Goal: Task Accomplishment & Management: Manage account settings

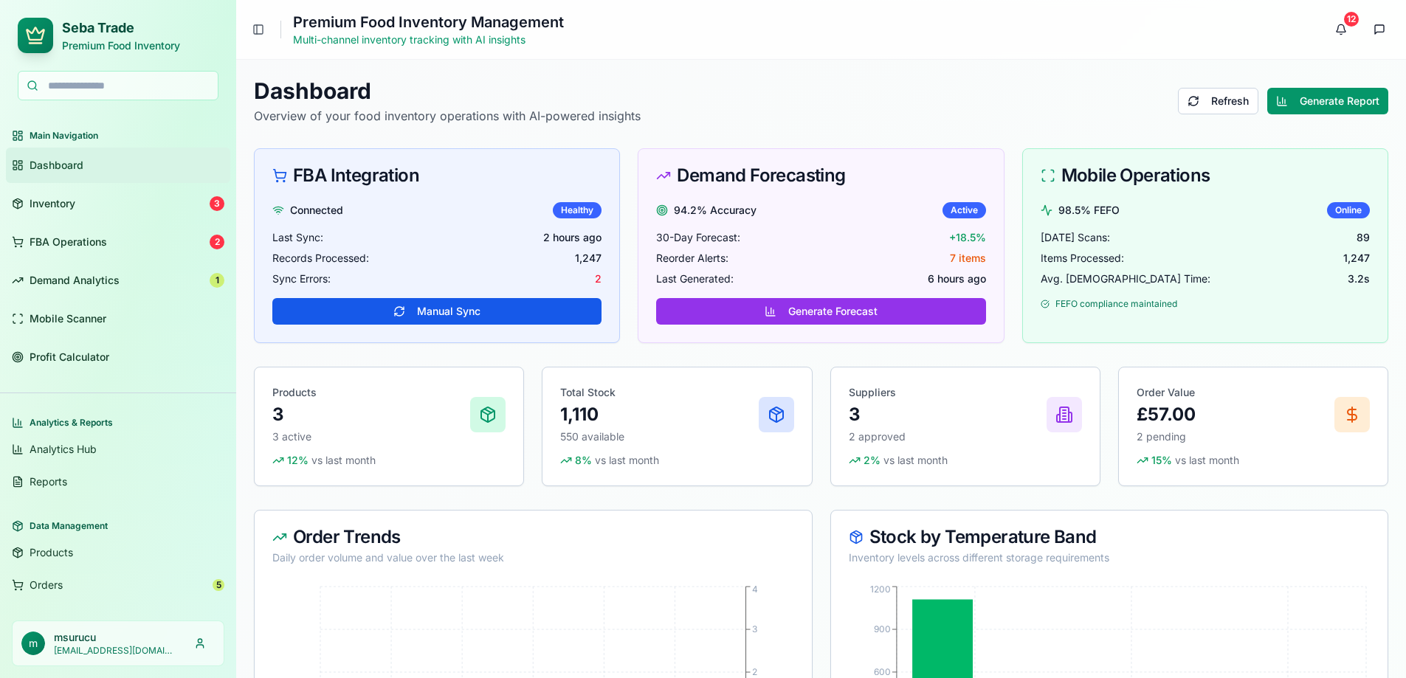
click at [1024, 83] on div "Dashboard Overview of your food inventory operations with AI-powered insights R…" at bounding box center [821, 100] width 1134 height 47
click at [59, 355] on span "Profit Calculator" at bounding box center [70, 357] width 80 height 15
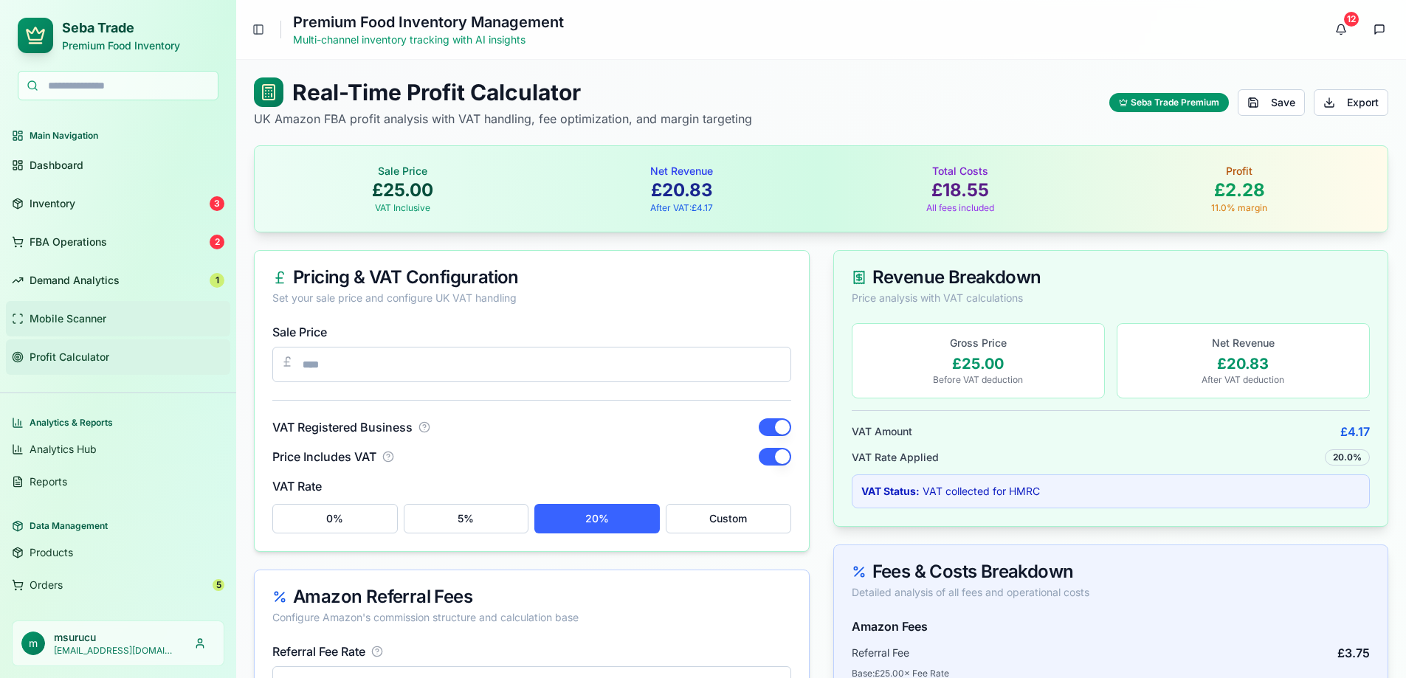
click at [60, 311] on link "Mobile Scanner" at bounding box center [118, 318] width 224 height 35
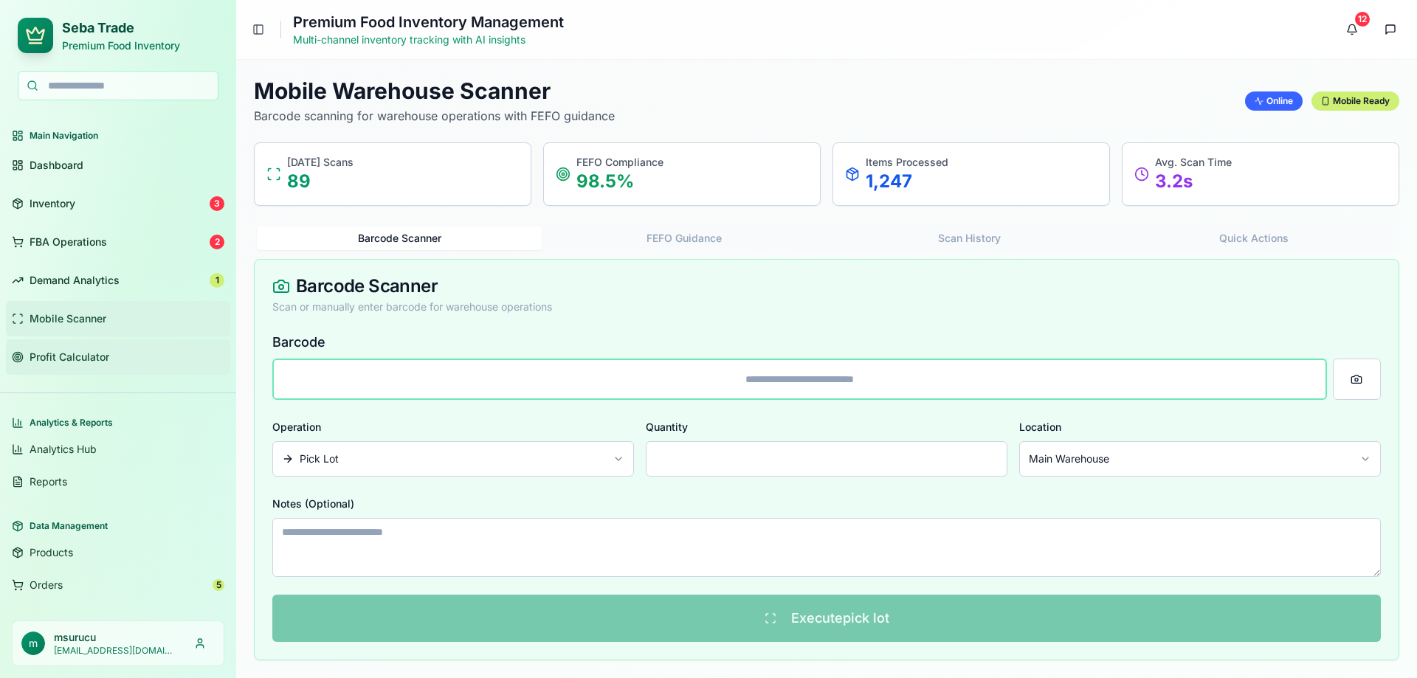
click at [67, 356] on span "Profit Calculator" at bounding box center [70, 357] width 80 height 15
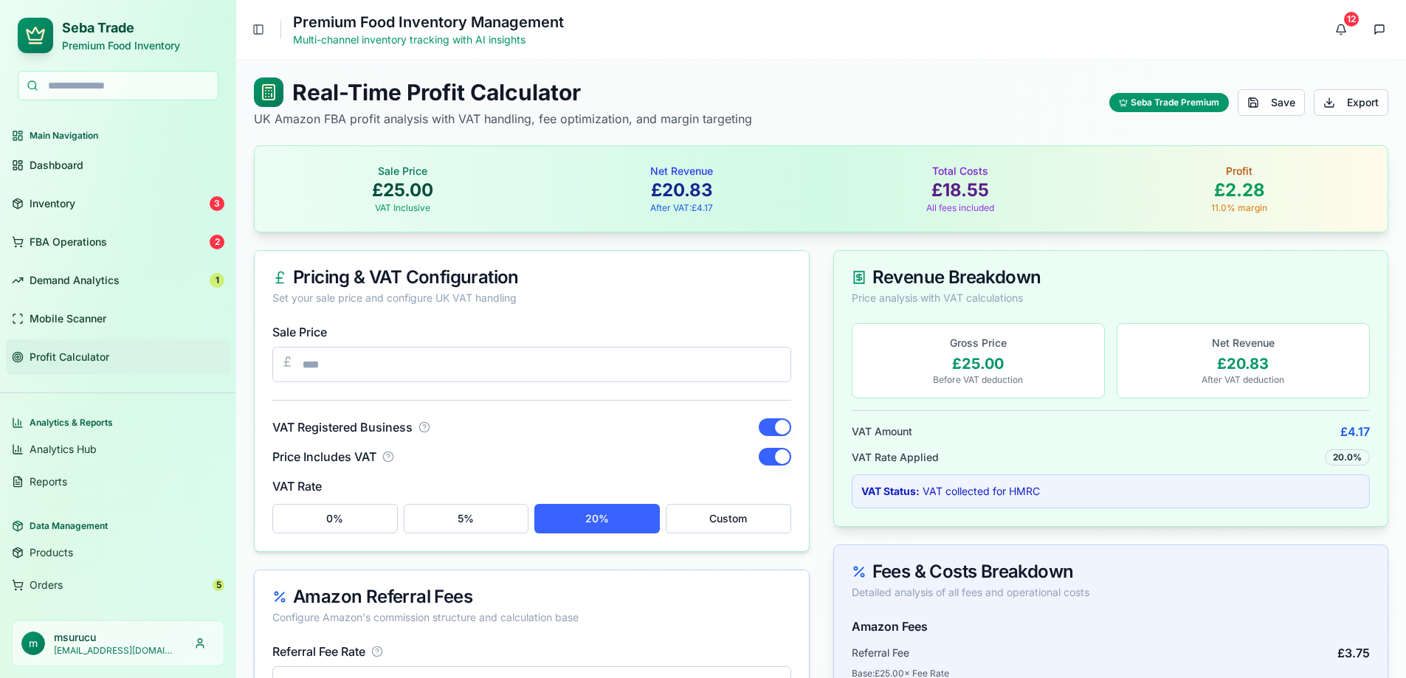
click at [793, 82] on div "Real-Time Profit Calculator UK Amazon FBA profit analysis with VAT handling, fe…" at bounding box center [821, 102] width 1134 height 50
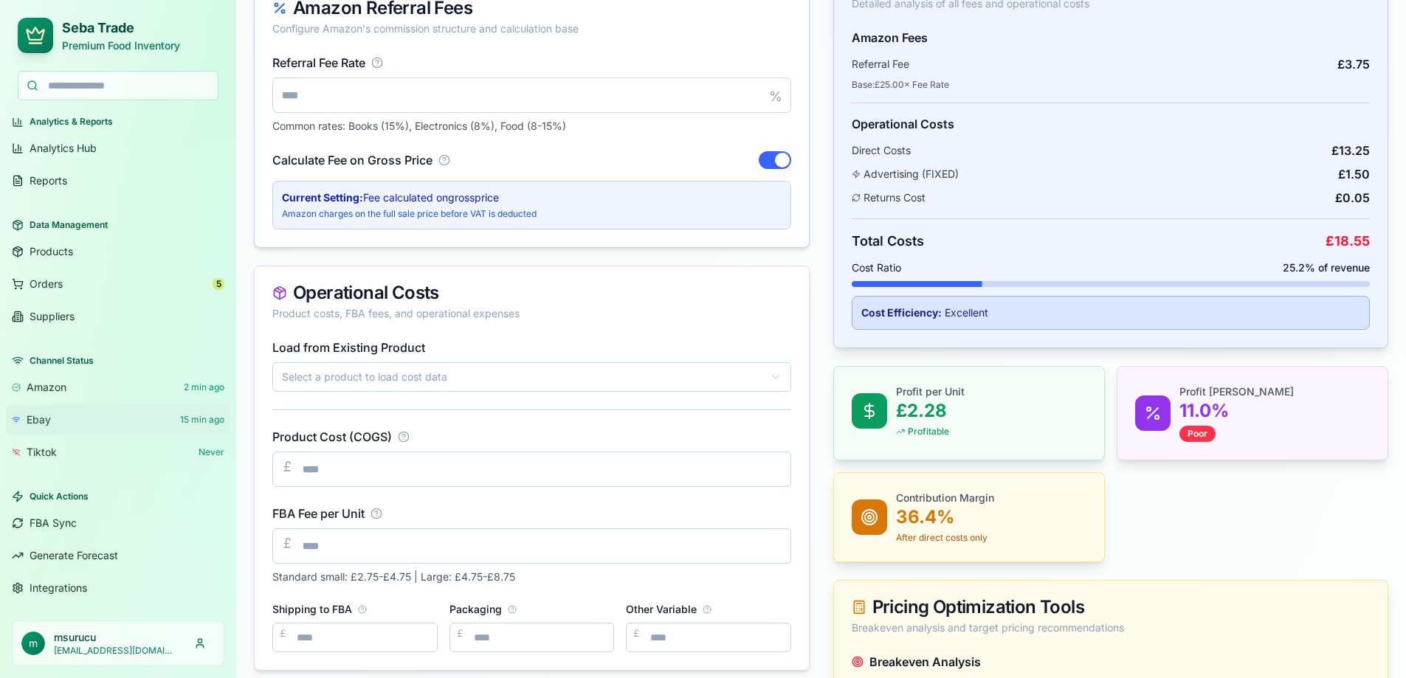
scroll to position [590, 0]
click at [64, 582] on span "Integrations" at bounding box center [59, 588] width 58 height 15
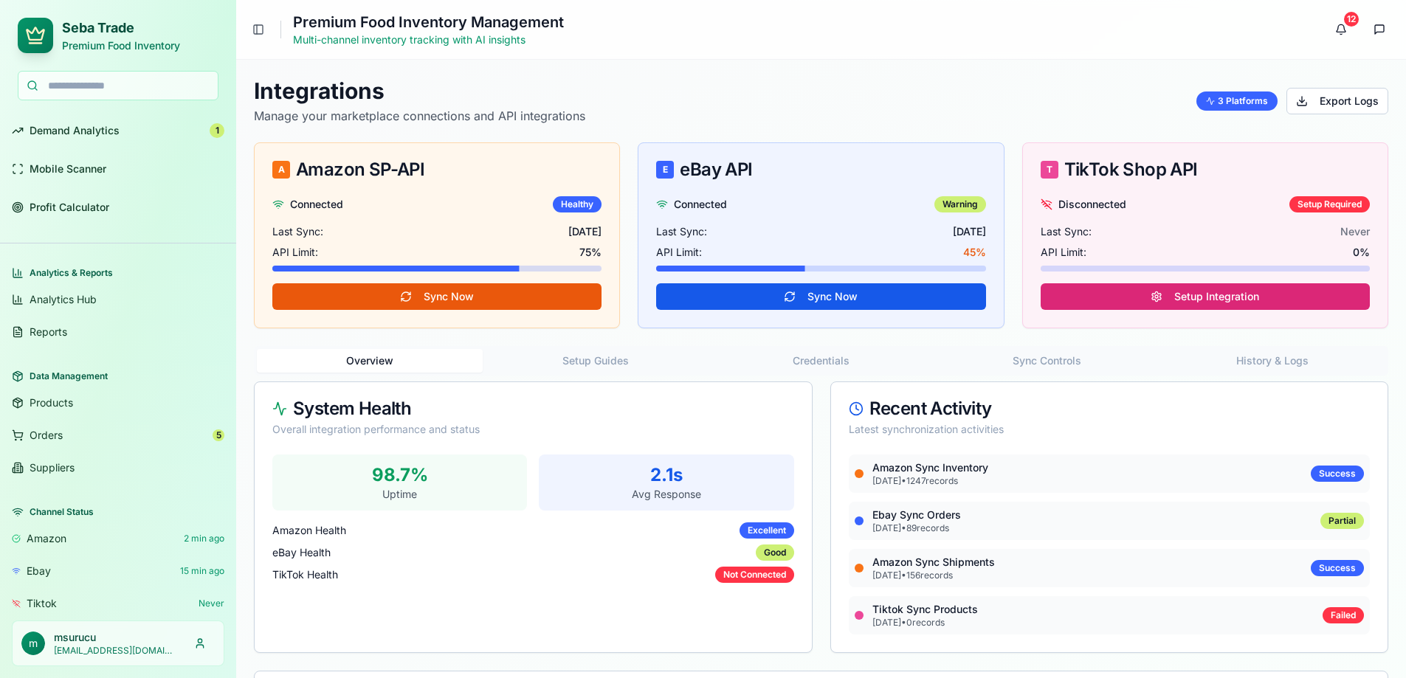
scroll to position [301, 0]
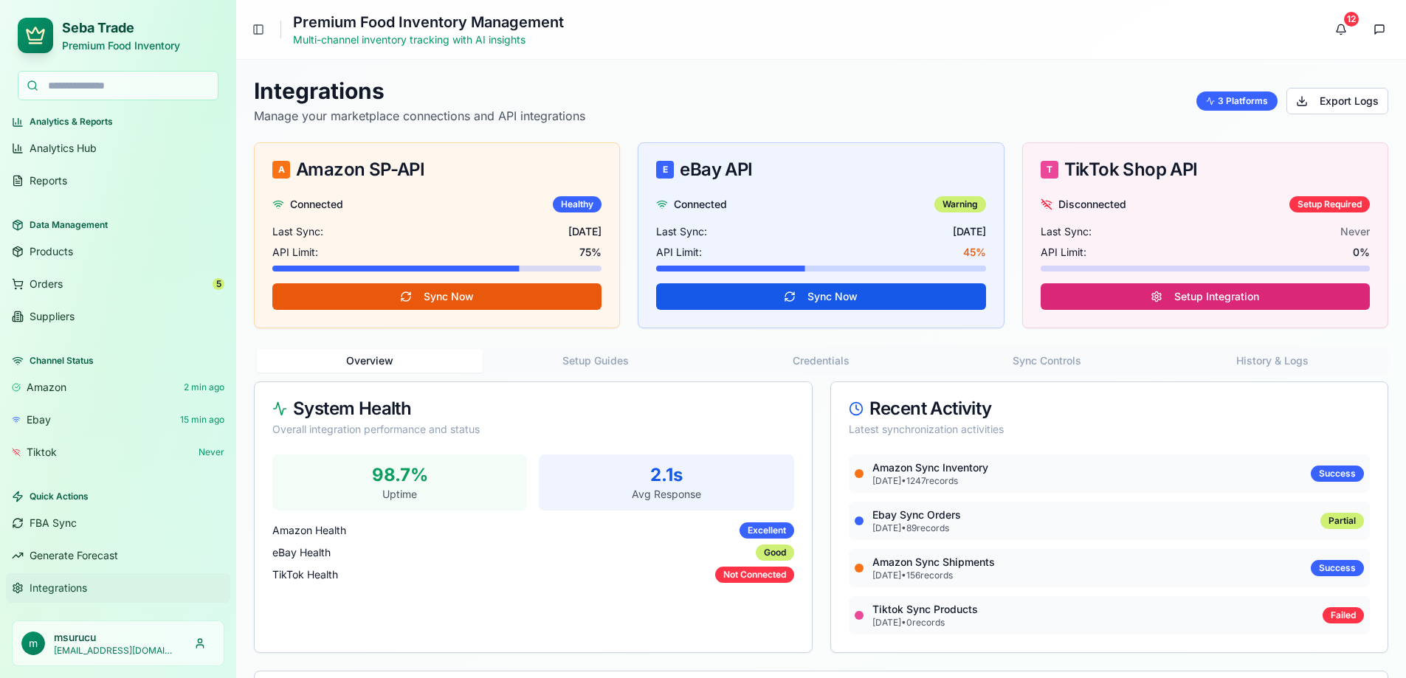
click at [60, 590] on span "Integrations" at bounding box center [59, 588] width 58 height 15
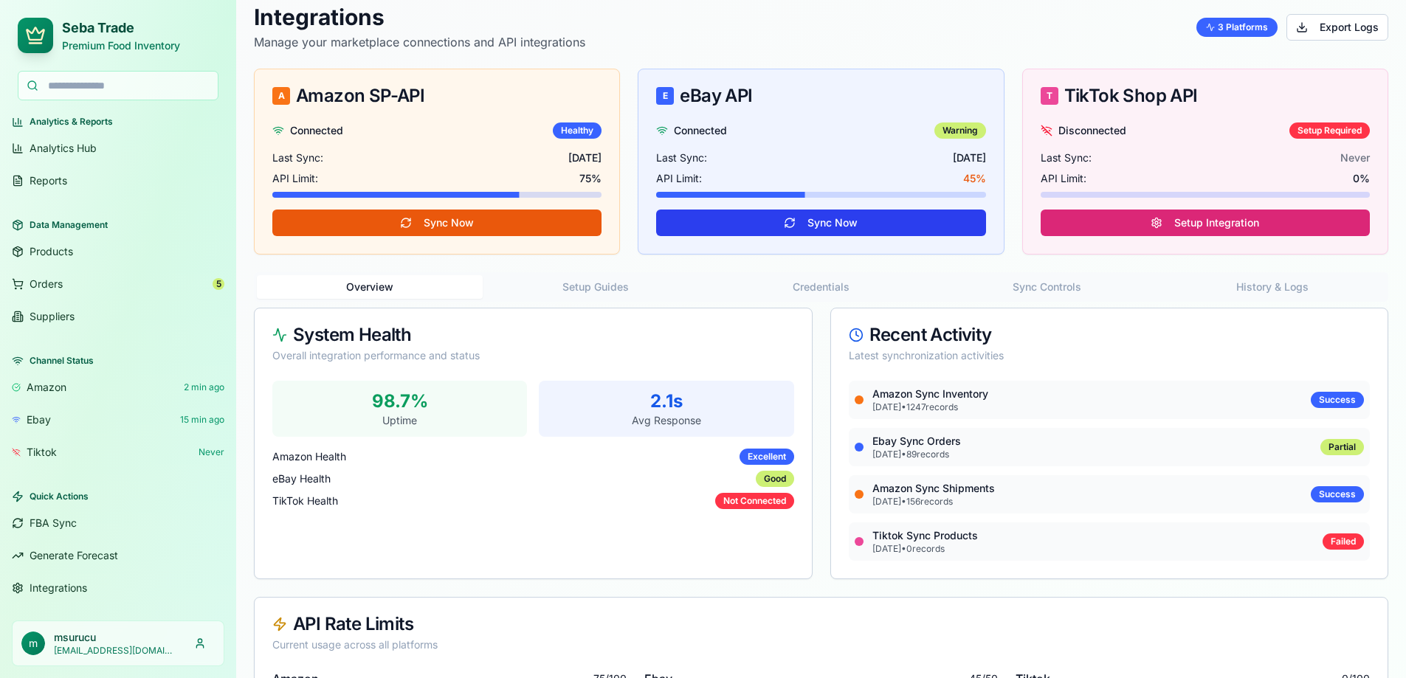
scroll to position [0, 0]
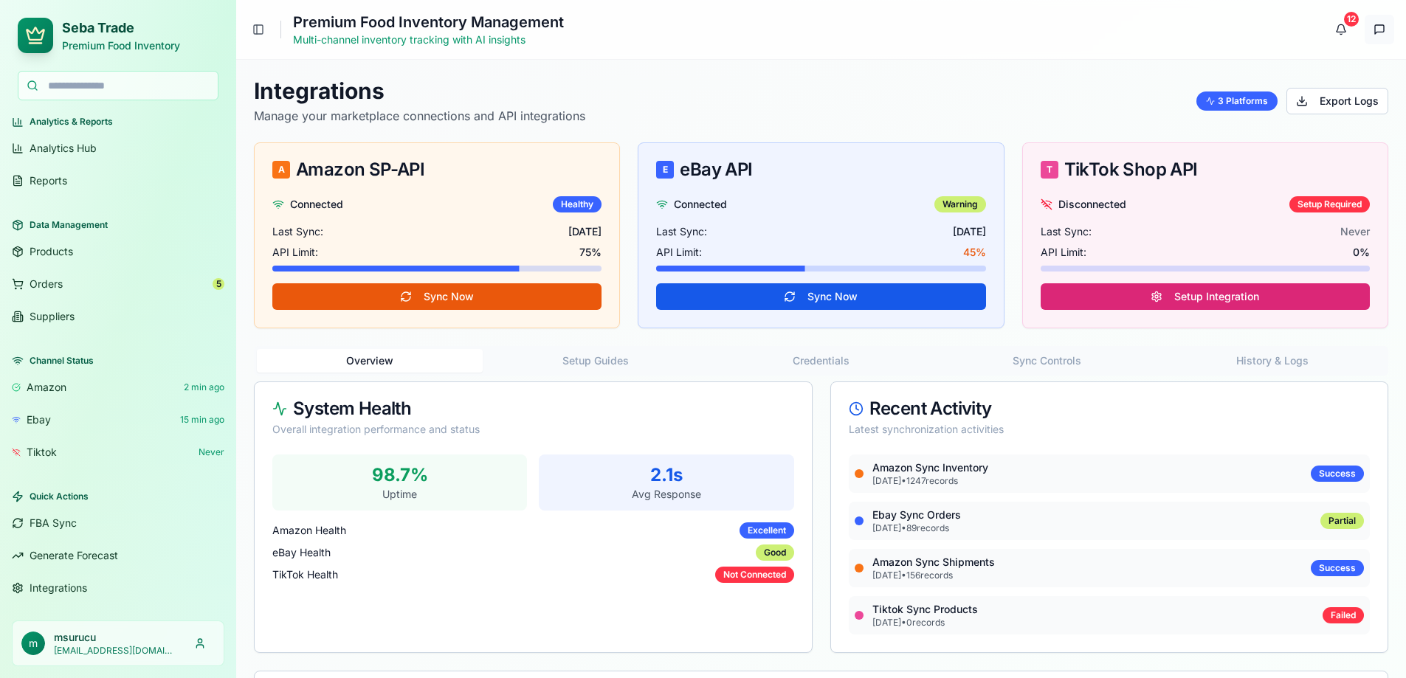
click at [1373, 35] on button at bounding box center [1379, 30] width 30 height 30
click at [922, 89] on div "Integrations Manage your marketplace connections and API integrations 3 Platfor…" at bounding box center [821, 100] width 1134 height 47
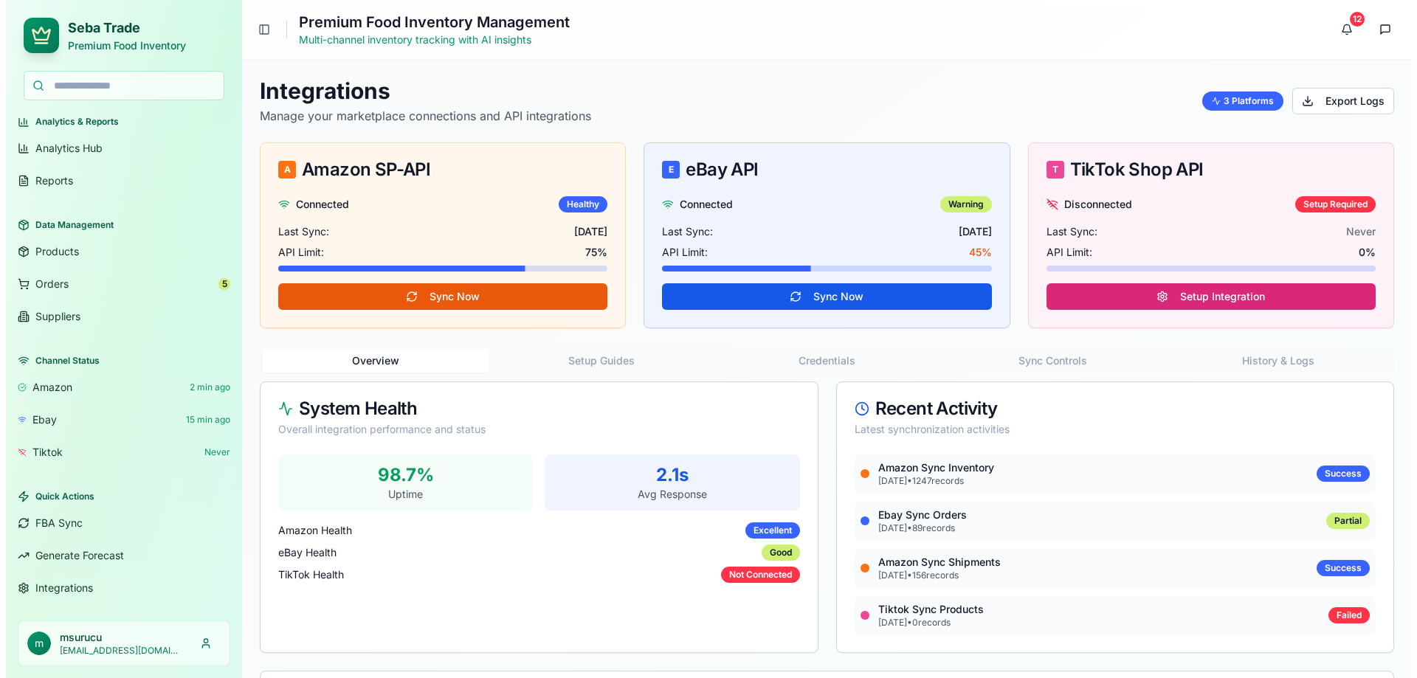
scroll to position [149, 0]
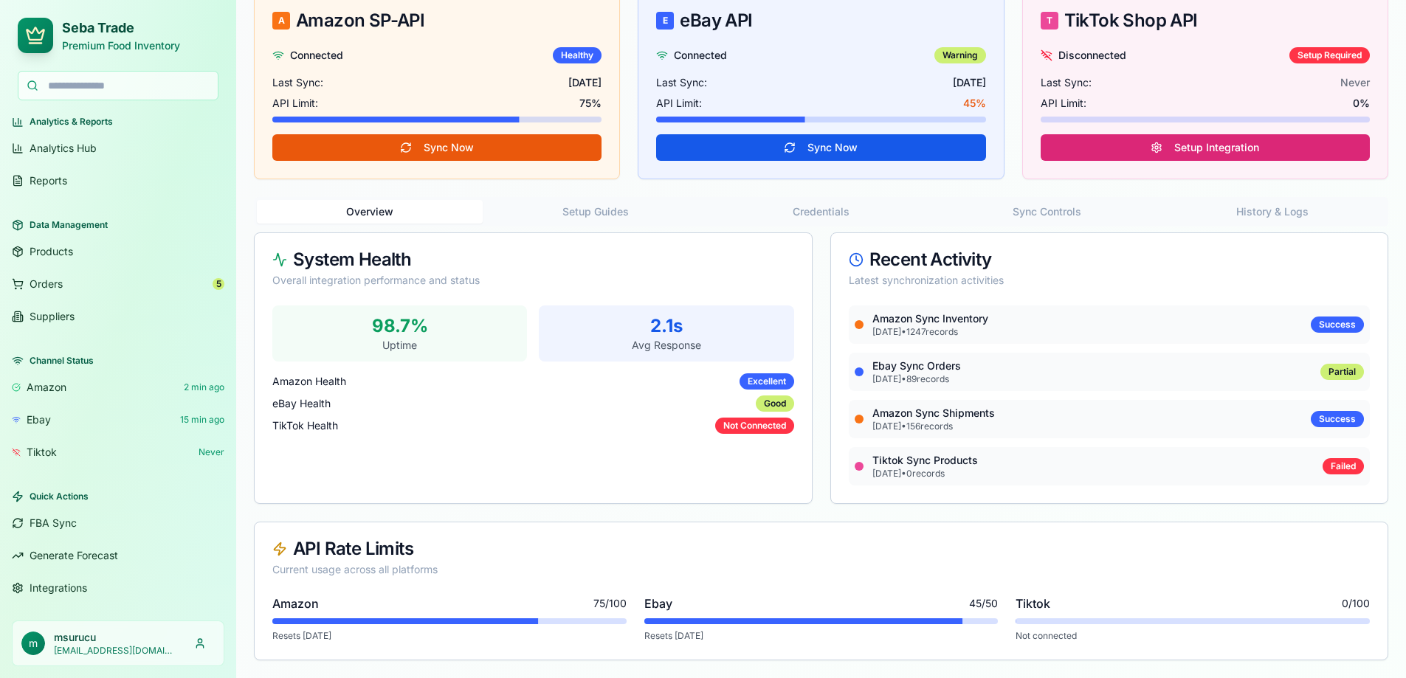
click at [557, 213] on button "Setup Guides" at bounding box center [596, 212] width 226 height 24
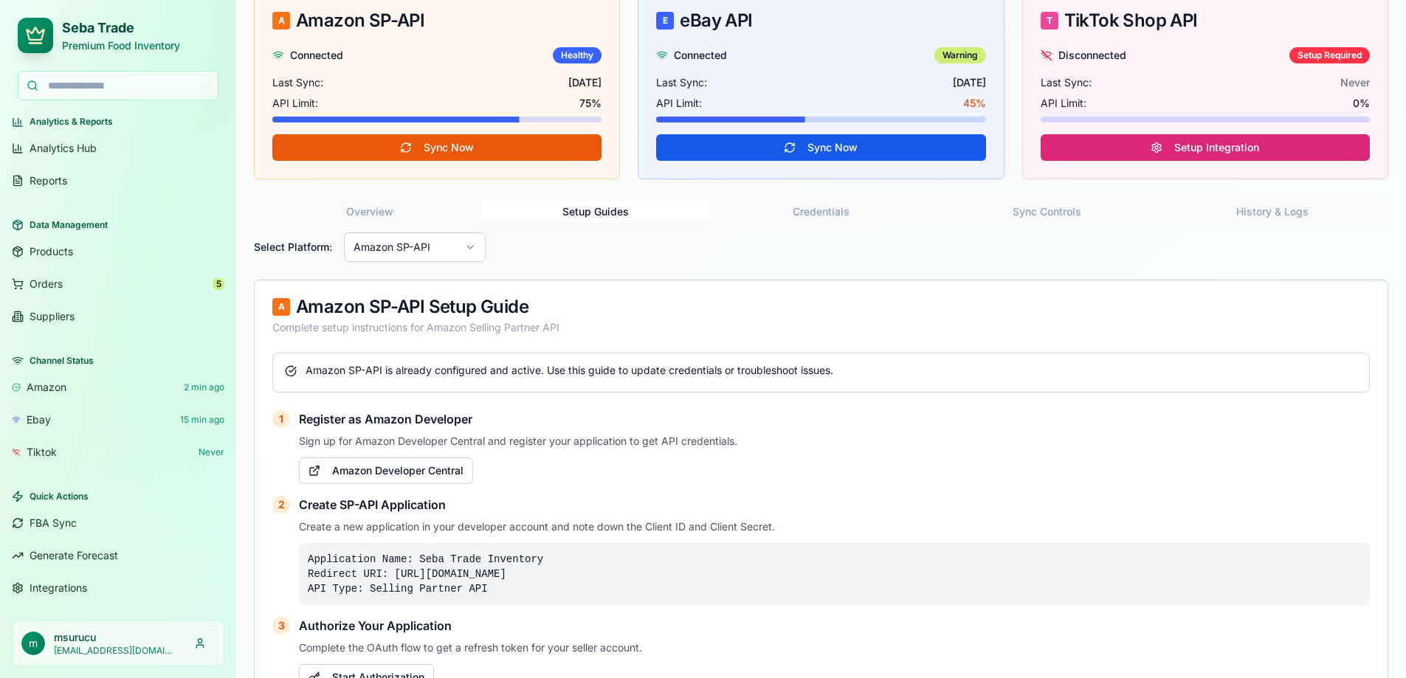
click at [818, 205] on button "Credentials" at bounding box center [821, 212] width 226 height 24
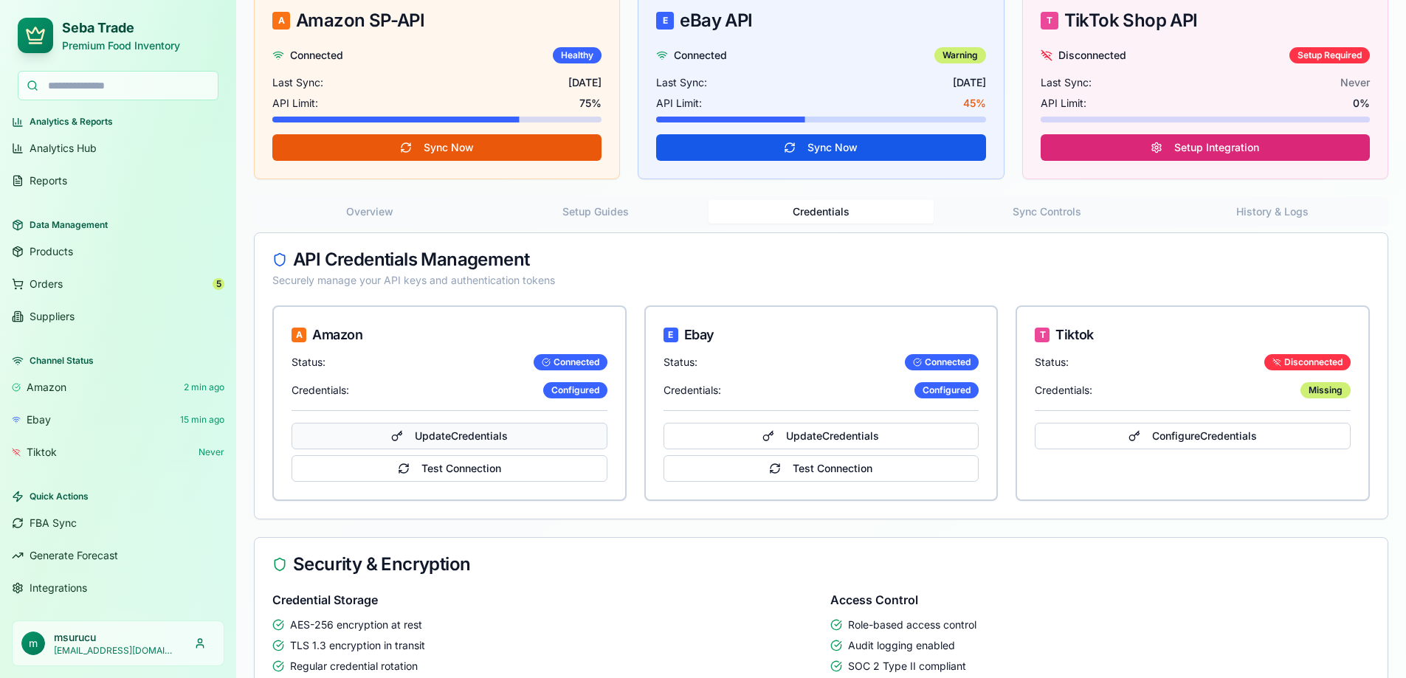
click at [470, 440] on button "Update Credentials" at bounding box center [449, 436] width 316 height 27
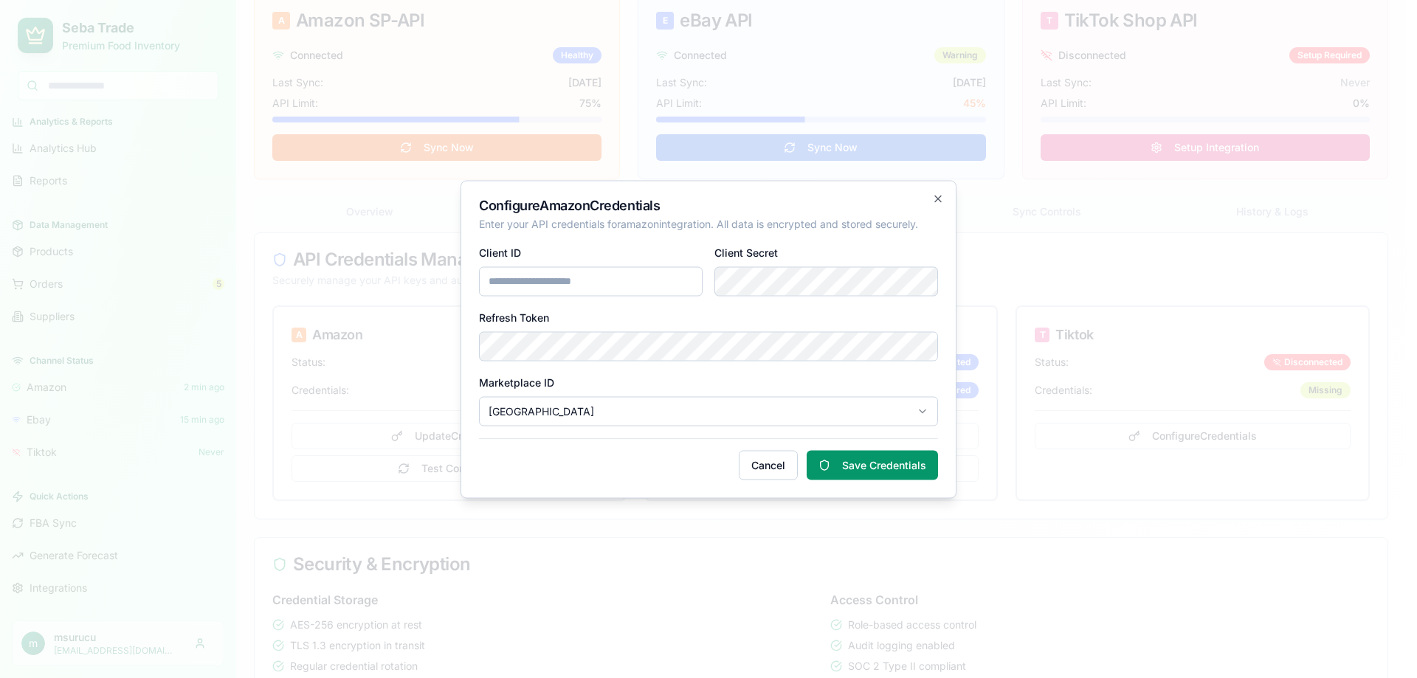
scroll to position [0, 0]
click at [550, 274] on input "Client ID" at bounding box center [591, 281] width 224 height 30
paste input "**********"
type input "**********"
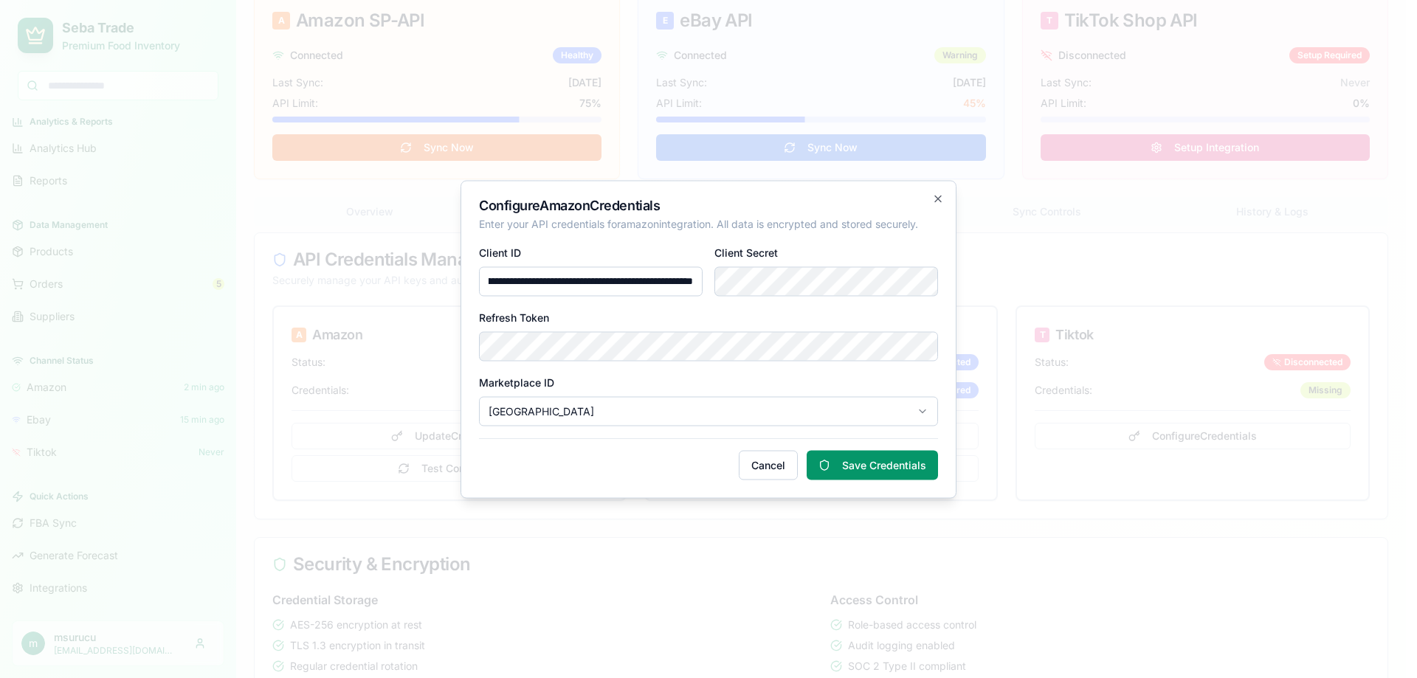
click at [719, 252] on label "Client Secret" at bounding box center [745, 252] width 63 height 13
click at [881, 469] on button "Save Credentials" at bounding box center [872, 465] width 131 height 30
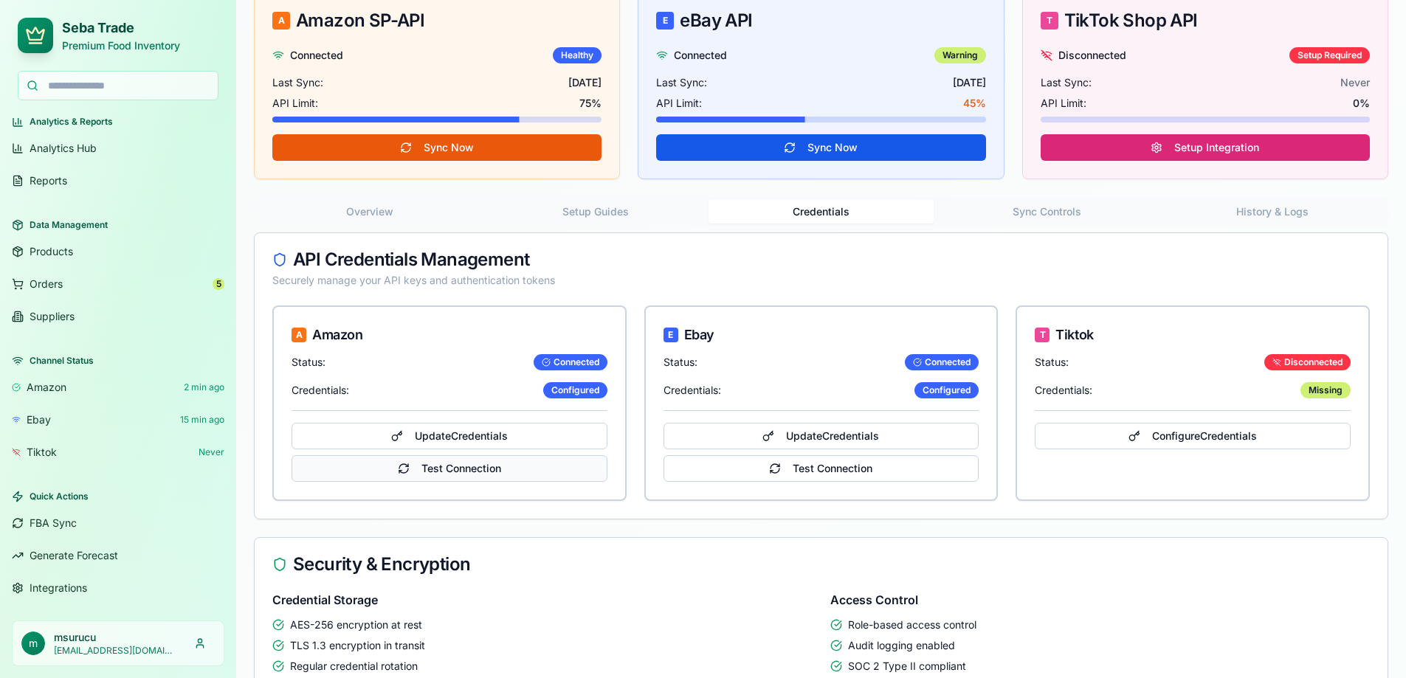
click at [466, 465] on button "Test Connection" at bounding box center [449, 468] width 316 height 27
click at [464, 466] on button "Test Connection" at bounding box center [449, 468] width 316 height 27
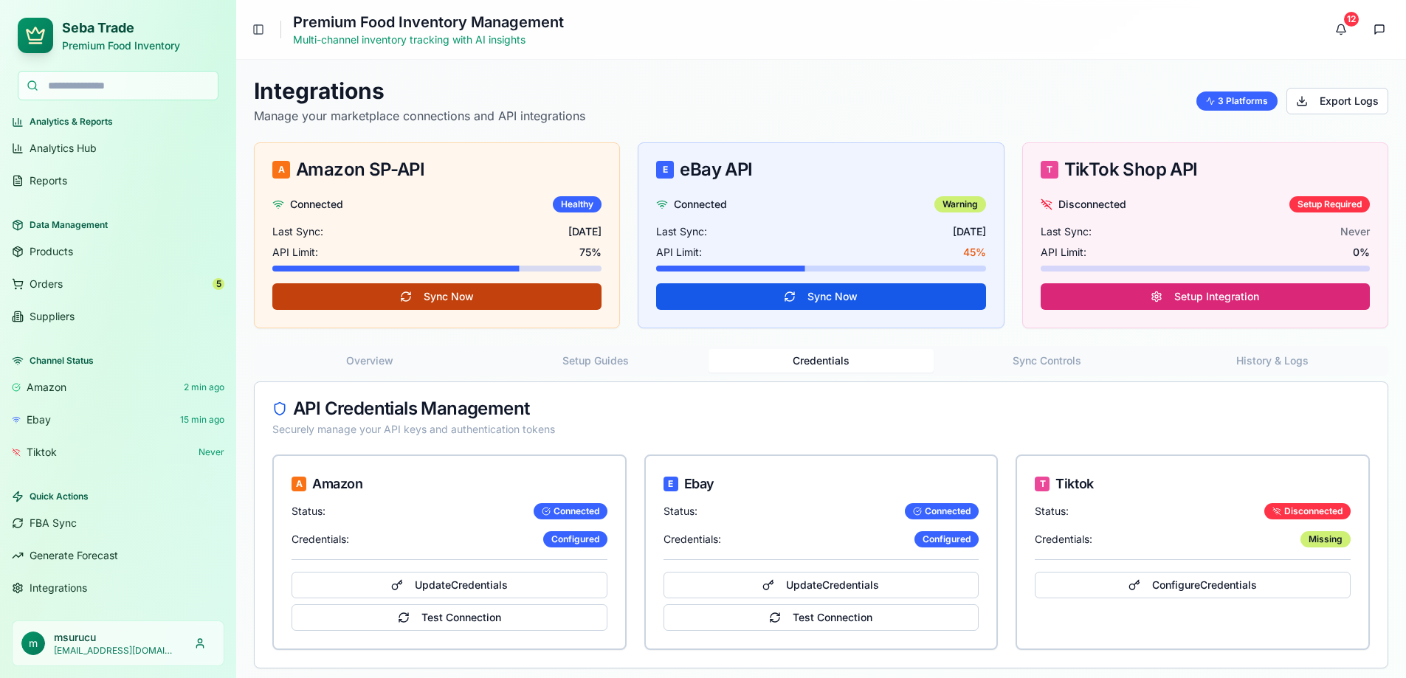
click at [421, 296] on button "Sync Now" at bounding box center [436, 296] width 329 height 27
click at [273, 252] on span "API Limit:" at bounding box center [295, 252] width 46 height 15
click at [586, 252] on span "75 %" at bounding box center [590, 252] width 22 height 15
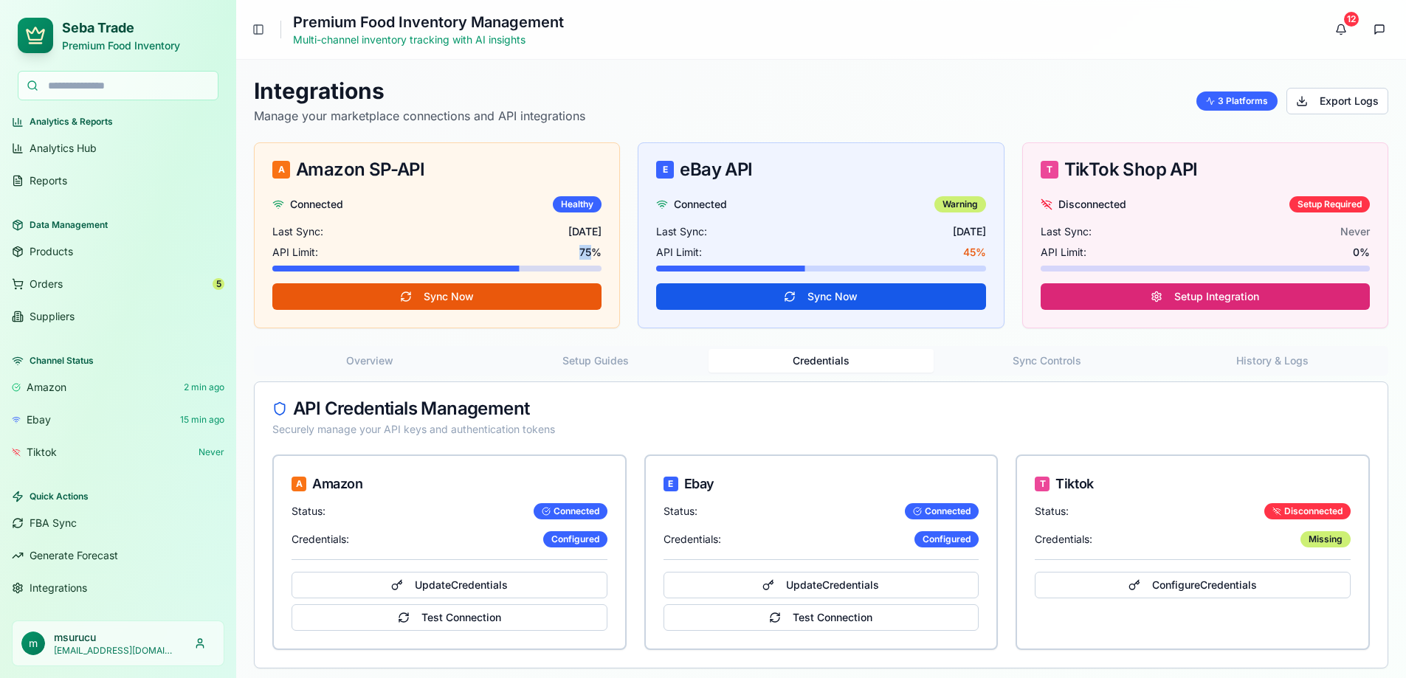
click at [586, 252] on span "75 %" at bounding box center [590, 252] width 22 height 15
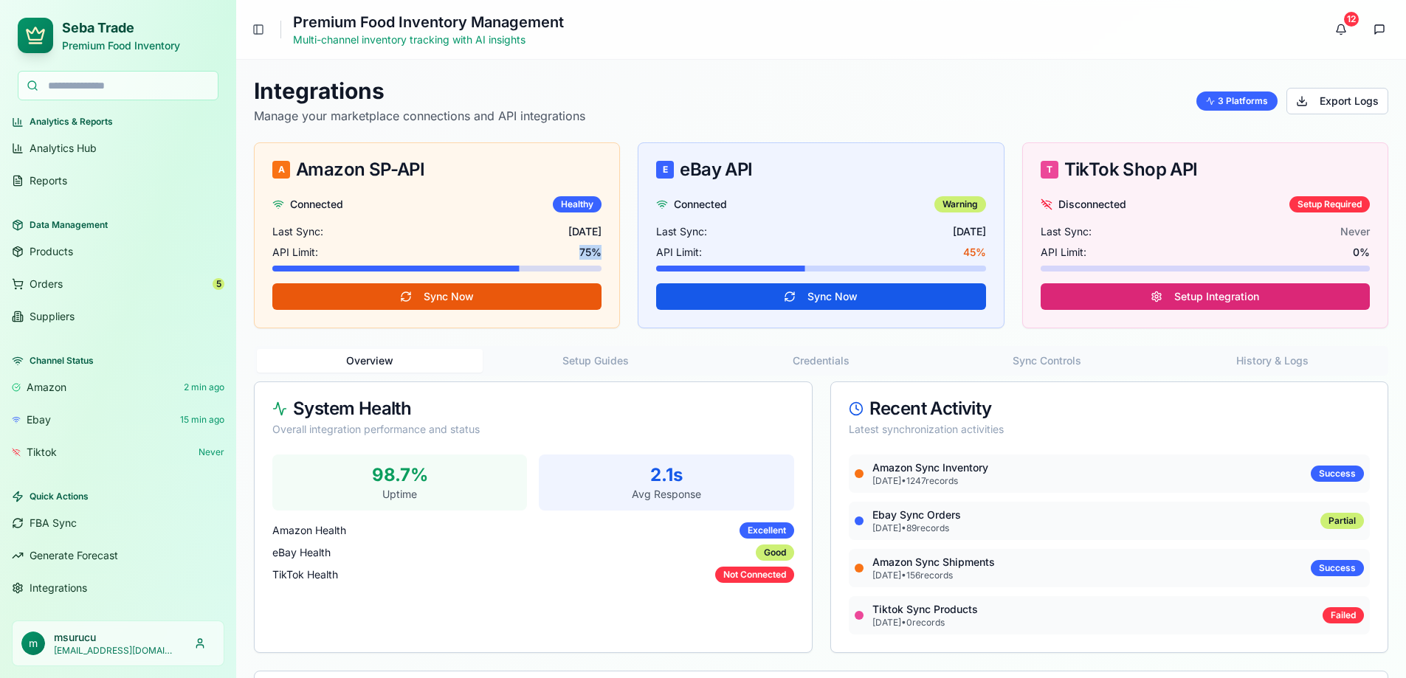
click at [360, 361] on button "Overview" at bounding box center [370, 361] width 226 height 24
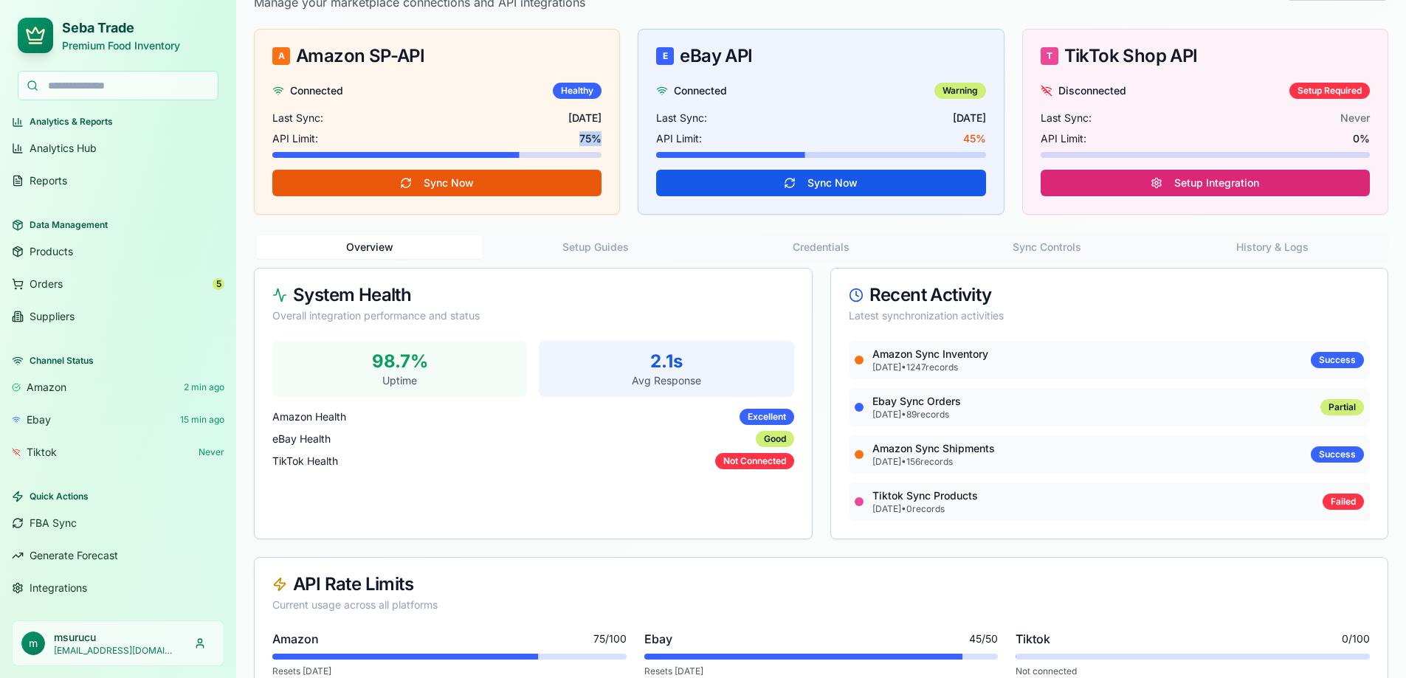
scroll to position [148, 0]
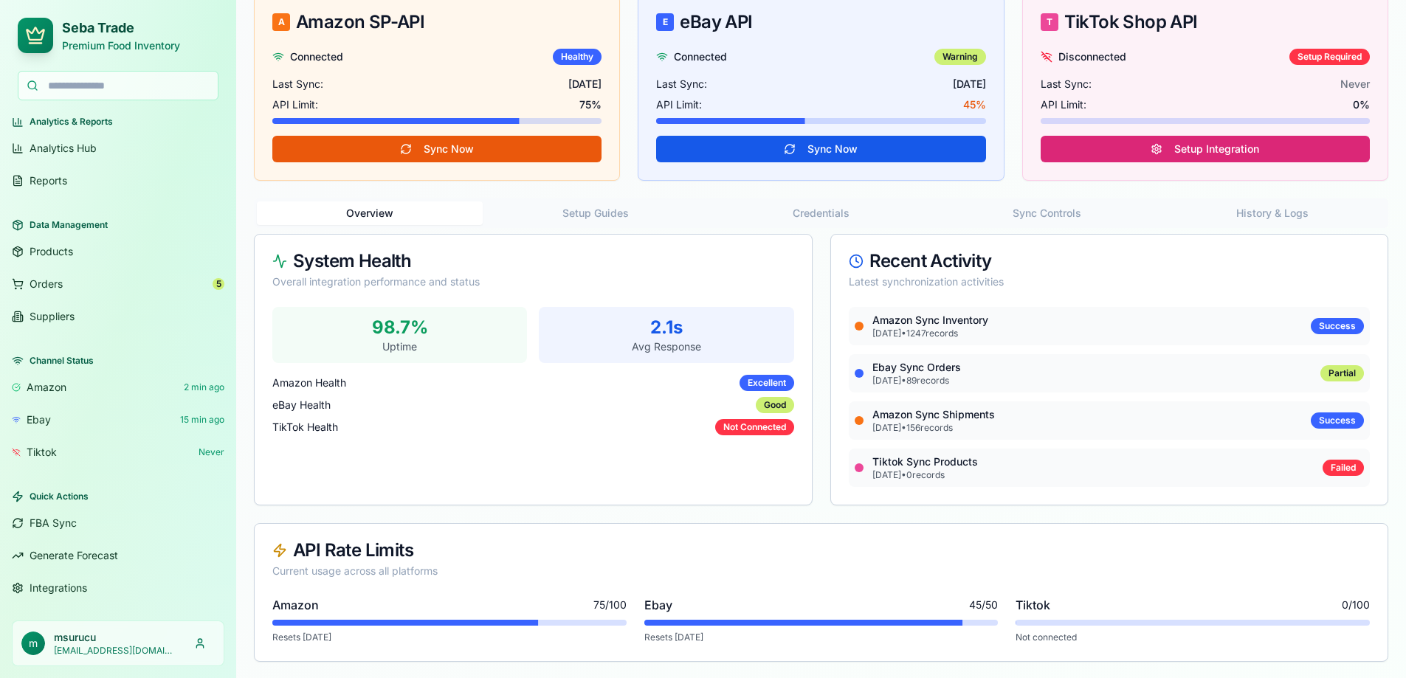
click at [664, 348] on p "Avg Response" at bounding box center [666, 346] width 237 height 15
click at [611, 392] on div "Amazon Health Excellent eBay Health Good TikTok Health Not Connected" at bounding box center [533, 405] width 522 height 61
drag, startPoint x: 873, startPoint y: 334, endPoint x: 934, endPoint y: 333, distance: 61.3
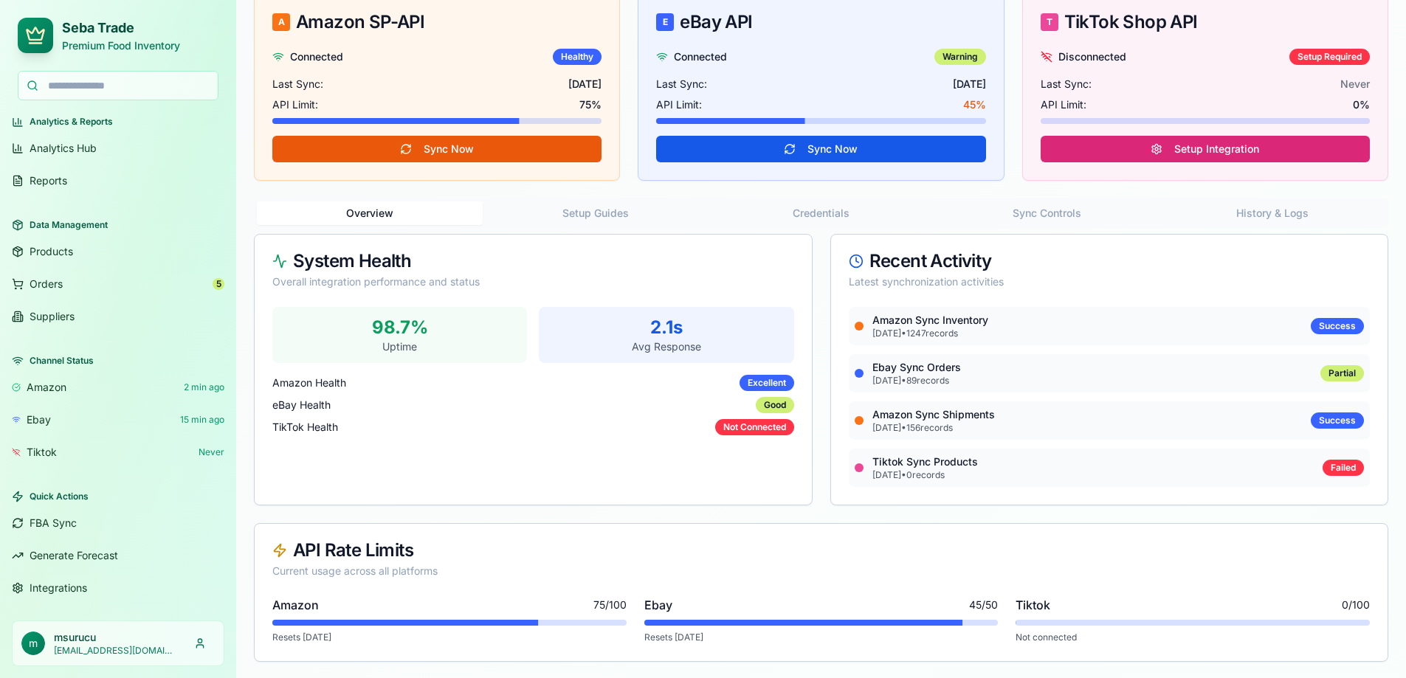
click at [934, 333] on p "[DATE] • 1247 records" at bounding box center [1087, 334] width 430 height 12
click at [947, 333] on p "[DATE] • 1247 records" at bounding box center [1087, 334] width 430 height 12
click at [963, 331] on p "[DATE] • 1247 records" at bounding box center [1087, 334] width 430 height 12
drag, startPoint x: 937, startPoint y: 334, endPoint x: 992, endPoint y: 332, distance: 55.4
click at [992, 332] on p "[DATE] • 1247 records" at bounding box center [1087, 334] width 430 height 12
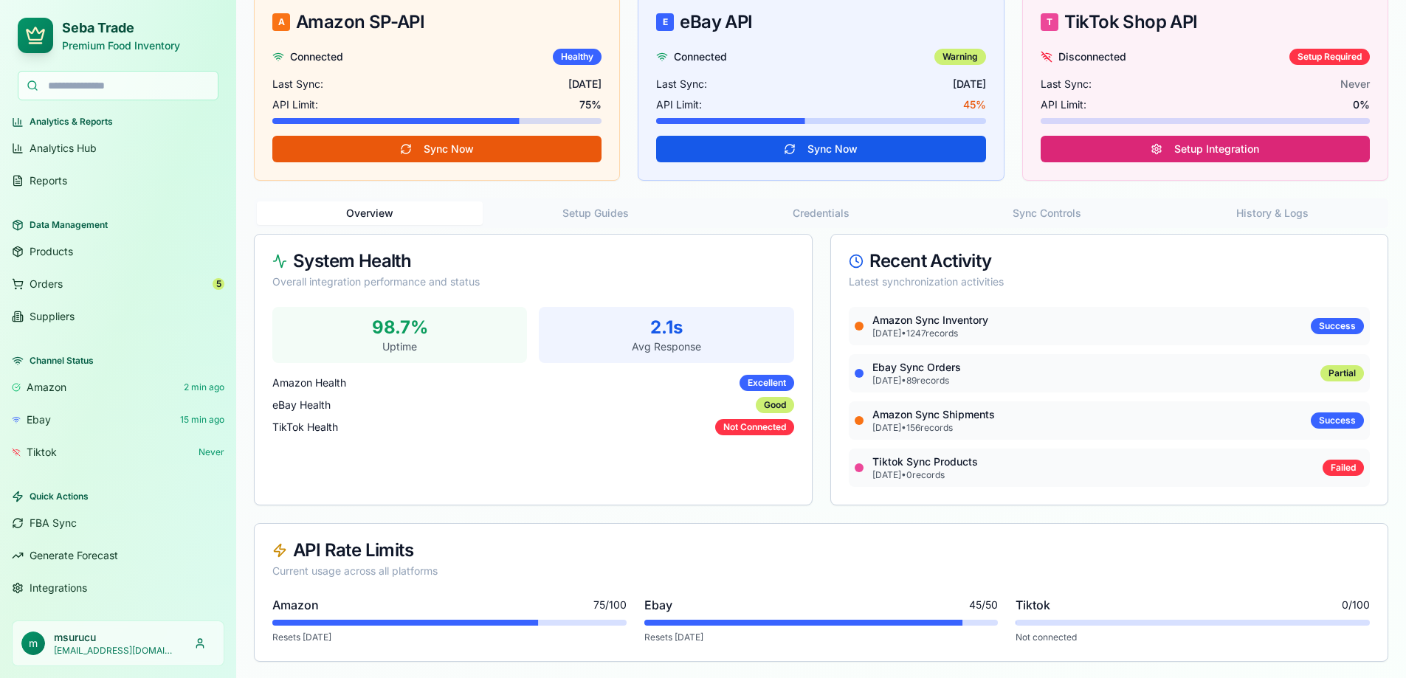
click at [977, 407] on div "amazon sync shipments [DATE] • 156 records Success" at bounding box center [1110, 420] width 522 height 38
drag, startPoint x: 936, startPoint y: 334, endPoint x: 1019, endPoint y: 330, distance: 83.5
click at [1019, 330] on p "[DATE] • 1247 records" at bounding box center [1087, 334] width 430 height 12
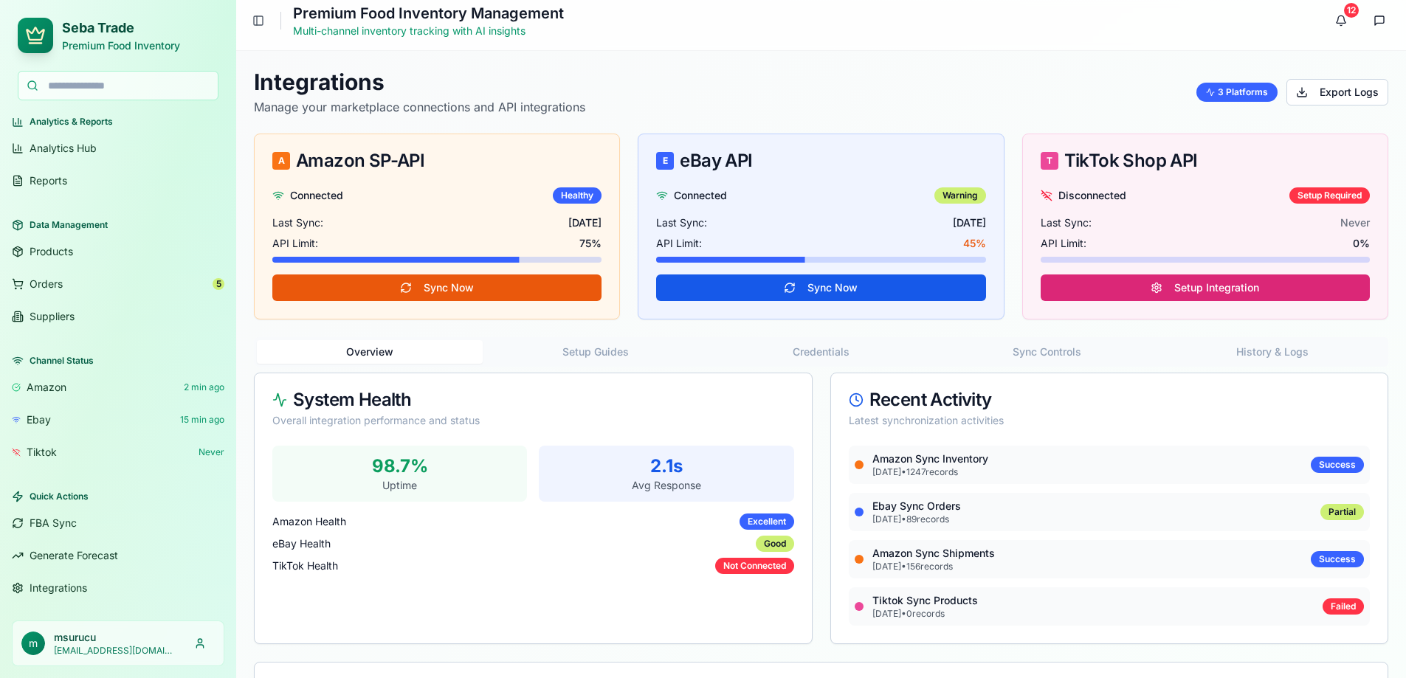
scroll to position [0, 0]
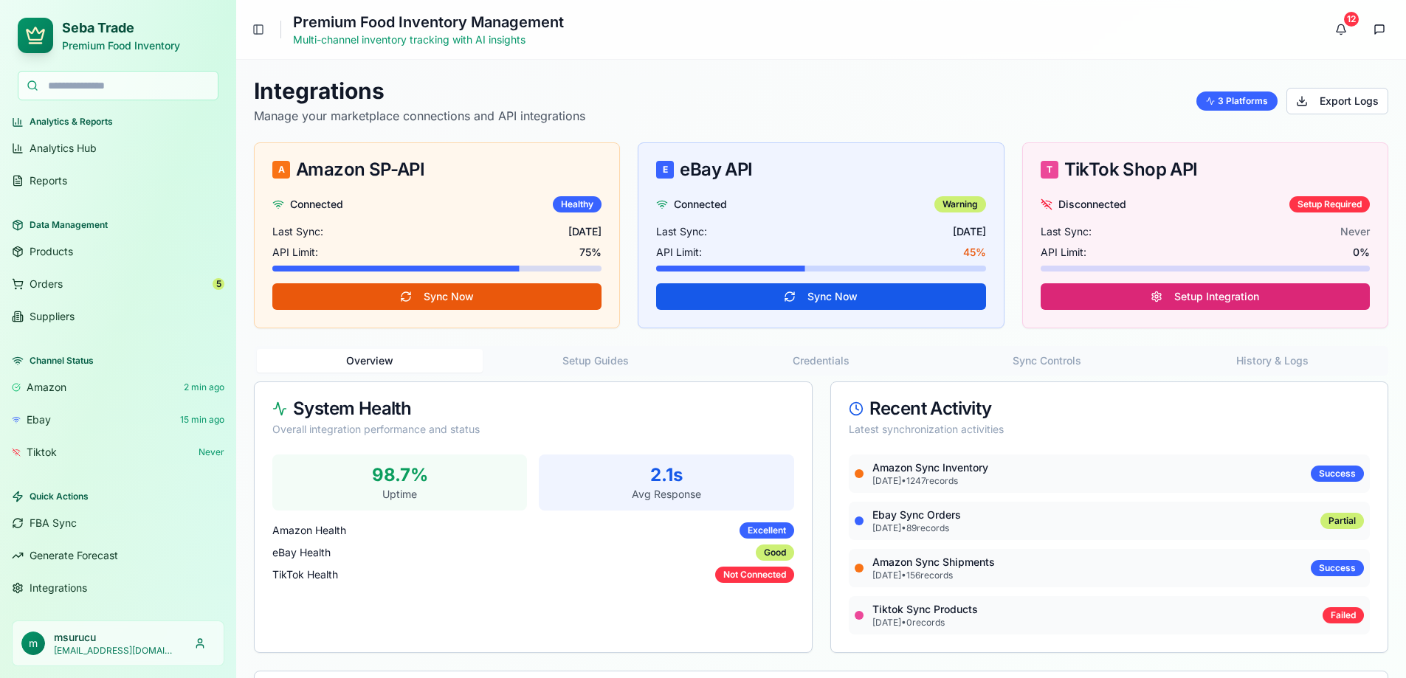
click at [405, 229] on div "Last Sync: [DATE]" at bounding box center [436, 231] width 329 height 15
click at [318, 162] on div "A Amazon SP-API" at bounding box center [436, 170] width 329 height 18
click at [944, 483] on p "[DATE] • 1247 records" at bounding box center [1087, 481] width 430 height 12
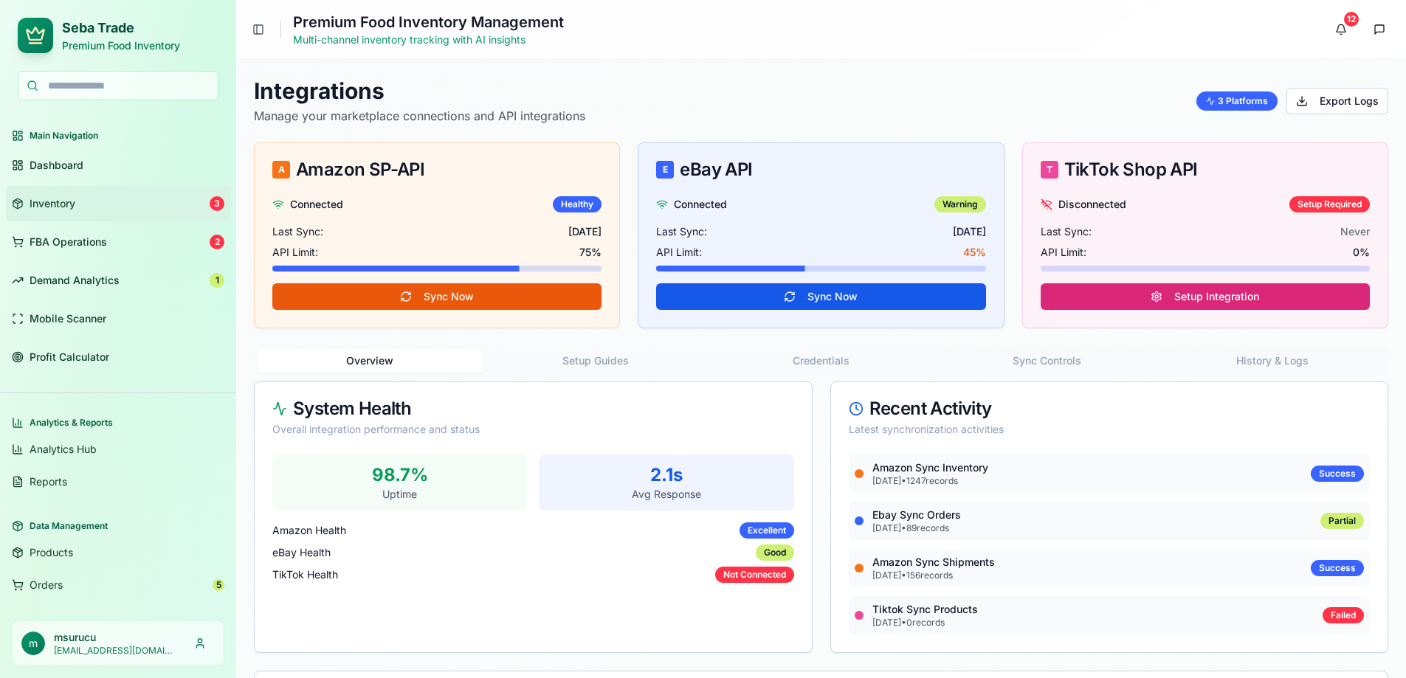
click at [51, 206] on span "Inventory" at bounding box center [53, 203] width 46 height 15
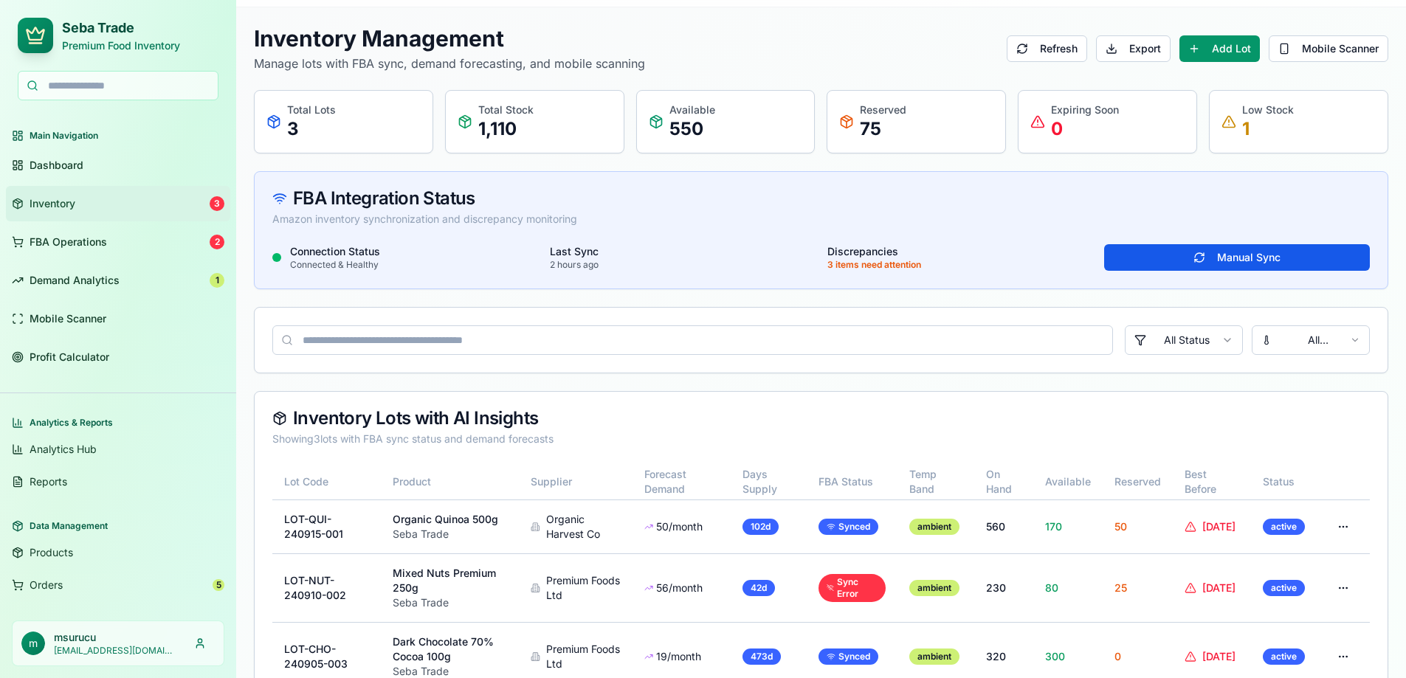
scroll to position [101, 0]
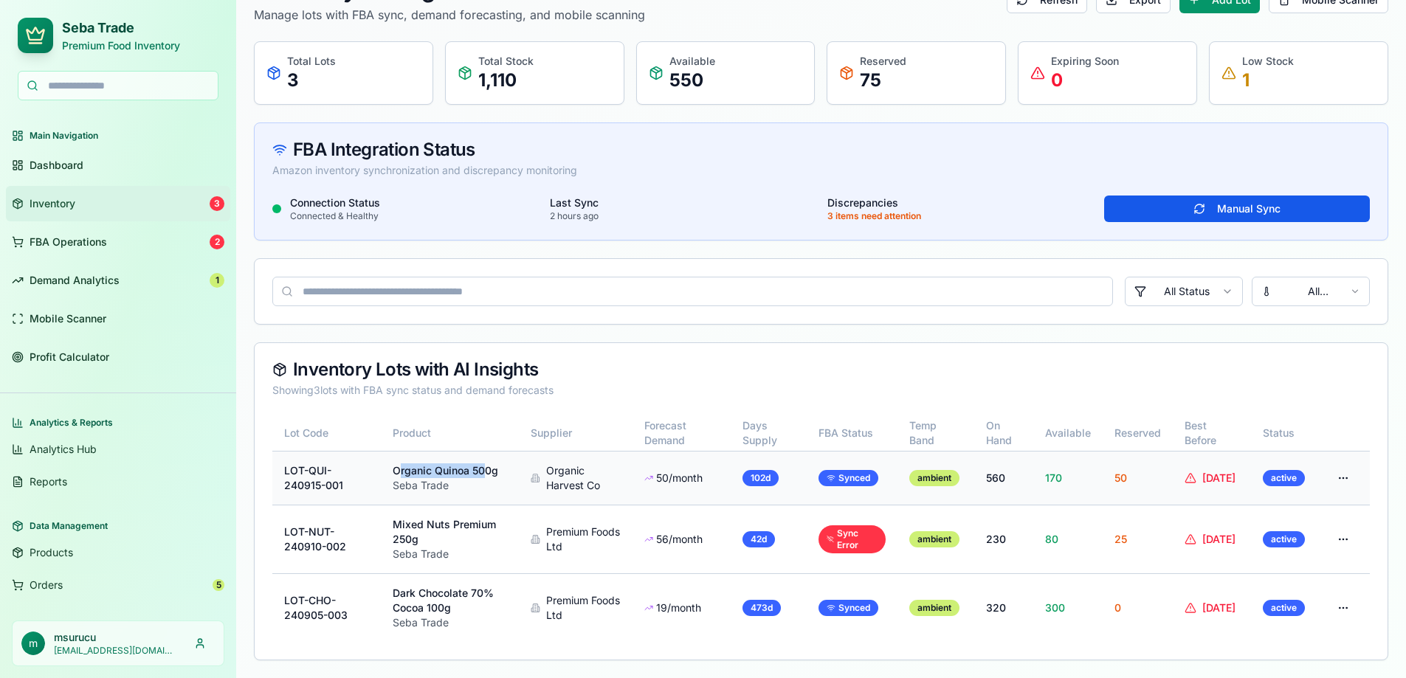
drag, startPoint x: 396, startPoint y: 472, endPoint x: 480, endPoint y: 474, distance: 84.1
click at [480, 474] on p "Organic Quinoa 500g" at bounding box center [450, 470] width 114 height 15
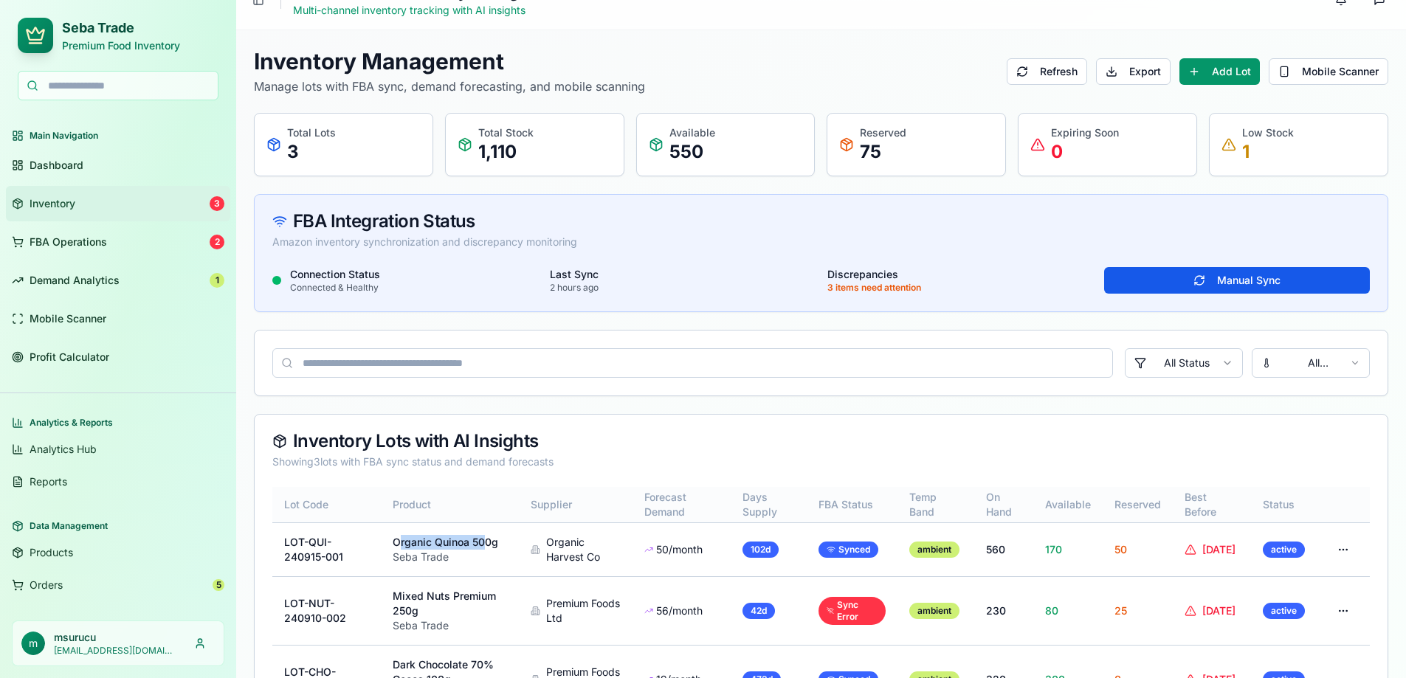
scroll to position [0, 0]
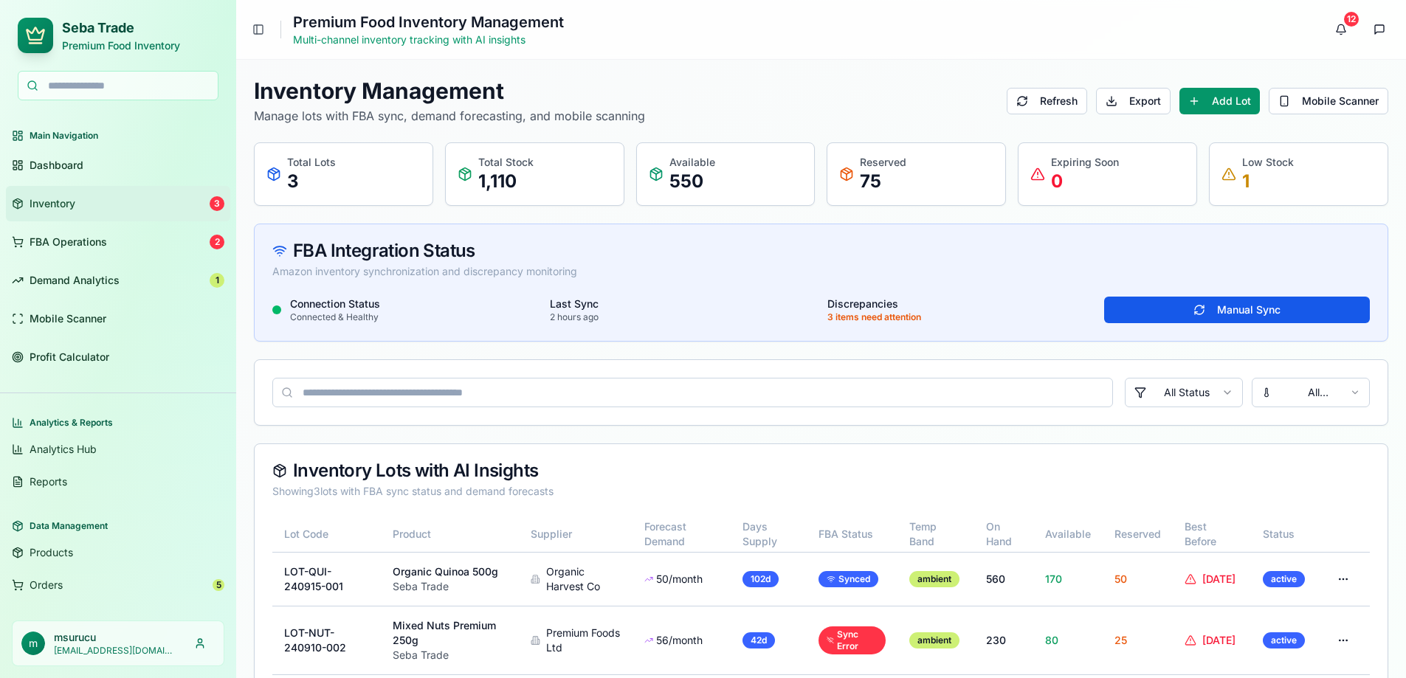
click at [505, 174] on p "1,110" at bounding box center [505, 182] width 55 height 24
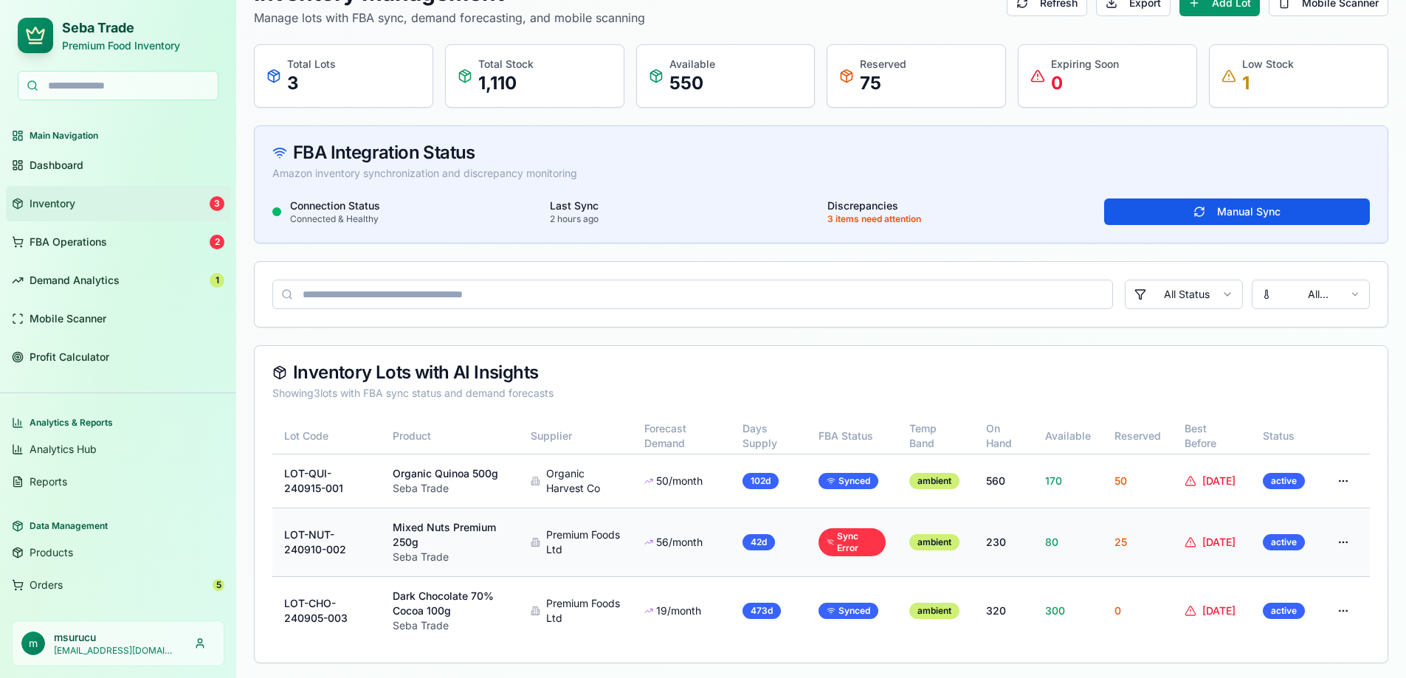
scroll to position [101, 0]
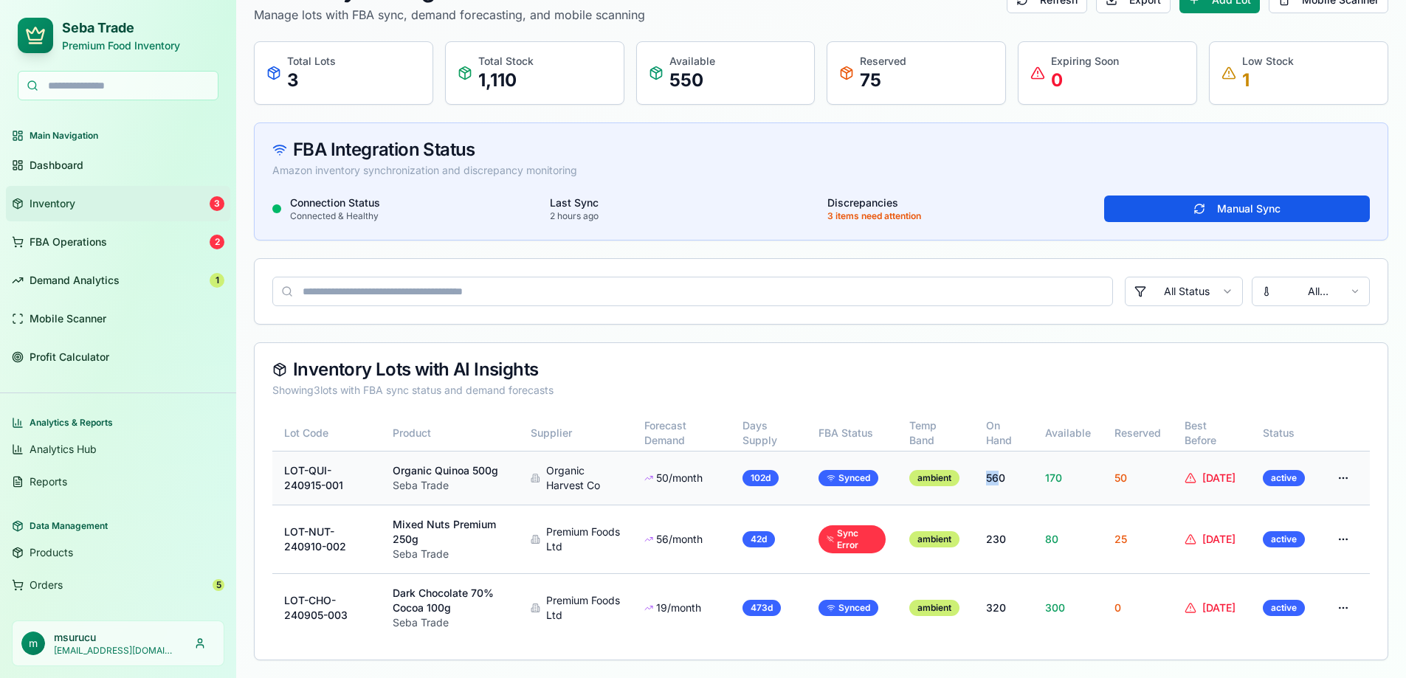
drag, startPoint x: 976, startPoint y: 480, endPoint x: 994, endPoint y: 480, distance: 17.7
click at [994, 480] on td "560" at bounding box center [1003, 478] width 59 height 54
drag, startPoint x: 982, startPoint y: 536, endPoint x: 1008, endPoint y: 546, distance: 27.5
click at [1008, 543] on td "230" at bounding box center [1003, 539] width 59 height 69
drag, startPoint x: 987, startPoint y: 608, endPoint x: 1011, endPoint y: 615, distance: 25.2
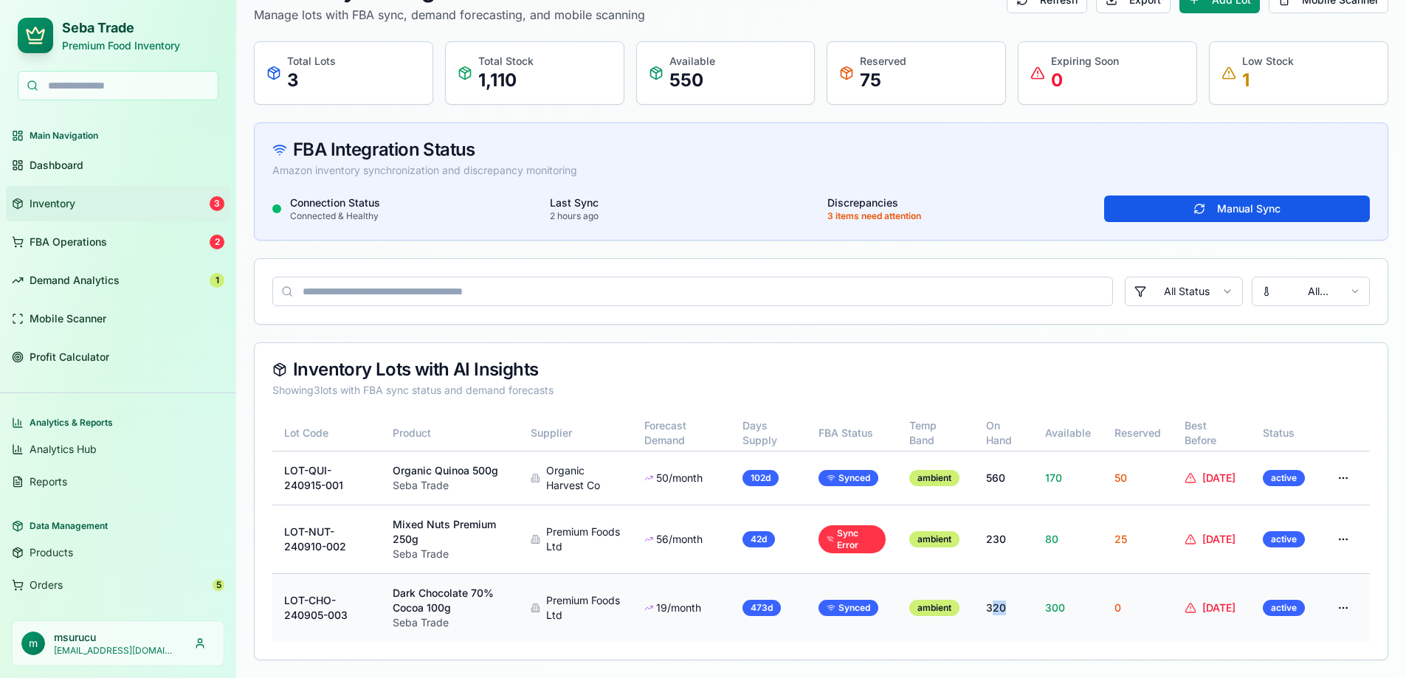
click at [1010, 608] on td "320" at bounding box center [1003, 607] width 59 height 69
drag, startPoint x: 401, startPoint y: 631, endPoint x: 446, endPoint y: 624, distance: 44.9
click at [446, 624] on td "Dark Chocolate 70% Cocoa 100g Seba Trade" at bounding box center [450, 607] width 138 height 69
drag, startPoint x: 402, startPoint y: 595, endPoint x: 468, endPoint y: 612, distance: 67.6
click at [468, 612] on p "Dark Chocolate 70% Cocoa 100g" at bounding box center [450, 601] width 114 height 30
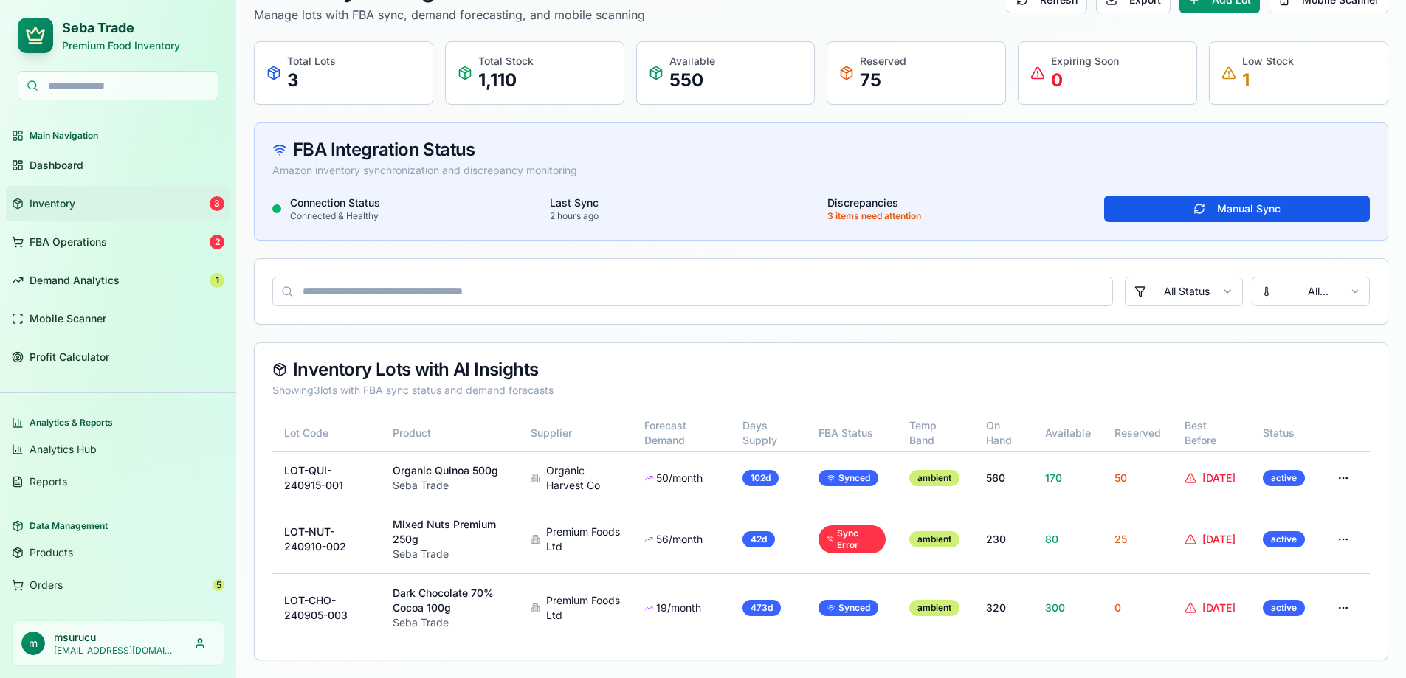
click at [709, 373] on div "Inventory Lots with AI Insights" at bounding box center [820, 370] width 1097 height 18
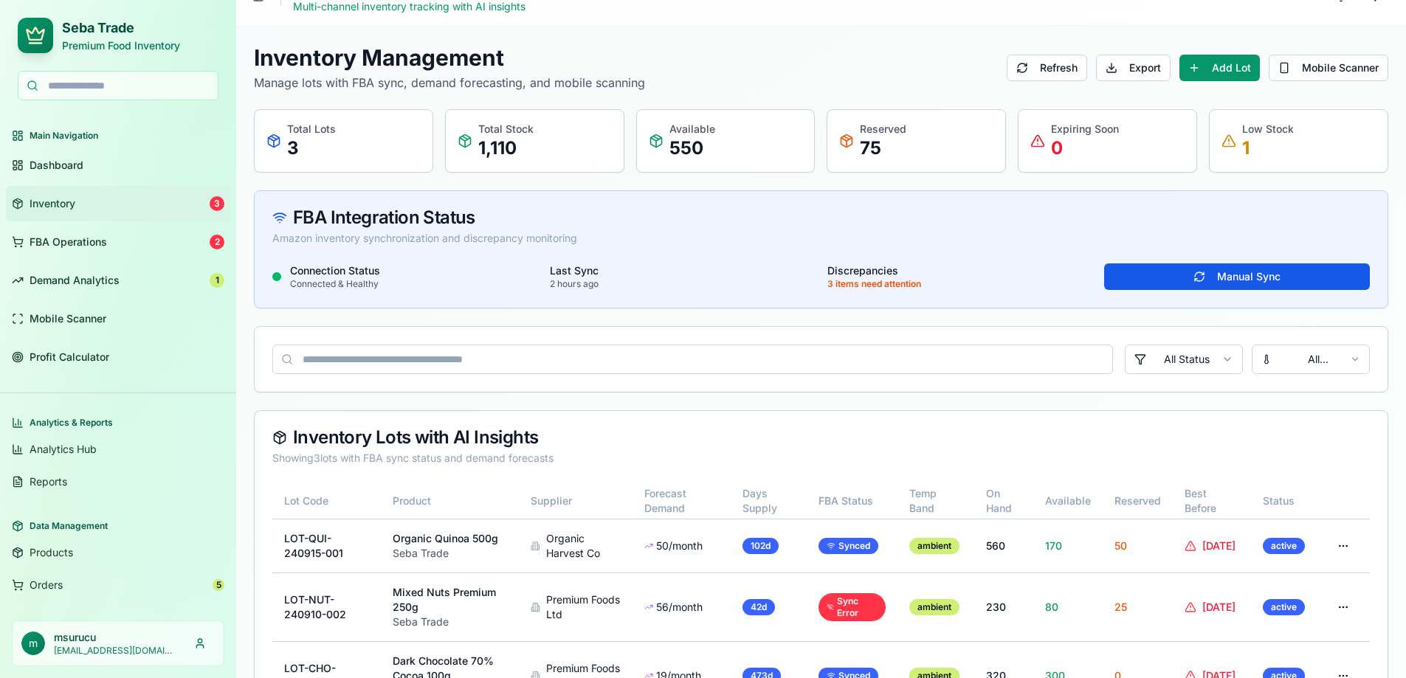
scroll to position [0, 0]
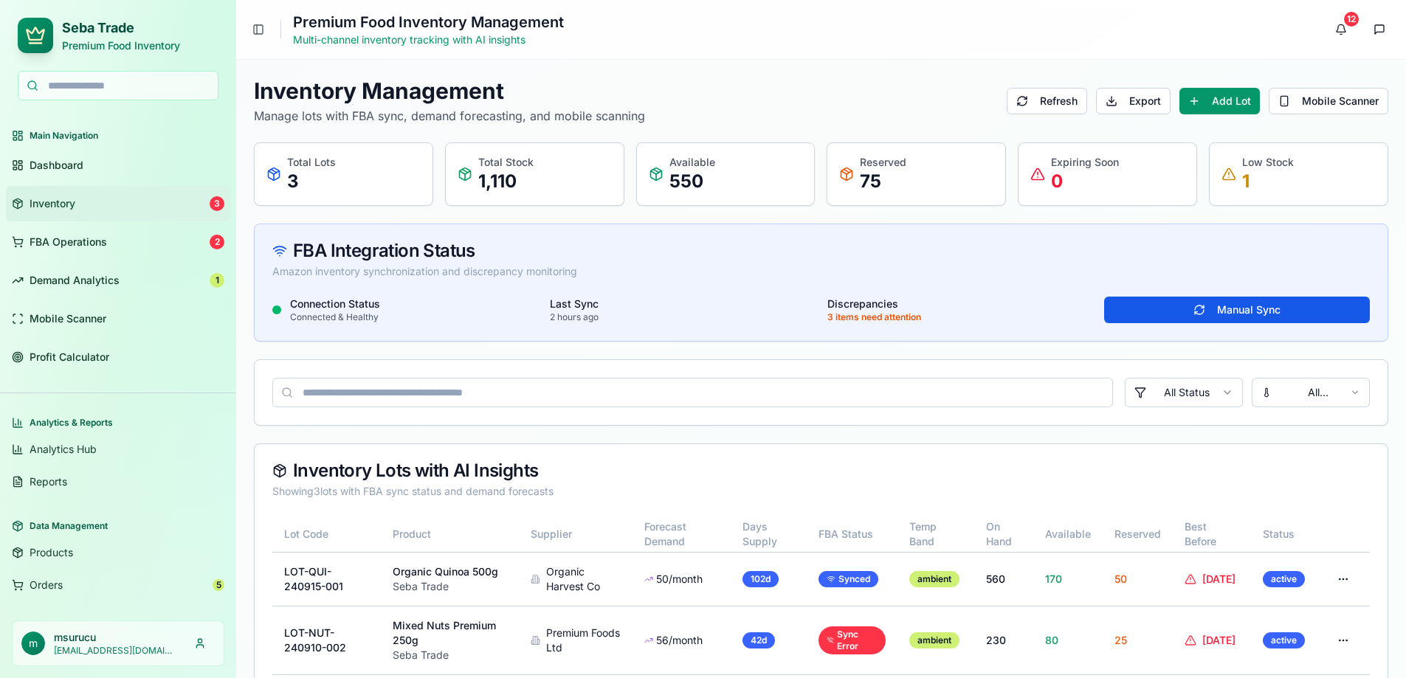
click at [370, 161] on div "Total Lots 3" at bounding box center [343, 174] width 154 height 38
click at [517, 179] on p "1,110" at bounding box center [505, 182] width 55 height 24
click at [682, 183] on p "550" at bounding box center [692, 182] width 46 height 24
click at [953, 189] on div "Reserved 75" at bounding box center [916, 174] width 154 height 38
drag, startPoint x: 1121, startPoint y: 188, endPoint x: 1135, endPoint y: 188, distance: 14.0
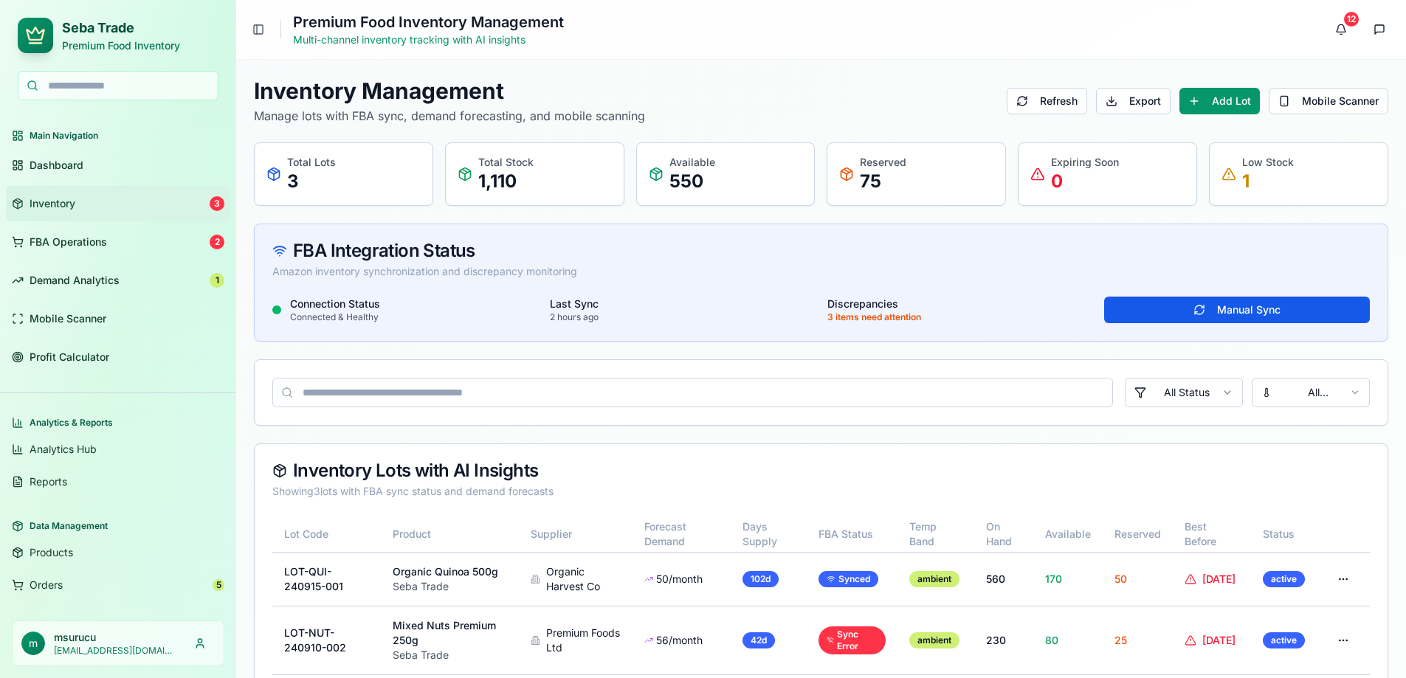
click at [1123, 188] on div "Expiring Soon 0" at bounding box center [1107, 174] width 154 height 38
click at [1269, 307] on button "Manual Sync" at bounding box center [1237, 310] width 266 height 27
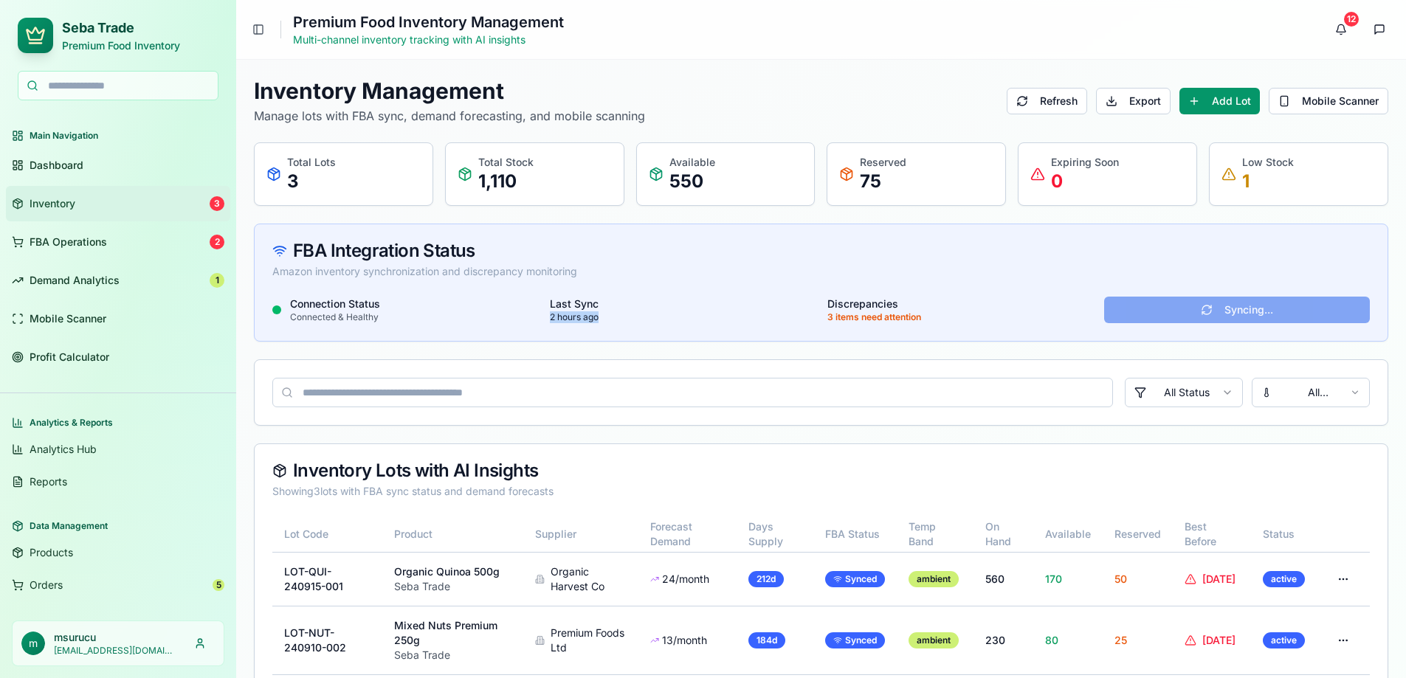
drag, startPoint x: 548, startPoint y: 320, endPoint x: 658, endPoint y: 320, distance: 109.9
click at [655, 320] on div "Connection Status Connected & Healthy Last Sync 2 hours ago Discrepancies 3 ite…" at bounding box center [820, 310] width 1097 height 27
click at [1351, 21] on html "Seba Trade Premium Food Inventory Main Navigation Dashboard Inventory 3 FBA Ope…" at bounding box center [703, 389] width 1406 height 779
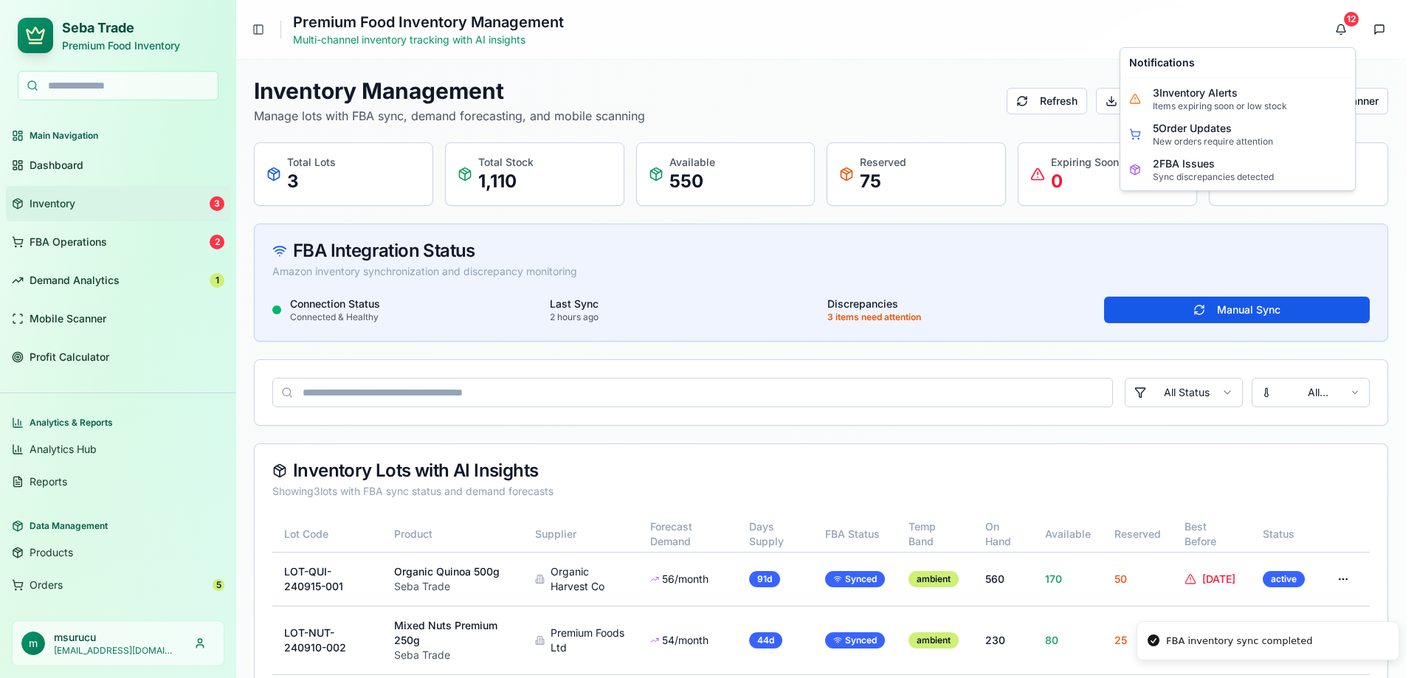
click at [981, 313] on html "Seba Trade Premium Food Inventory Main Navigation Dashboard Inventory 3 FBA Ope…" at bounding box center [708, 389] width 1417 height 779
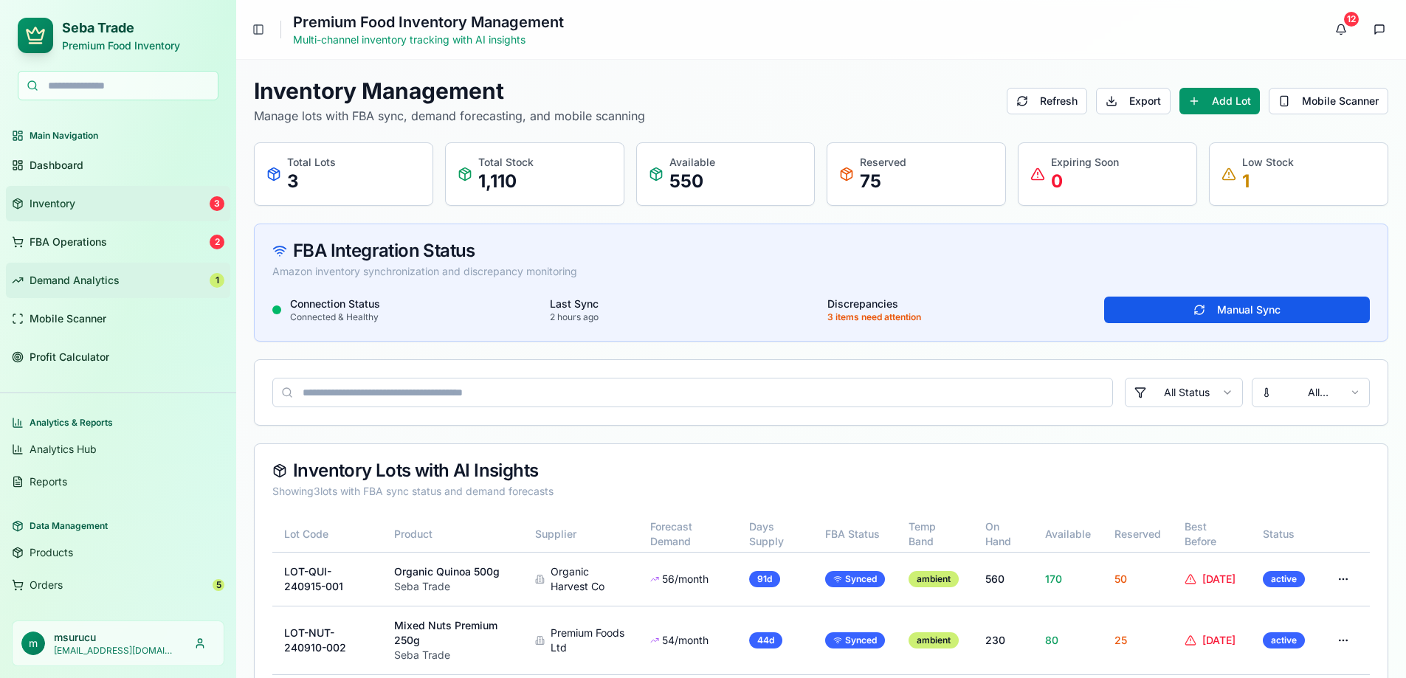
click at [69, 278] on span "Demand Analytics" at bounding box center [75, 280] width 90 height 15
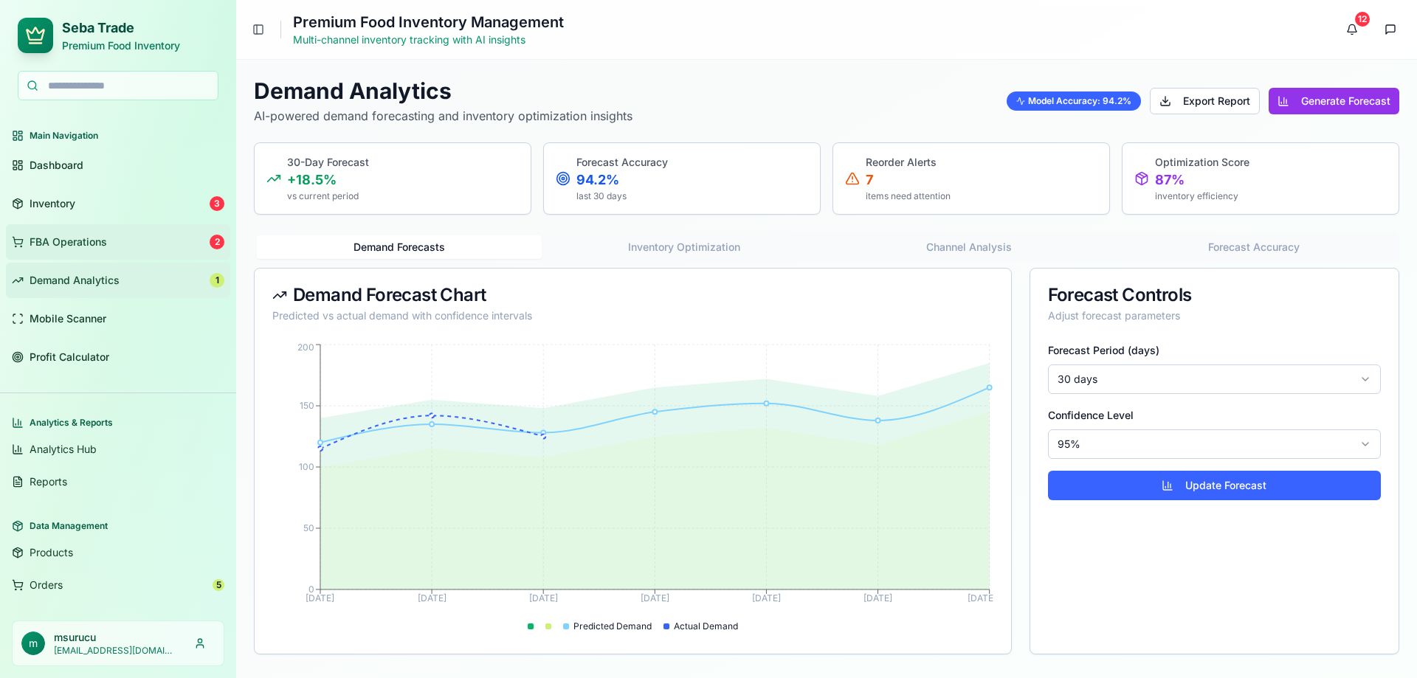
click at [69, 235] on span "FBA Operations" at bounding box center [68, 242] width 77 height 15
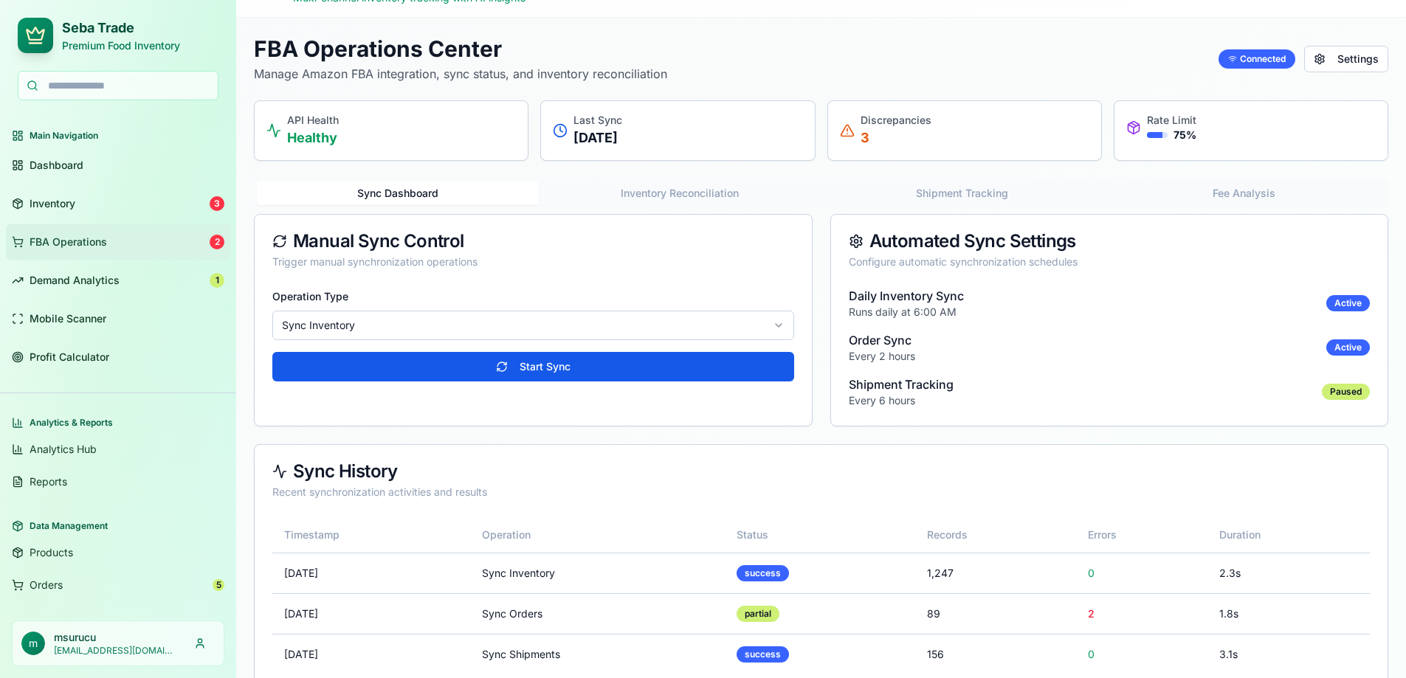
scroll to position [75, 0]
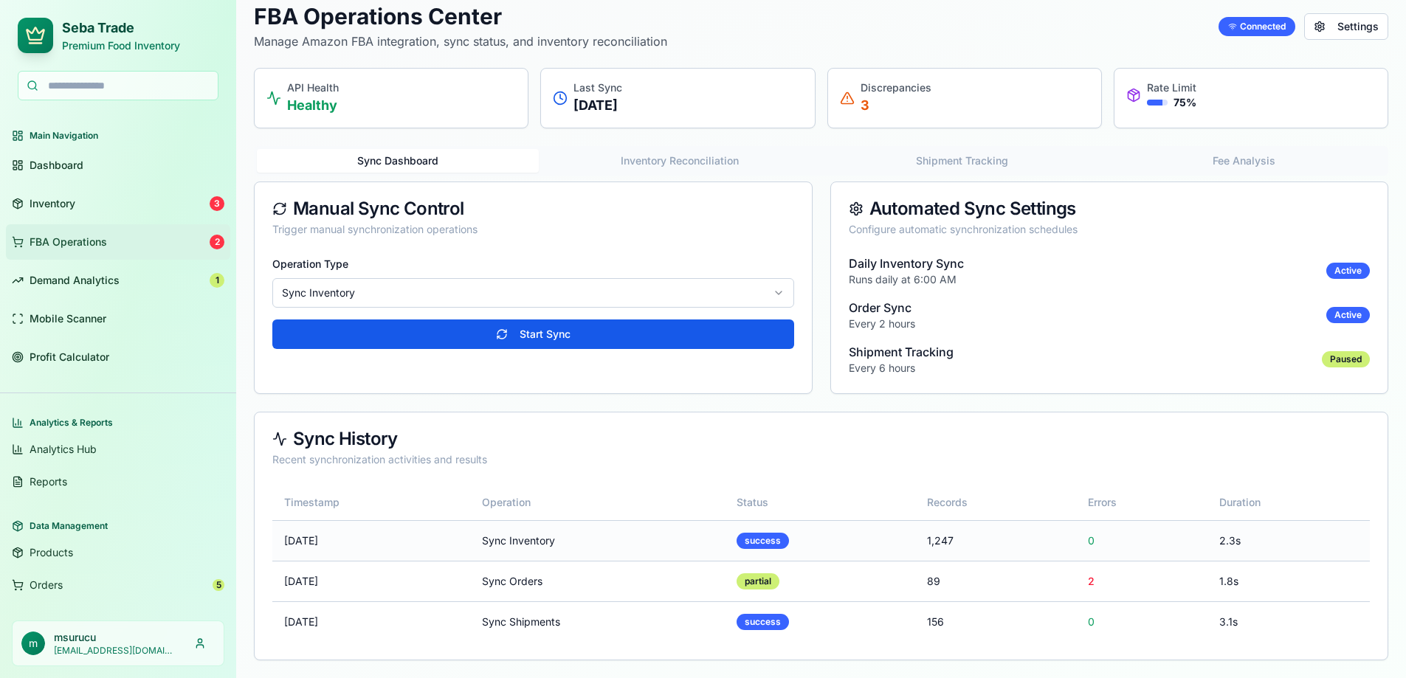
click at [1234, 544] on td "2.3s" at bounding box center [1288, 540] width 162 height 41
click at [313, 539] on td "[DATE]" at bounding box center [371, 540] width 198 height 41
click at [519, 534] on td "sync inventory" at bounding box center [597, 540] width 255 height 41
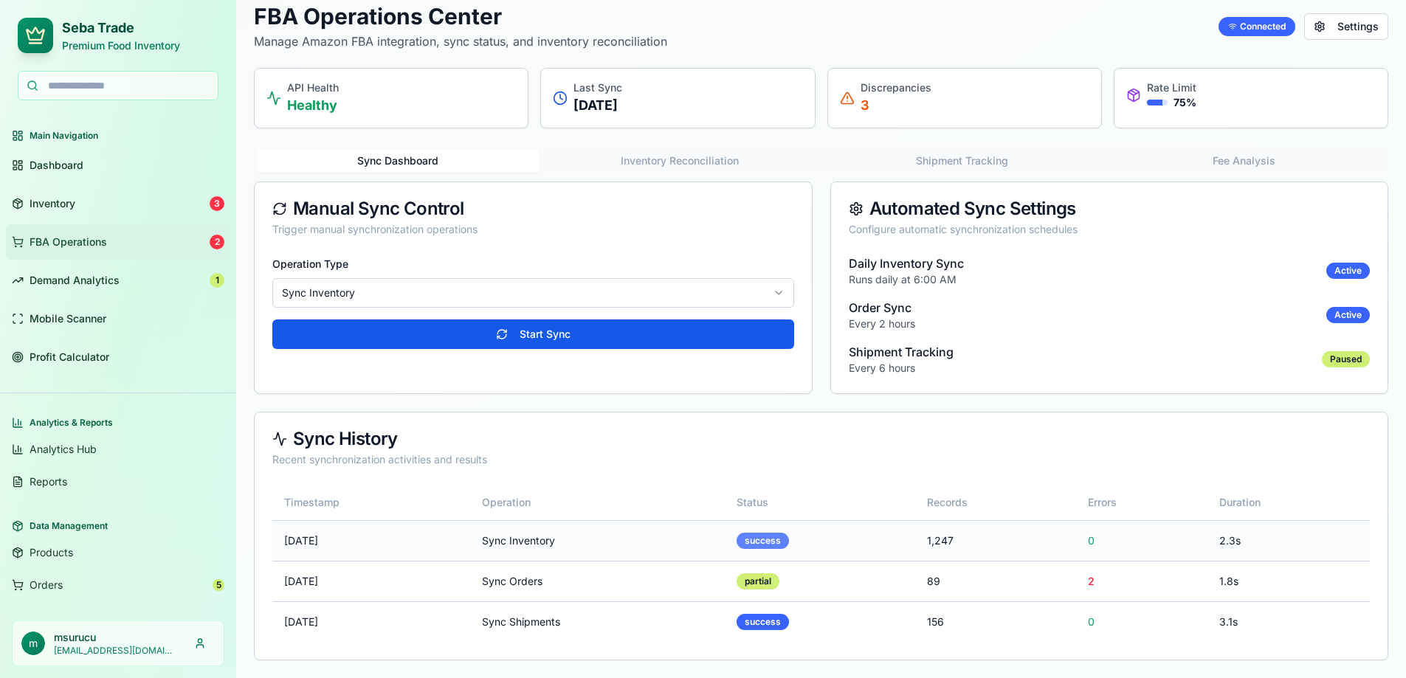
click at [774, 539] on div "success" at bounding box center [762, 541] width 52 height 16
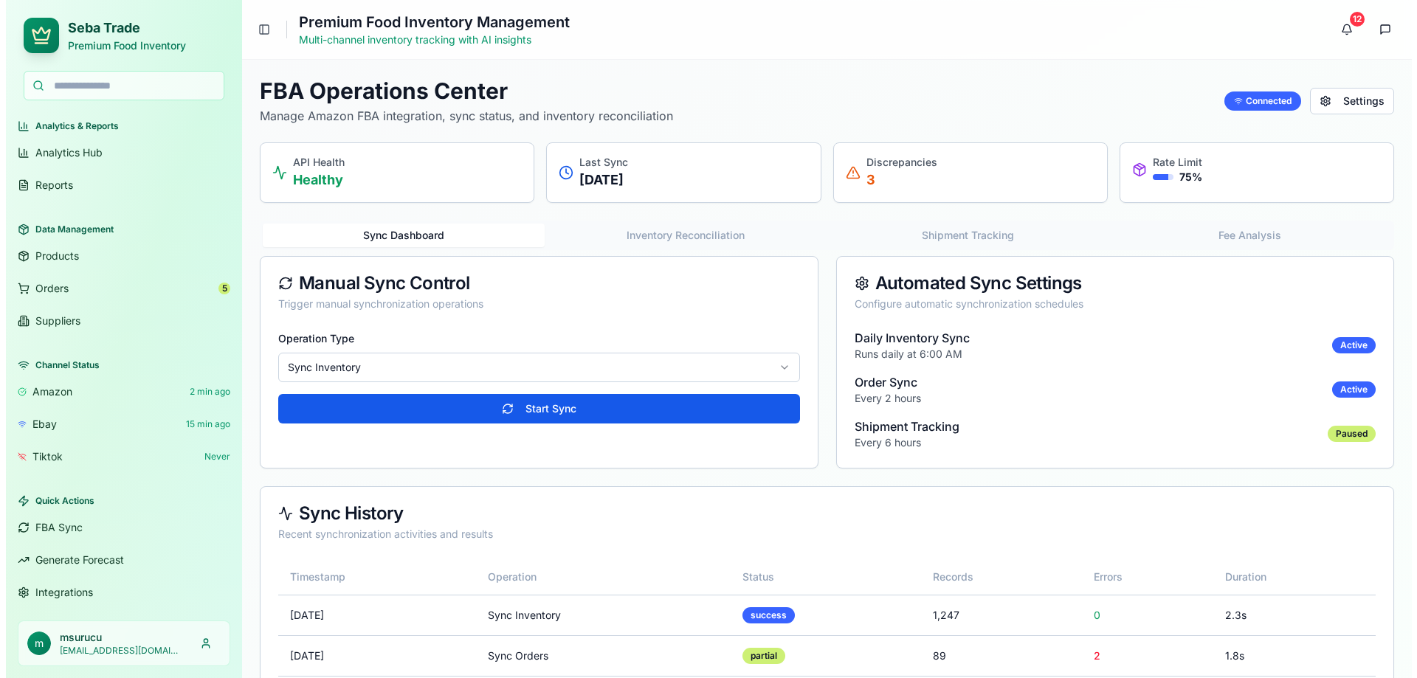
scroll to position [301, 0]
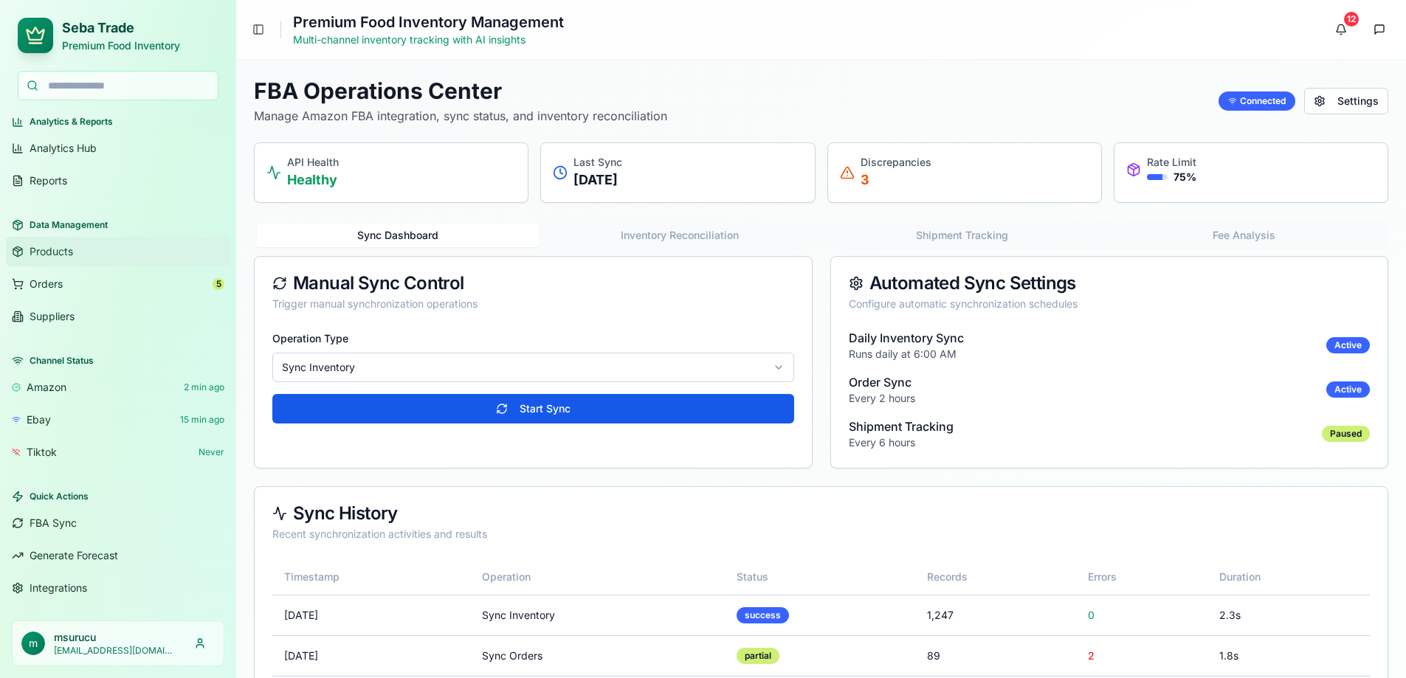
click at [38, 249] on span "Products" at bounding box center [52, 251] width 44 height 15
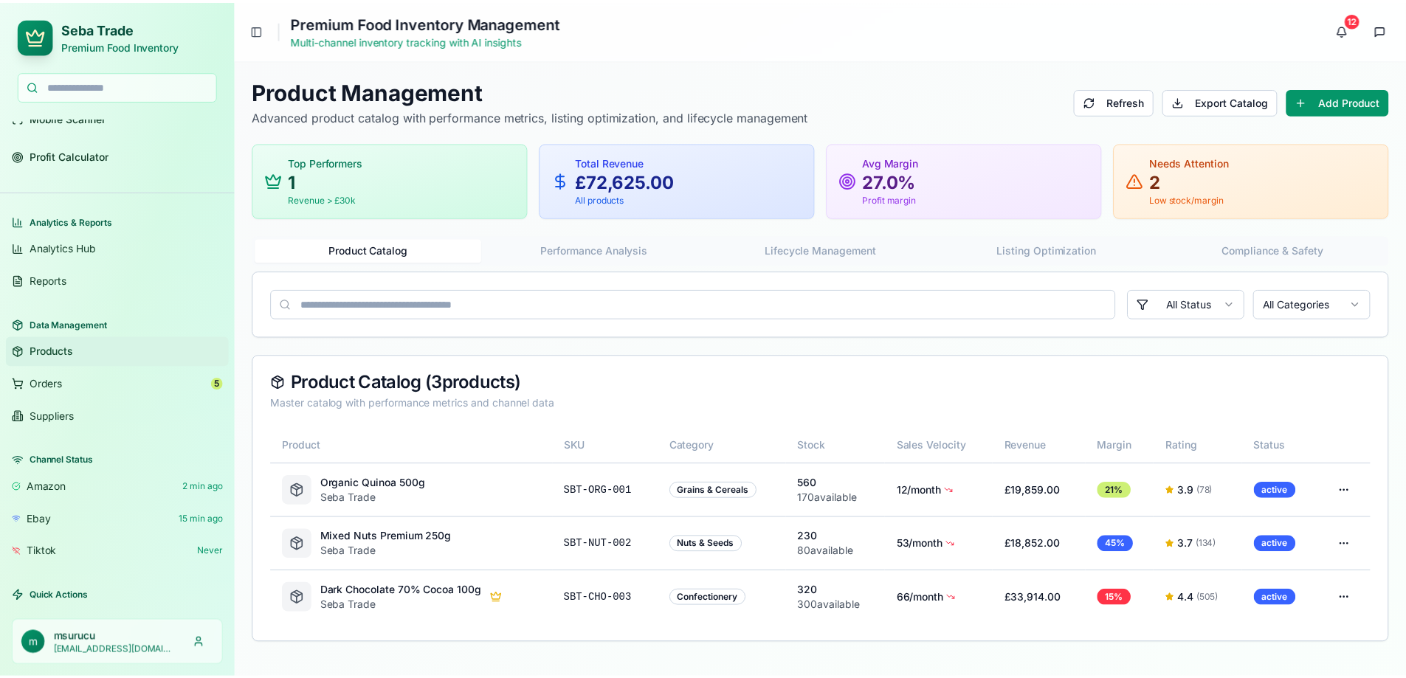
scroll to position [301, 0]
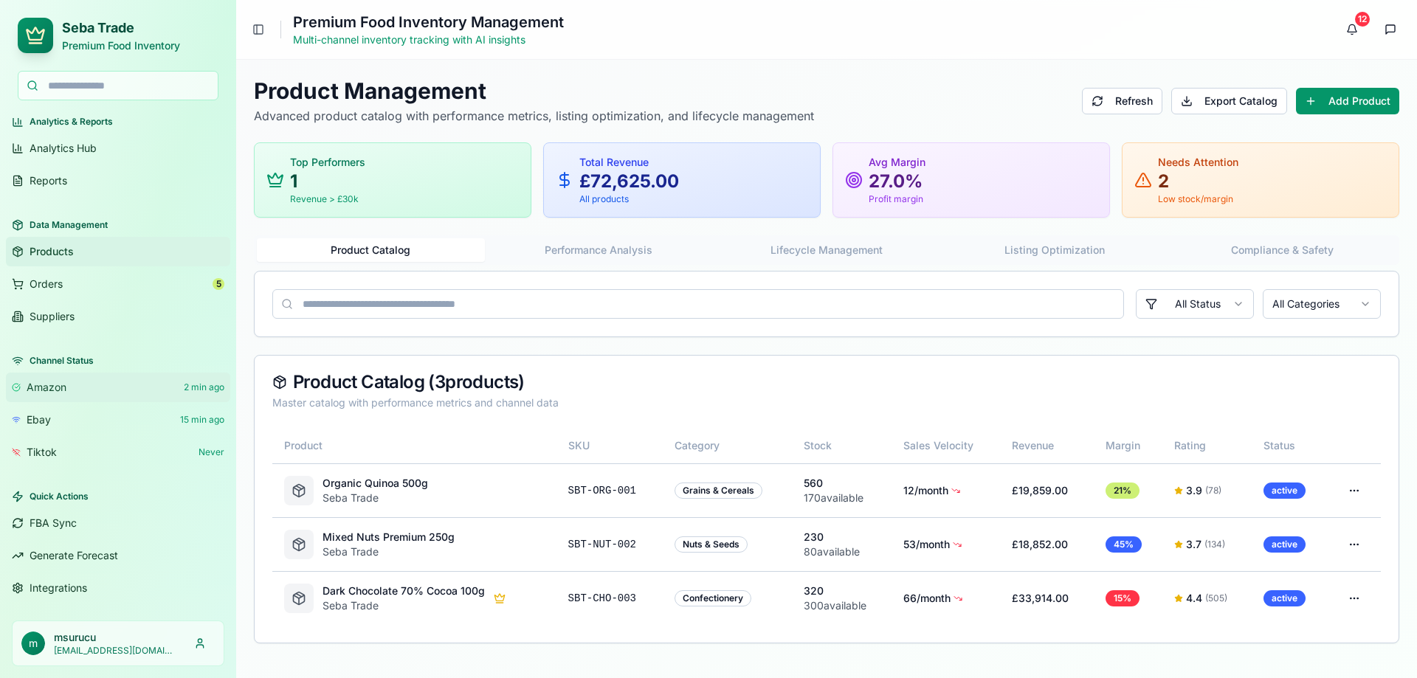
click at [52, 391] on span "amazon" at bounding box center [47, 387] width 40 height 15
click at [39, 387] on span "amazon" at bounding box center [47, 387] width 40 height 15
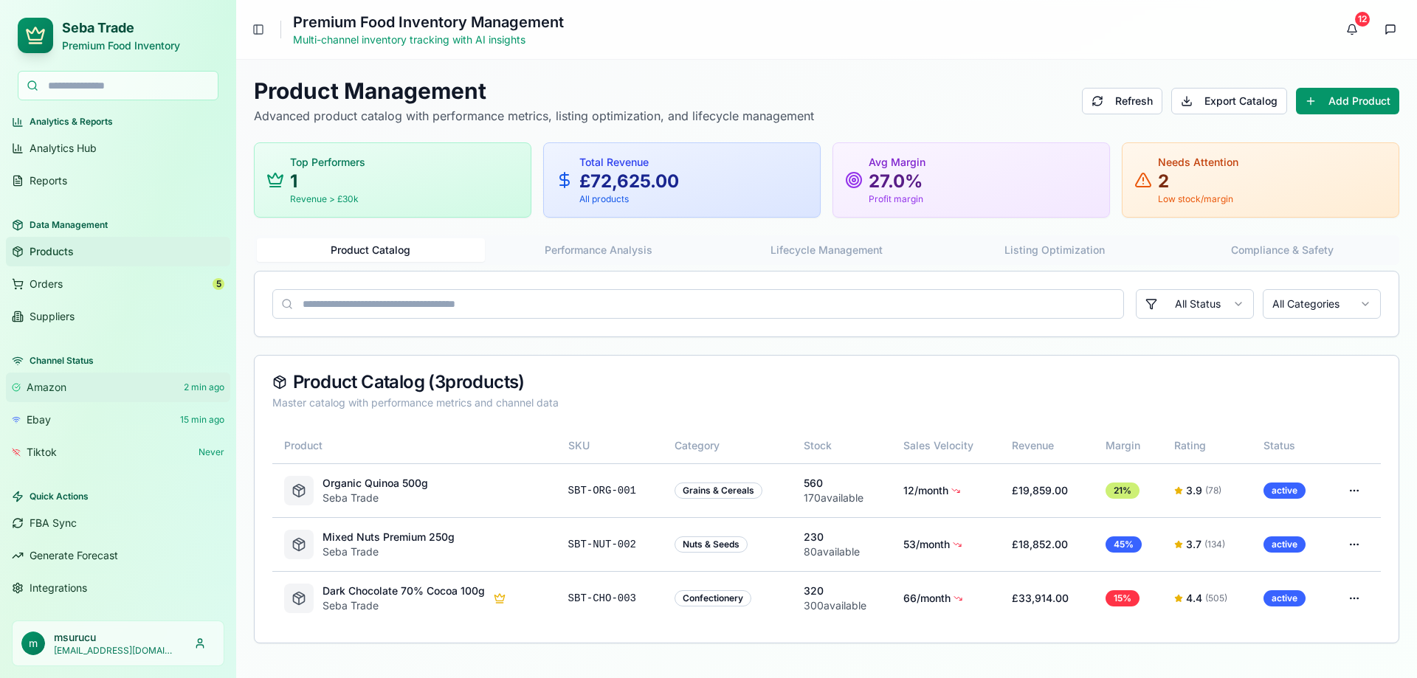
click at [39, 387] on span "amazon" at bounding box center [47, 387] width 40 height 15
click at [187, 388] on span "2 min ago" at bounding box center [204, 387] width 41 height 12
click at [45, 384] on span "amazon" at bounding box center [47, 387] width 40 height 15
click at [65, 587] on span "Integrations" at bounding box center [59, 588] width 58 height 15
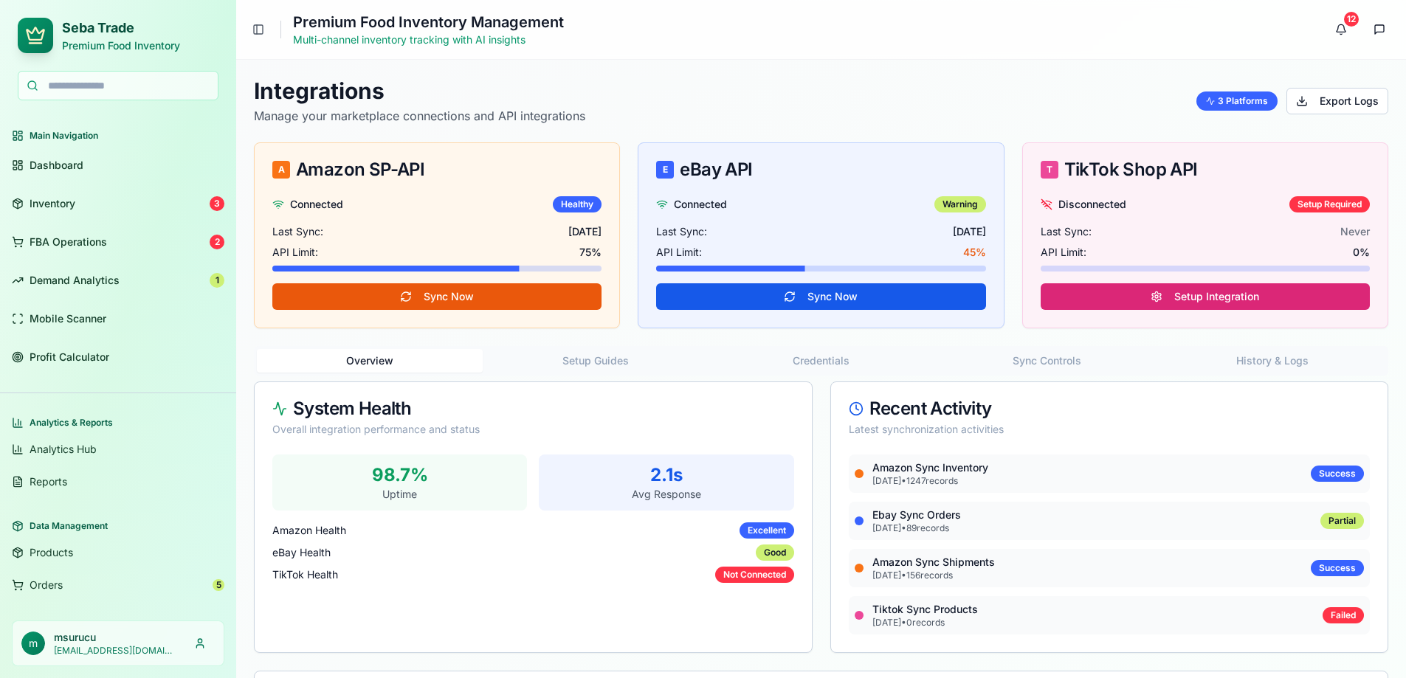
click at [832, 362] on button "Credentials" at bounding box center [821, 361] width 226 height 24
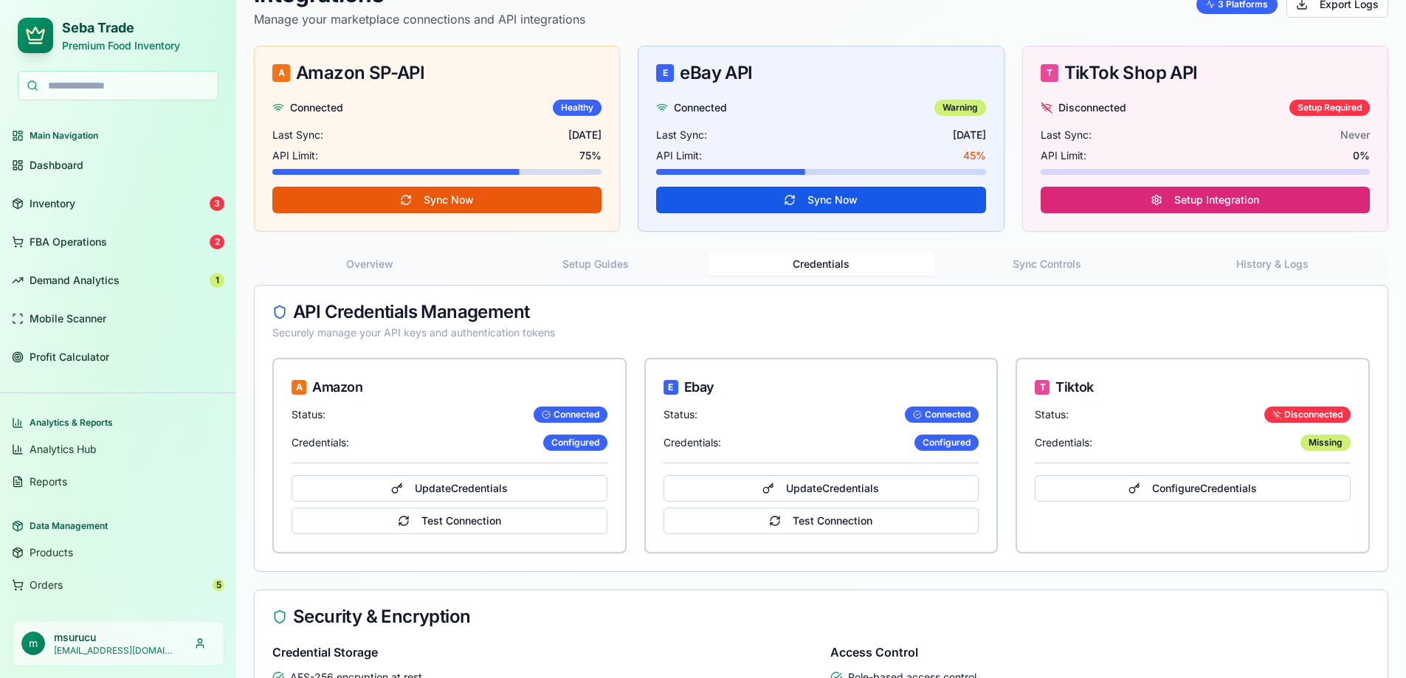
scroll to position [181, 0]
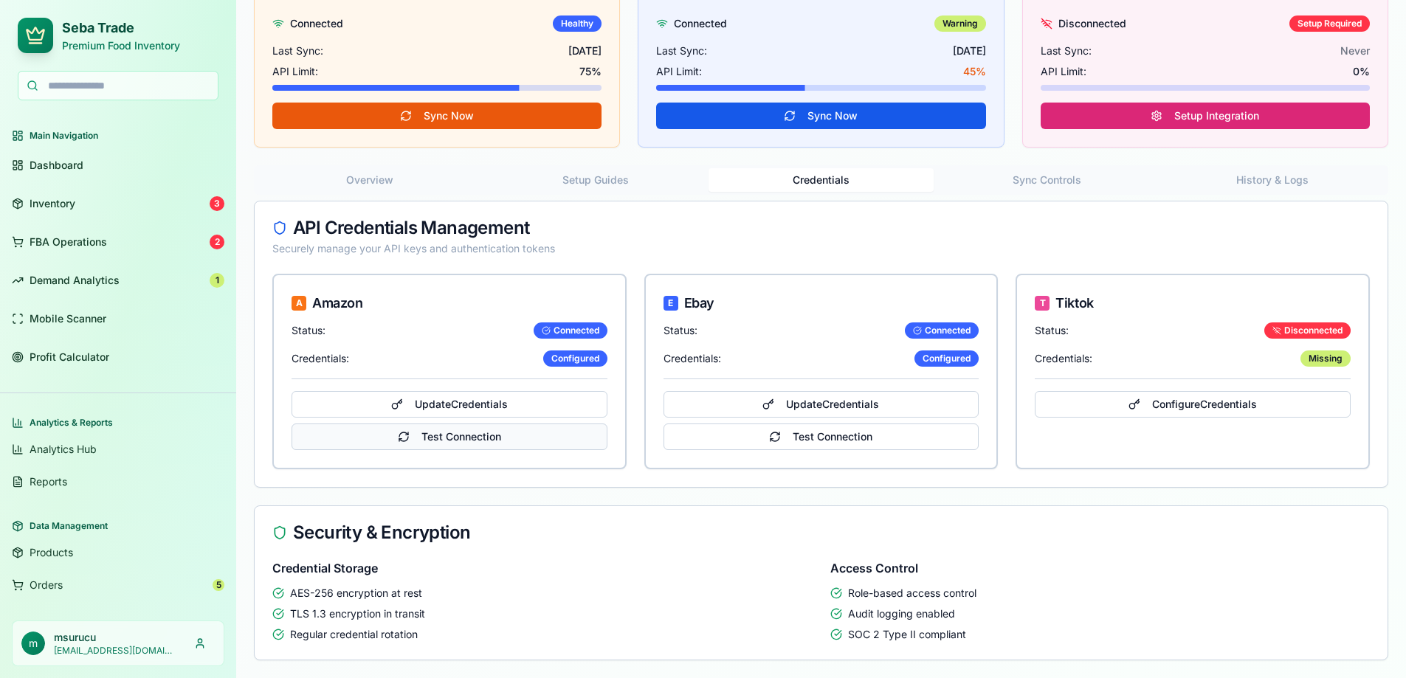
click at [477, 439] on button "Test Connection" at bounding box center [449, 437] width 316 height 27
click at [477, 438] on button "Test Connection" at bounding box center [449, 437] width 316 height 27
drag, startPoint x: 294, startPoint y: 227, endPoint x: 525, endPoint y: 235, distance: 231.1
click at [525, 235] on div "API Credentials Management" at bounding box center [820, 228] width 1097 height 18
click at [324, 252] on div "Securely manage your API keys and authentication tokens" at bounding box center [820, 248] width 1097 height 15
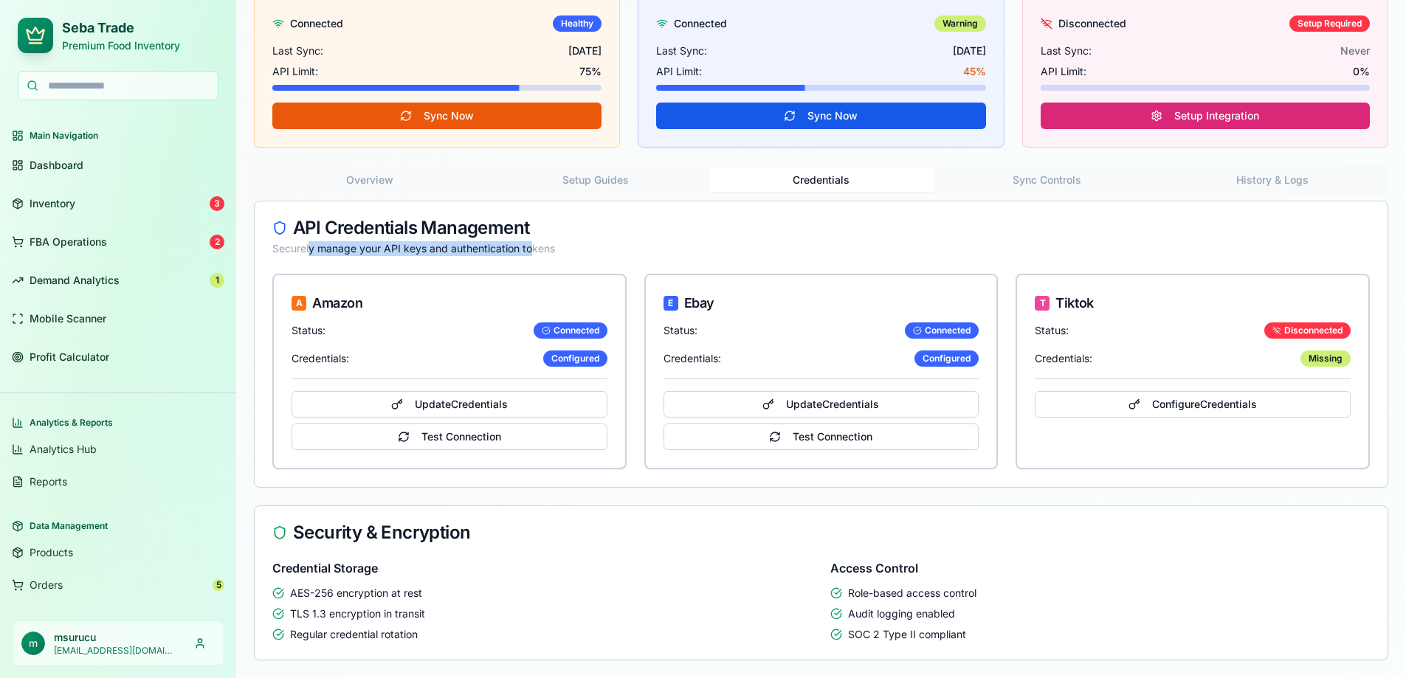
drag, startPoint x: 311, startPoint y: 252, endPoint x: 533, endPoint y: 250, distance: 222.8
click at [533, 250] on div "Securely manage your API keys and authentication tokens" at bounding box center [820, 248] width 1097 height 15
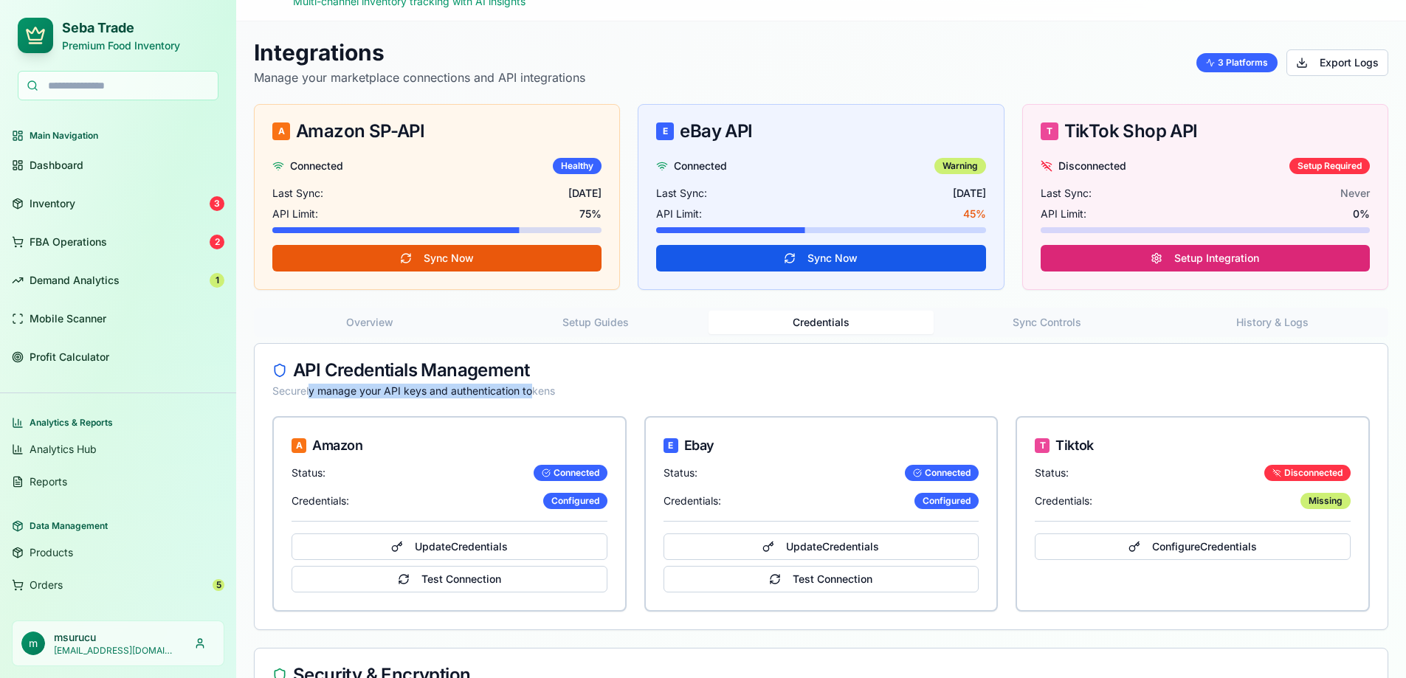
scroll to position [33, 0]
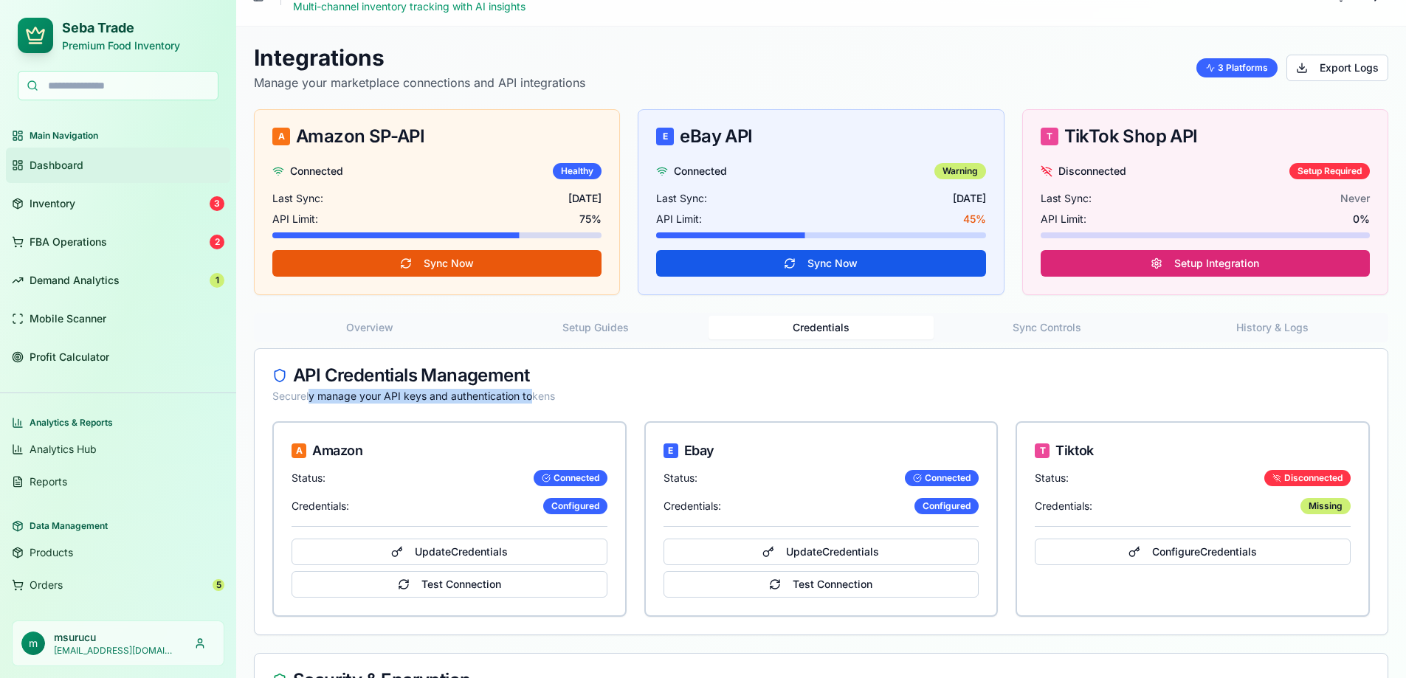
click at [58, 159] on span "Dashboard" at bounding box center [57, 165] width 54 height 15
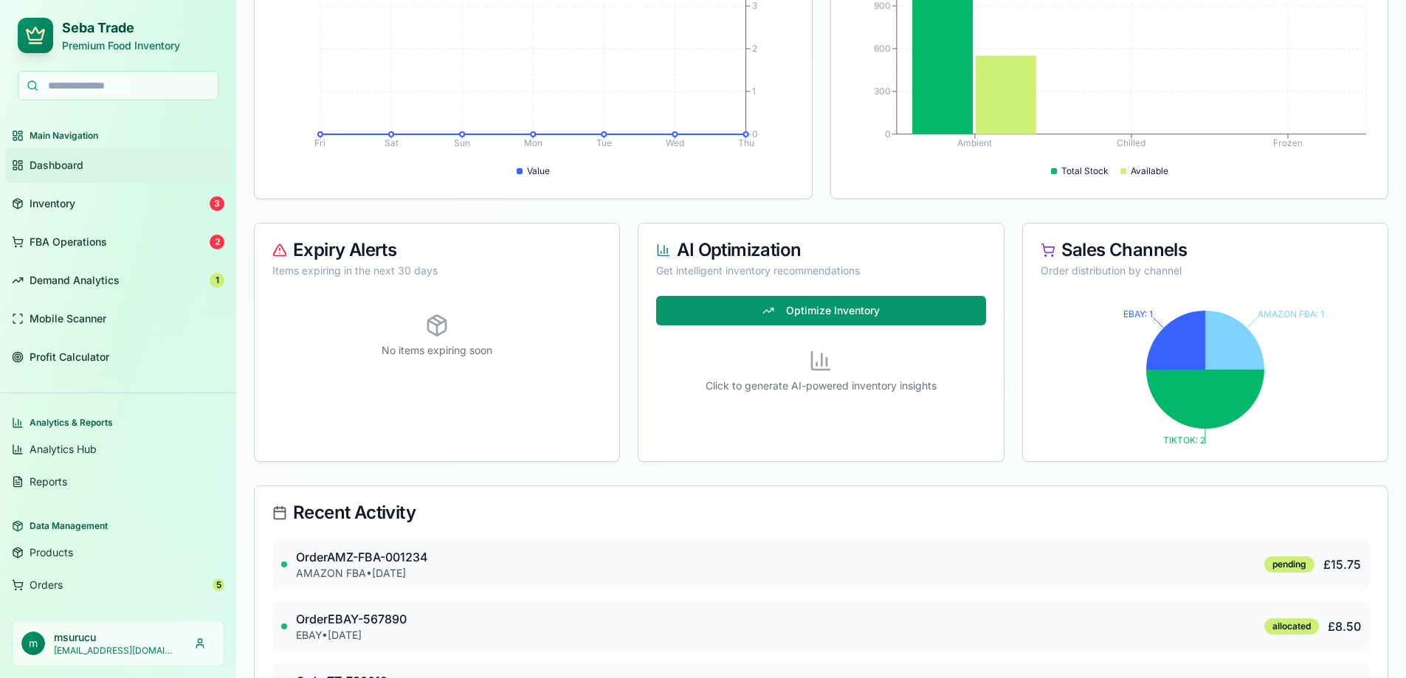
scroll to position [757, 0]
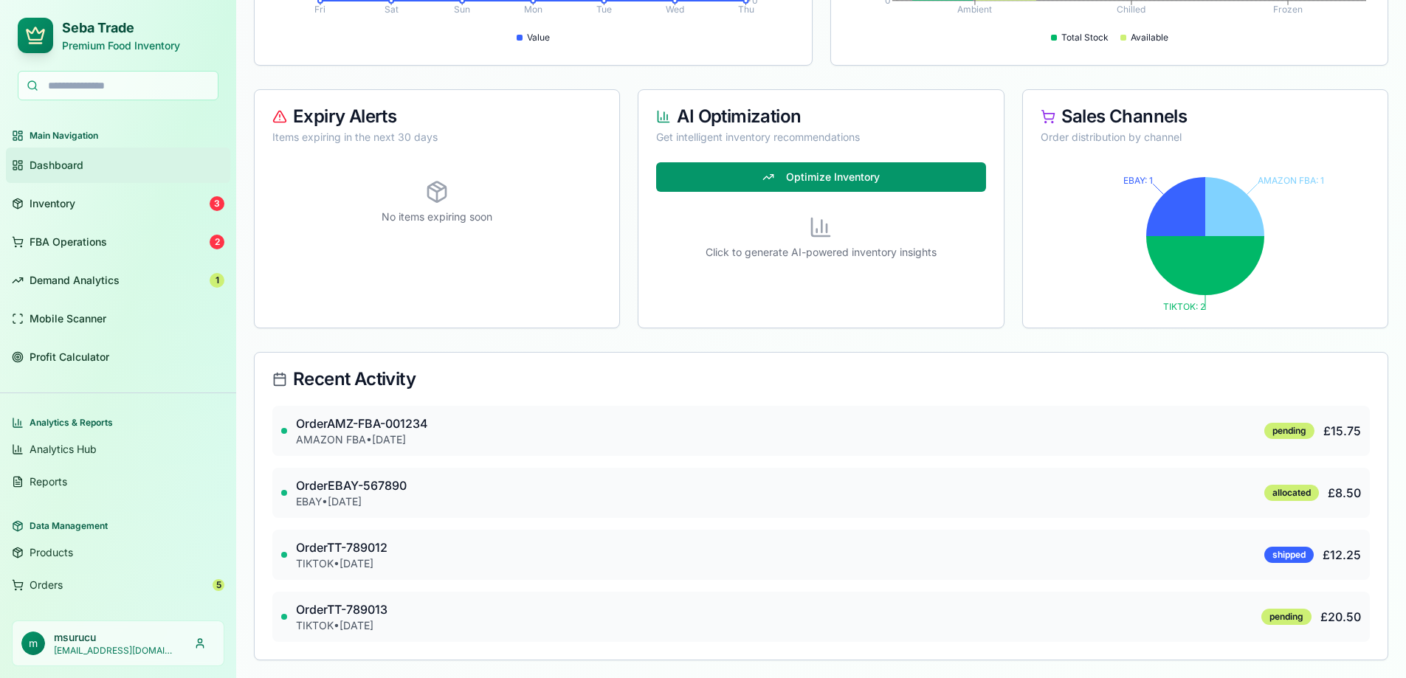
drag, startPoint x: 309, startPoint y: 420, endPoint x: 439, endPoint y: 683, distance: 293.0
click at [1348, 431] on span "£15.75" at bounding box center [1342, 431] width 38 height 18
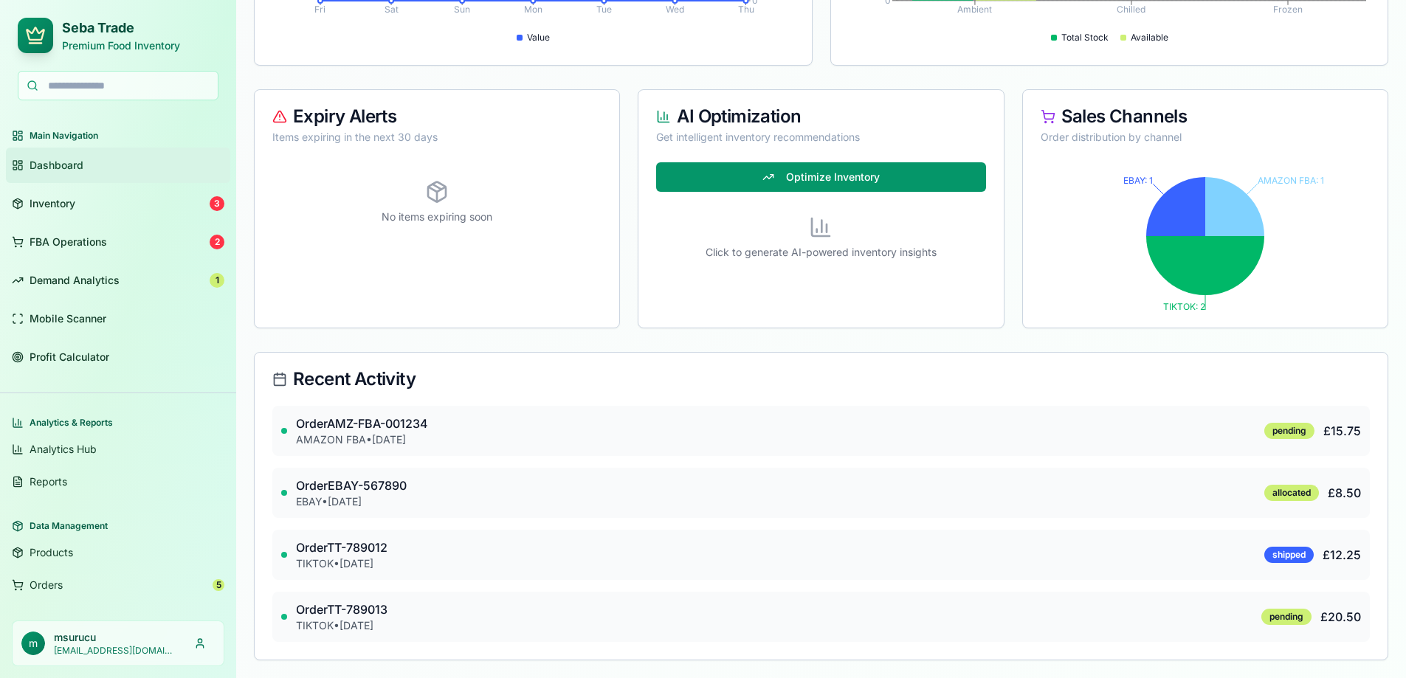
click at [337, 445] on p "AMAZON FBA • [DATE]" at bounding box center [362, 439] width 132 height 15
click at [339, 430] on p "Order AMZ-FBA-001234" at bounding box center [362, 424] width 132 height 18
click at [1327, 430] on span "£15.75" at bounding box center [1342, 431] width 38 height 18
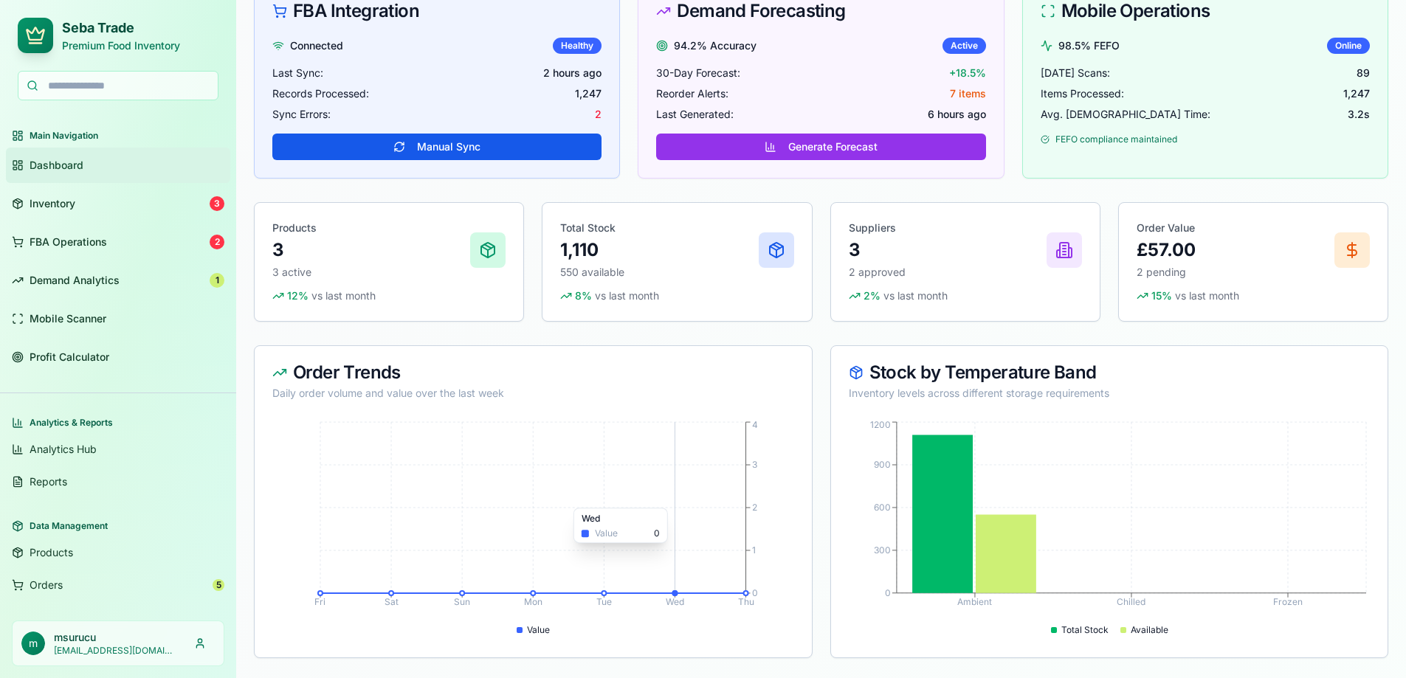
scroll to position [0, 0]
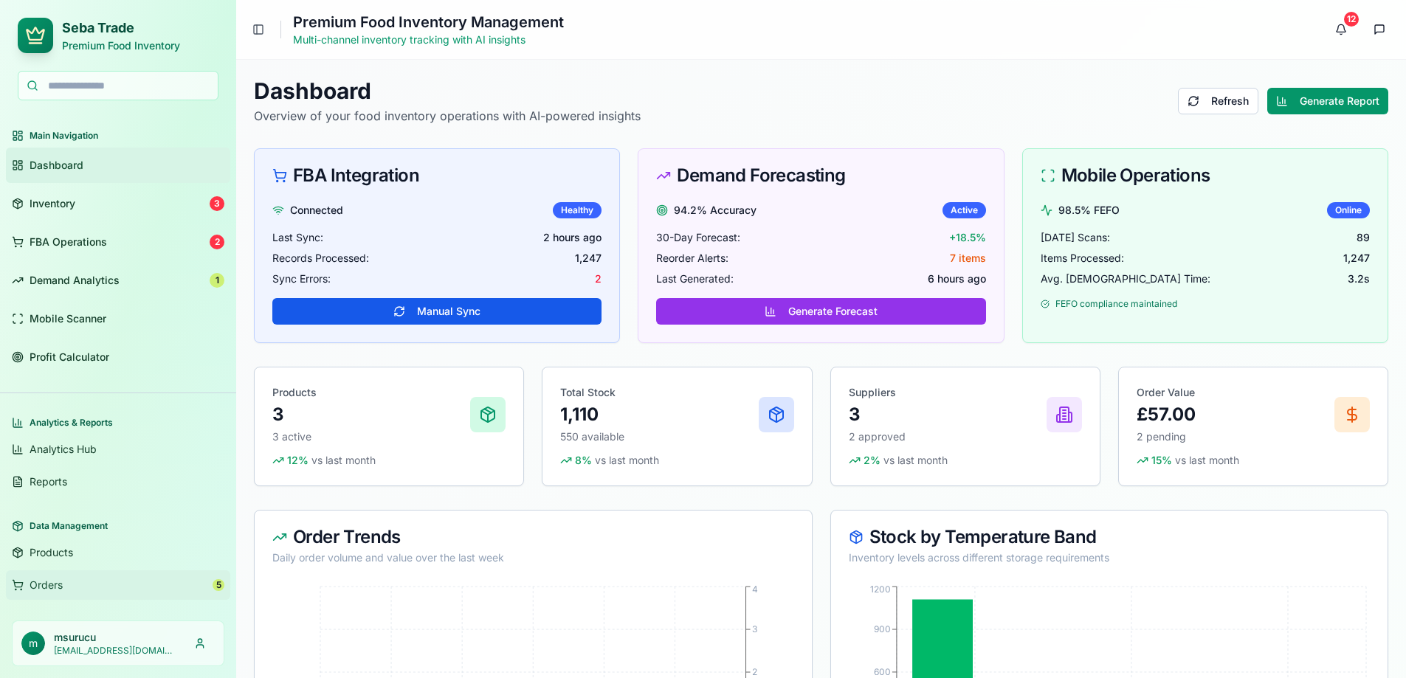
click at [49, 587] on span "Orders" at bounding box center [46, 585] width 33 height 15
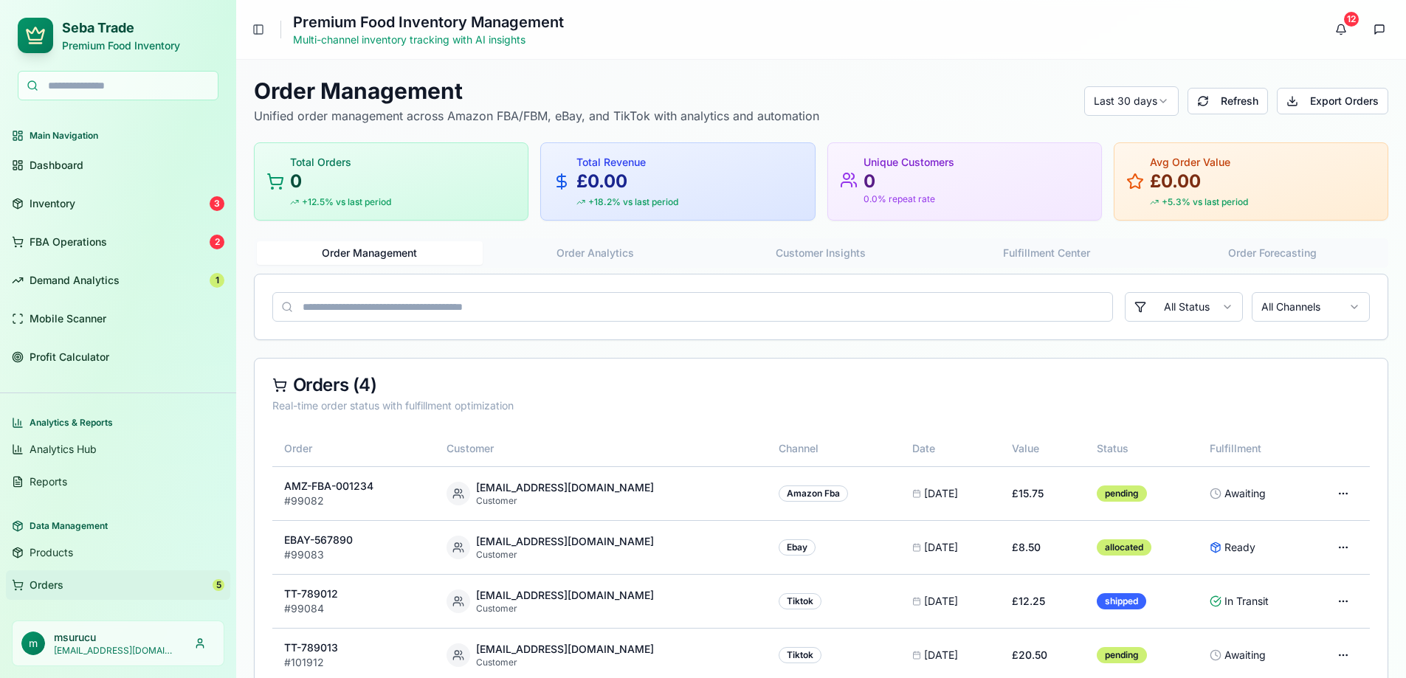
click at [53, 585] on span "Orders" at bounding box center [47, 585] width 34 height 15
click at [1240, 107] on button "Refresh" at bounding box center [1227, 101] width 80 height 27
drag, startPoint x: 884, startPoint y: 492, endPoint x: 922, endPoint y: 517, distance: 44.8
click at [924, 492] on span "[DATE]" at bounding box center [941, 493] width 34 height 15
drag, startPoint x: 893, startPoint y: 551, endPoint x: 908, endPoint y: 551, distance: 14.8
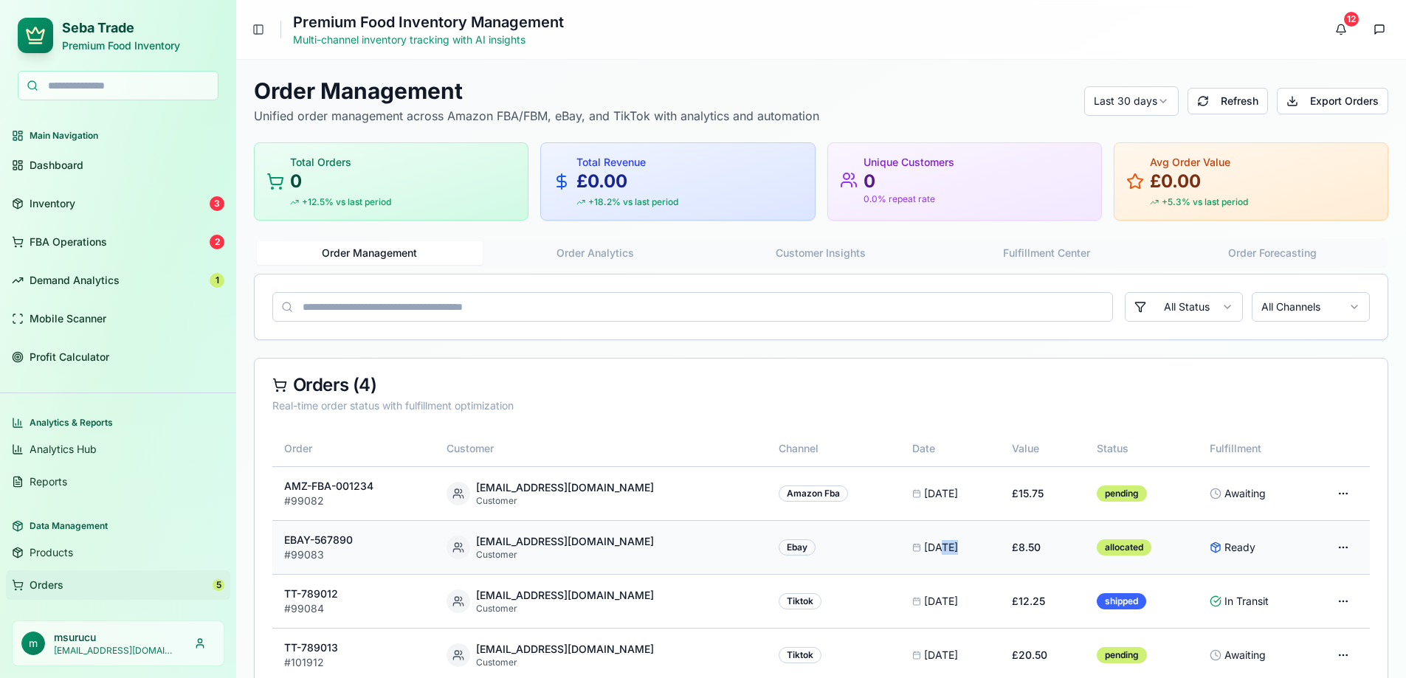
click at [924, 551] on span "[DATE]" at bounding box center [941, 547] width 34 height 15
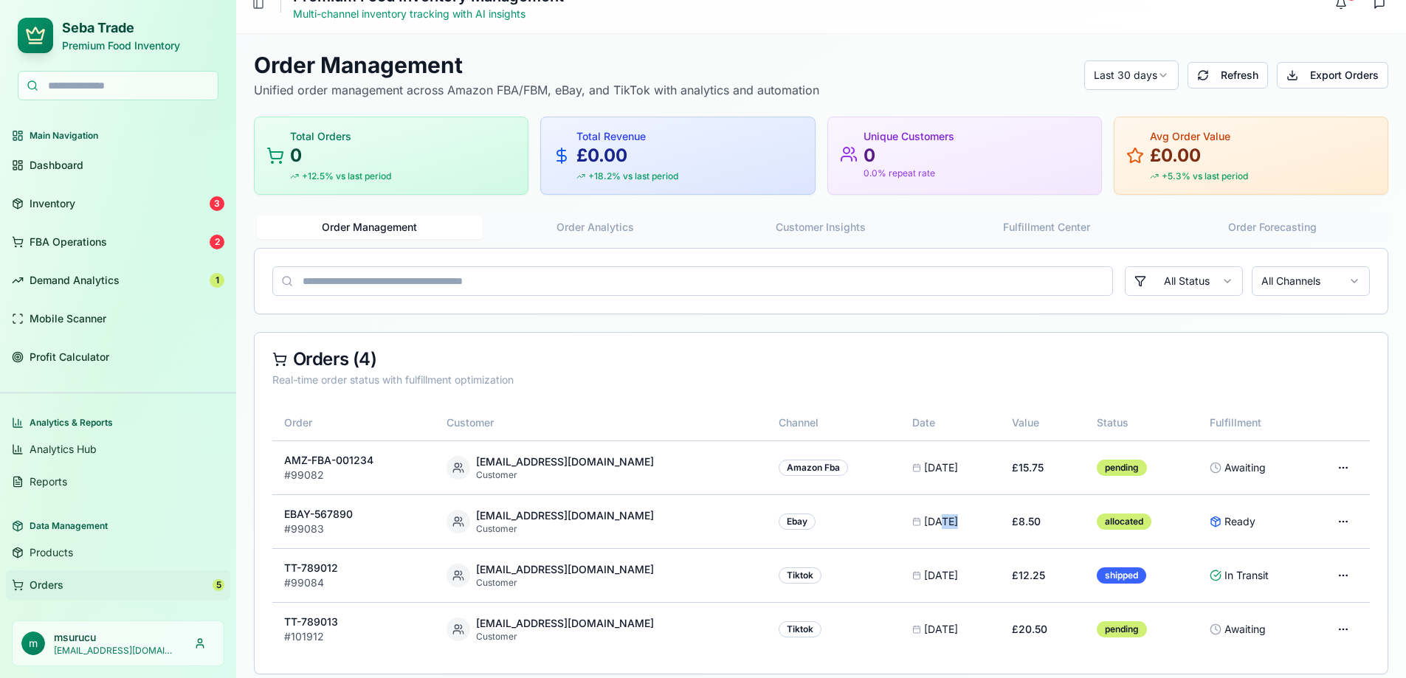
scroll to position [40, 0]
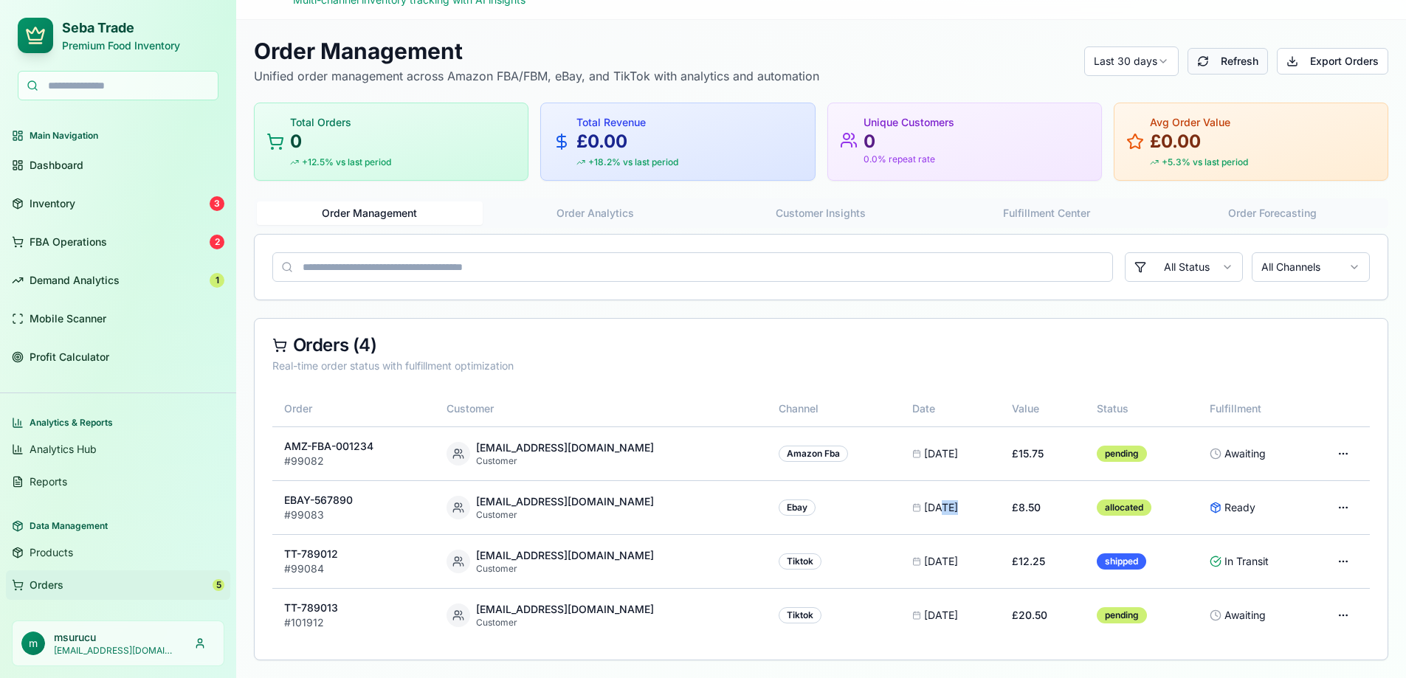
click at [1229, 52] on button "Refresh" at bounding box center [1227, 61] width 80 height 27
click at [1231, 58] on button "Refresh" at bounding box center [1227, 61] width 80 height 27
click at [1238, 453] on span "Awaiting" at bounding box center [1244, 453] width 41 height 15
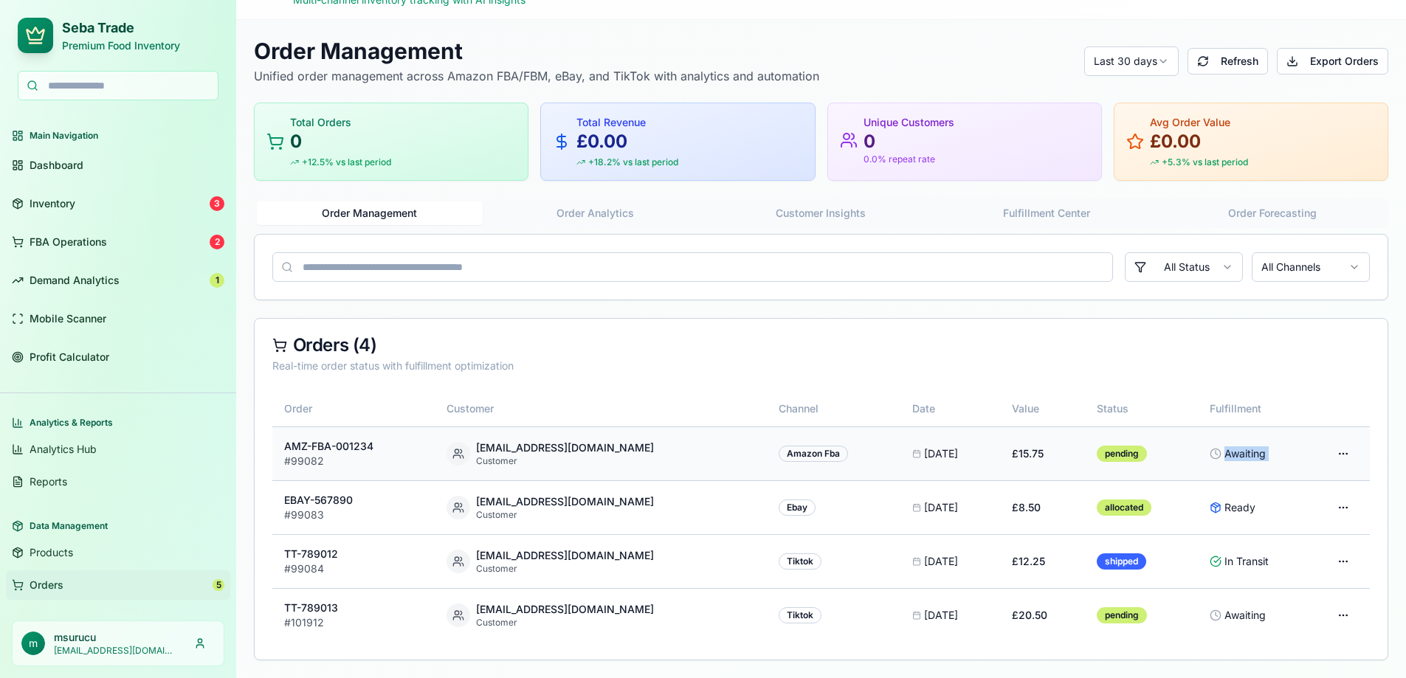
click at [1228, 454] on span "Awaiting" at bounding box center [1244, 453] width 41 height 15
click at [1054, 208] on div "Order Management Unified order management across Amazon FBA/FBM, eBay, and TikT…" at bounding box center [821, 349] width 1134 height 623
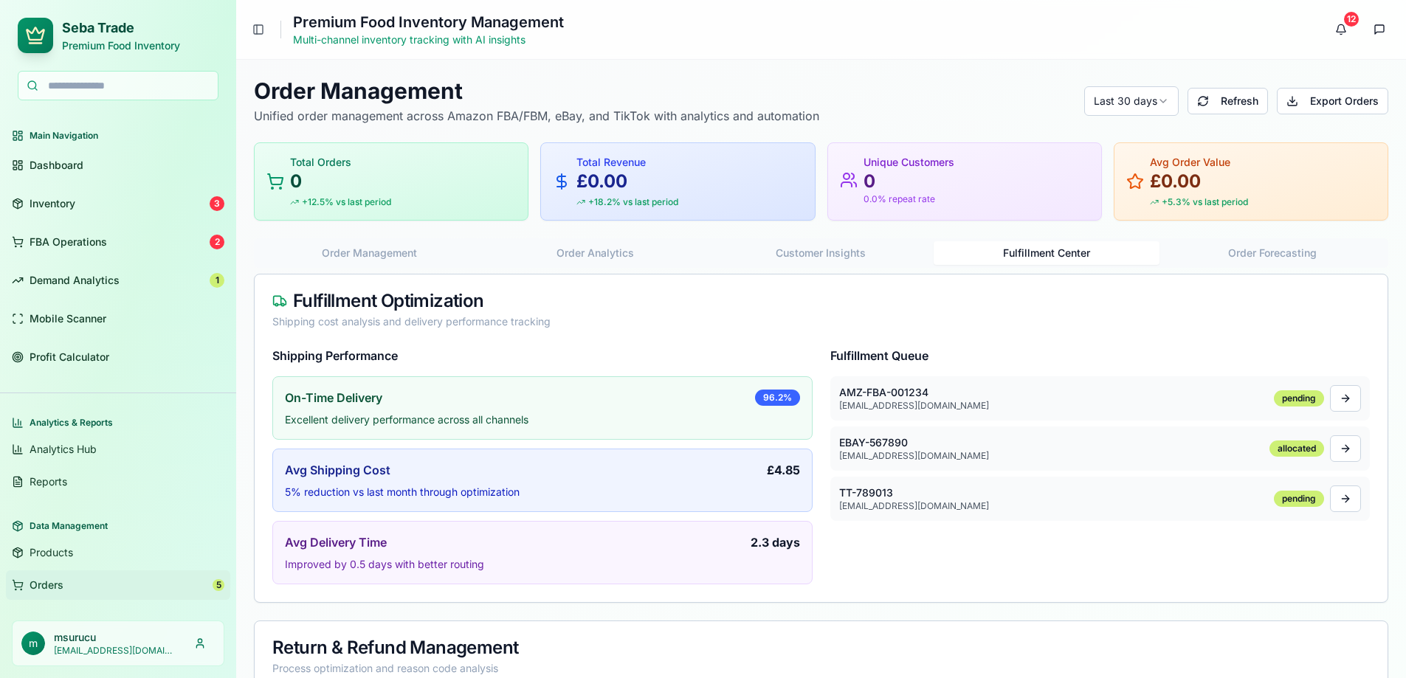
click at [880, 355] on h4 "Fulfillment Queue" at bounding box center [1100, 356] width 540 height 18
click at [821, 513] on div "Shipping Performance On-Time Delivery 96.2% Excellent delivery performance acro…" at bounding box center [820, 466] width 1097 height 238
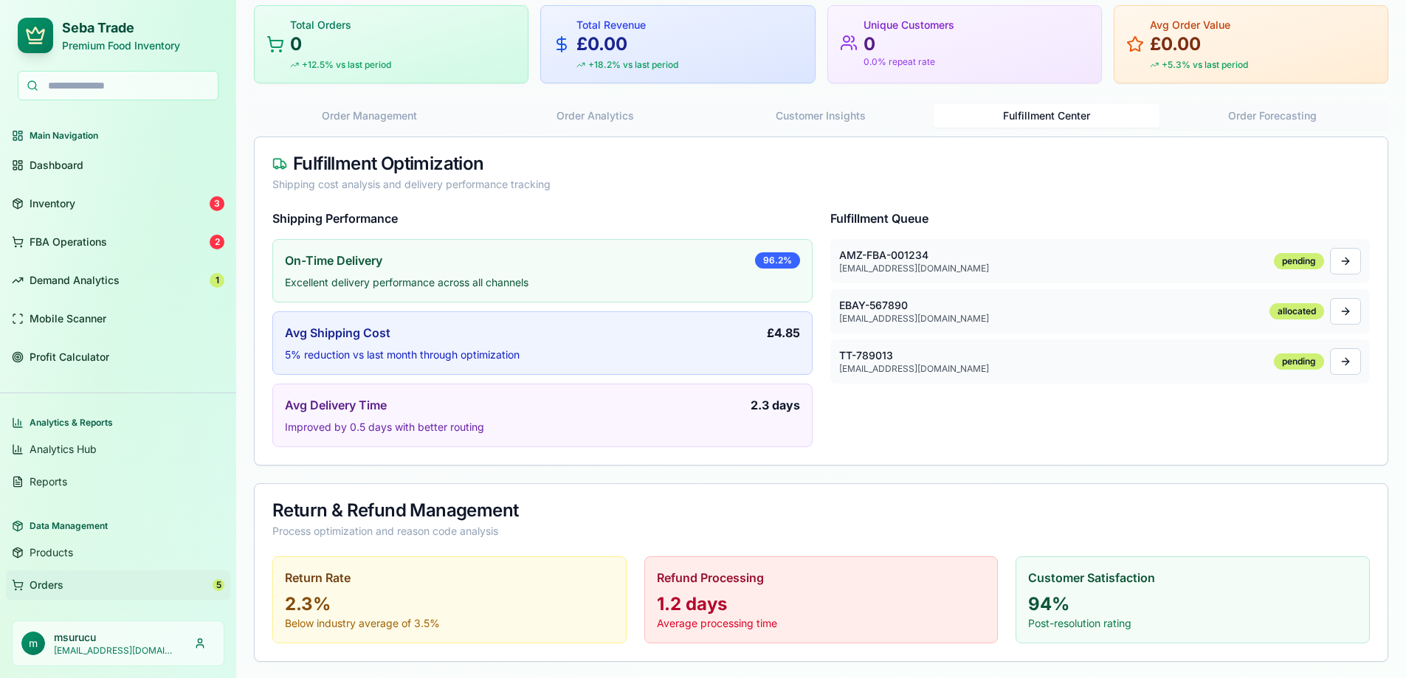
scroll to position [139, 0]
click at [341, 512] on div "Return & Refund Management" at bounding box center [820, 509] width 1097 height 18
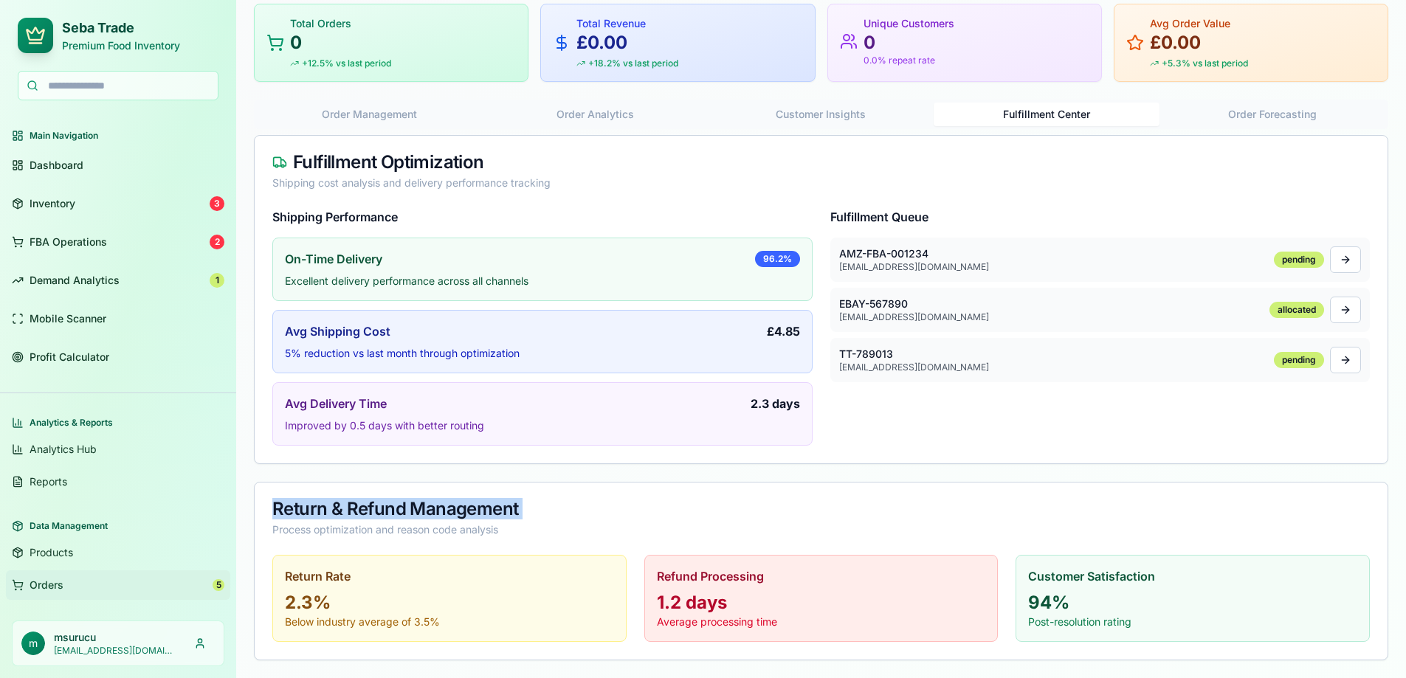
click at [341, 512] on div "Return & Refund Management" at bounding box center [820, 509] width 1097 height 18
click at [76, 233] on link "FBA Operations 2" at bounding box center [118, 241] width 224 height 35
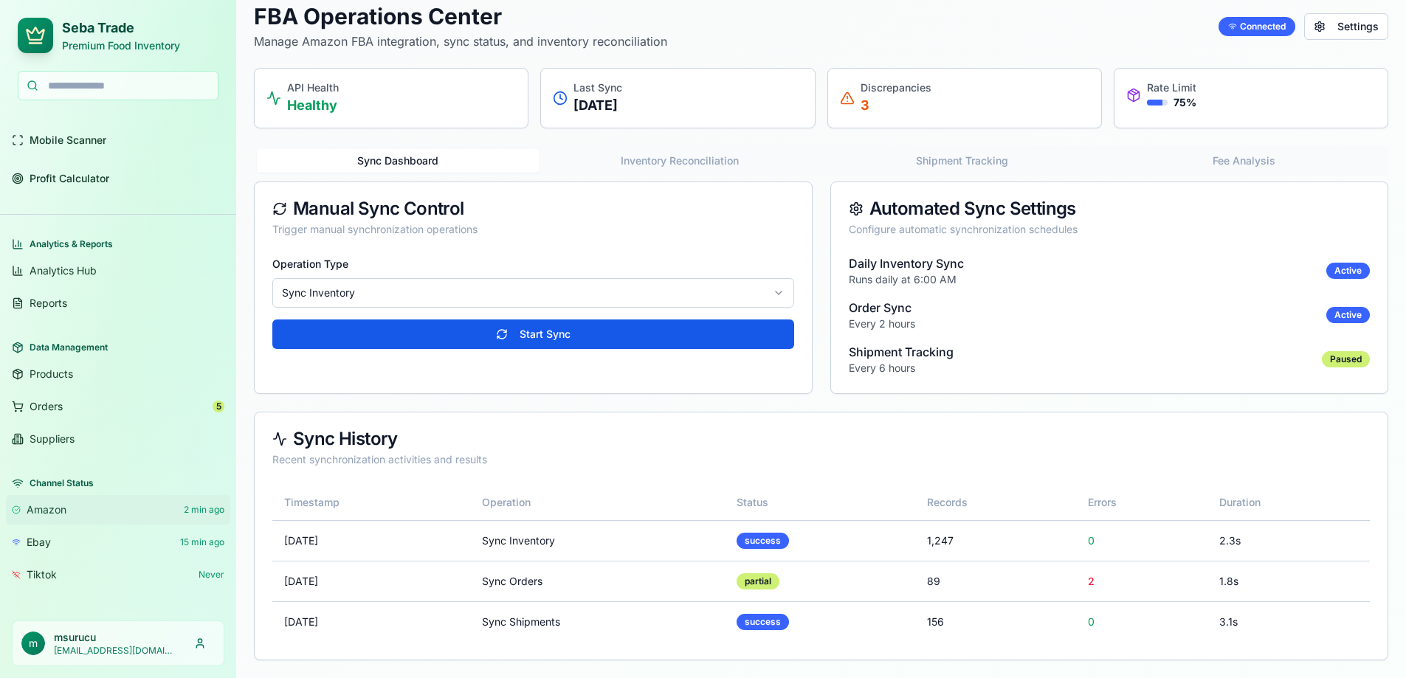
scroll to position [301, 0]
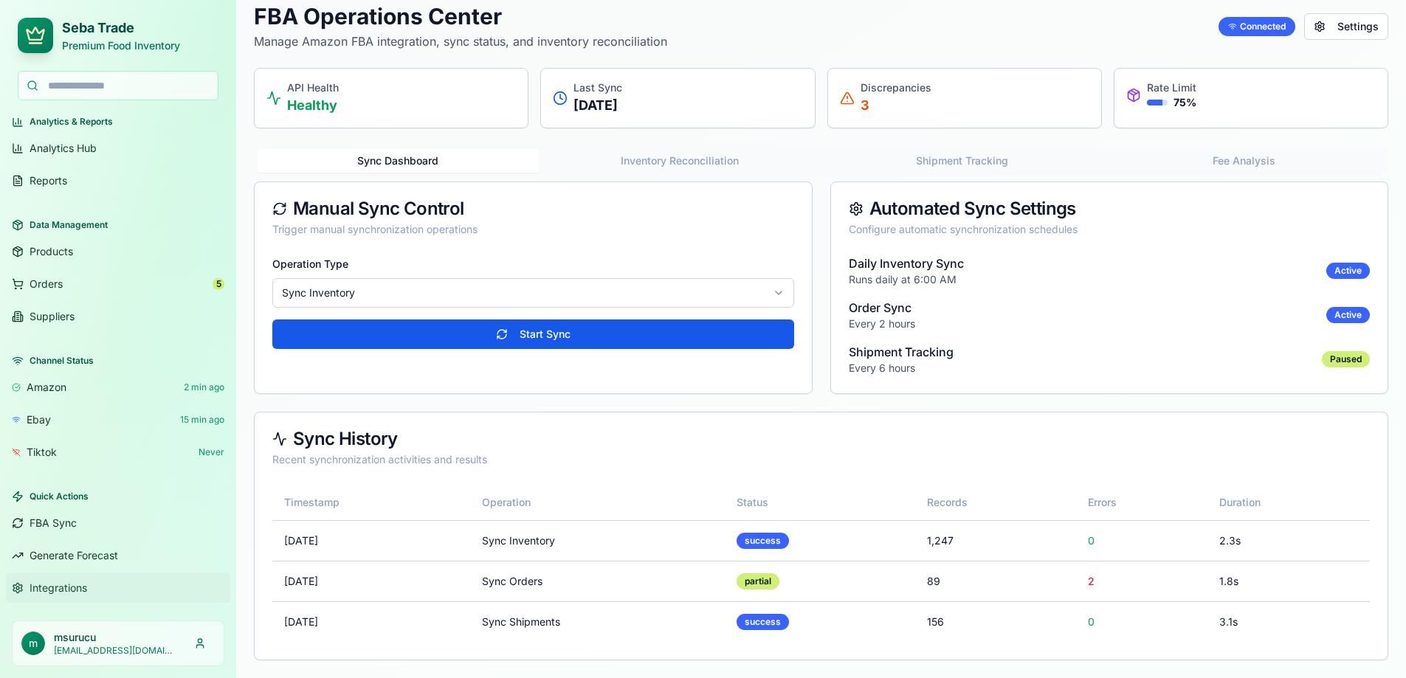
click at [55, 592] on span "Integrations" at bounding box center [59, 588] width 58 height 15
